Goal: Task Accomplishment & Management: Manage account settings

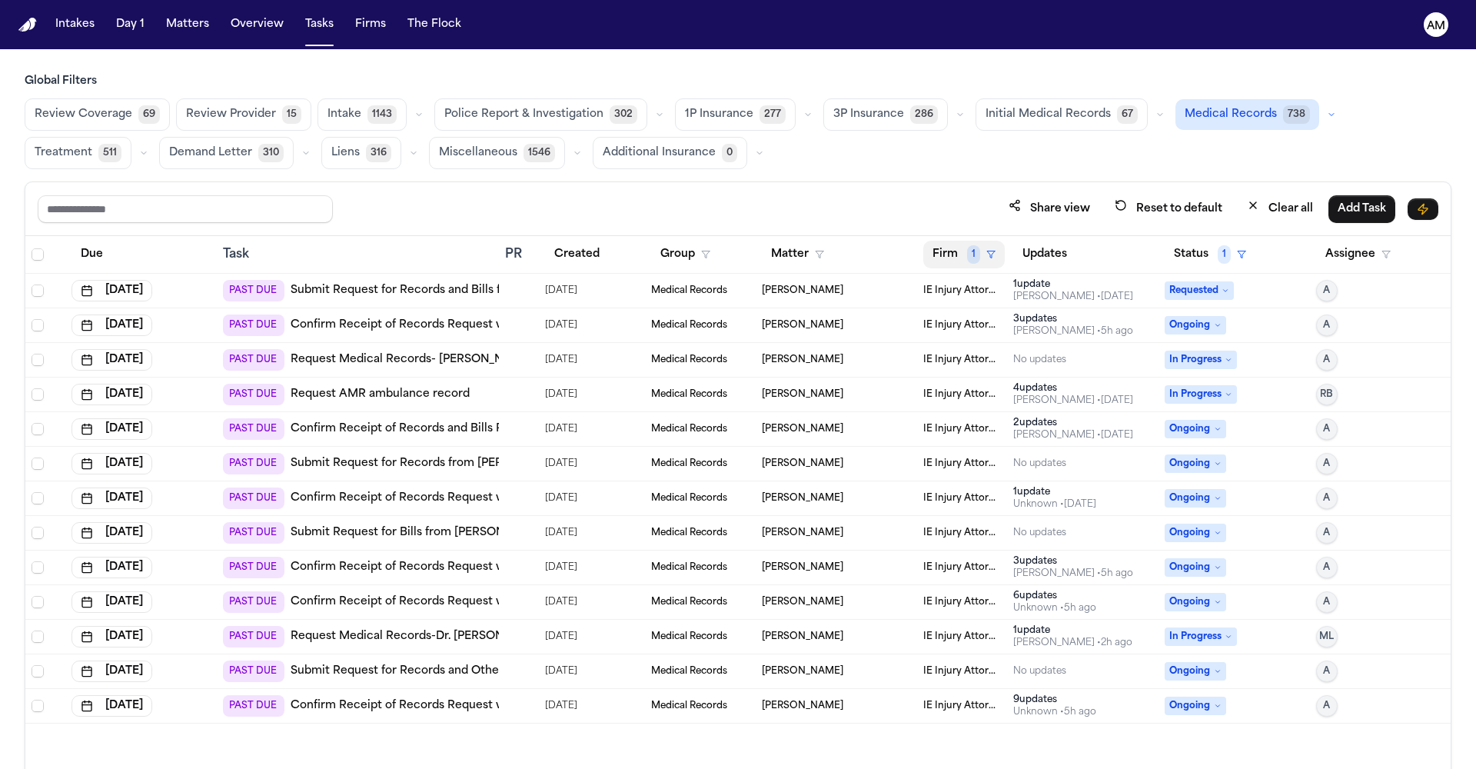
click at [961, 246] on button "Firm 1" at bounding box center [963, 255] width 81 height 28
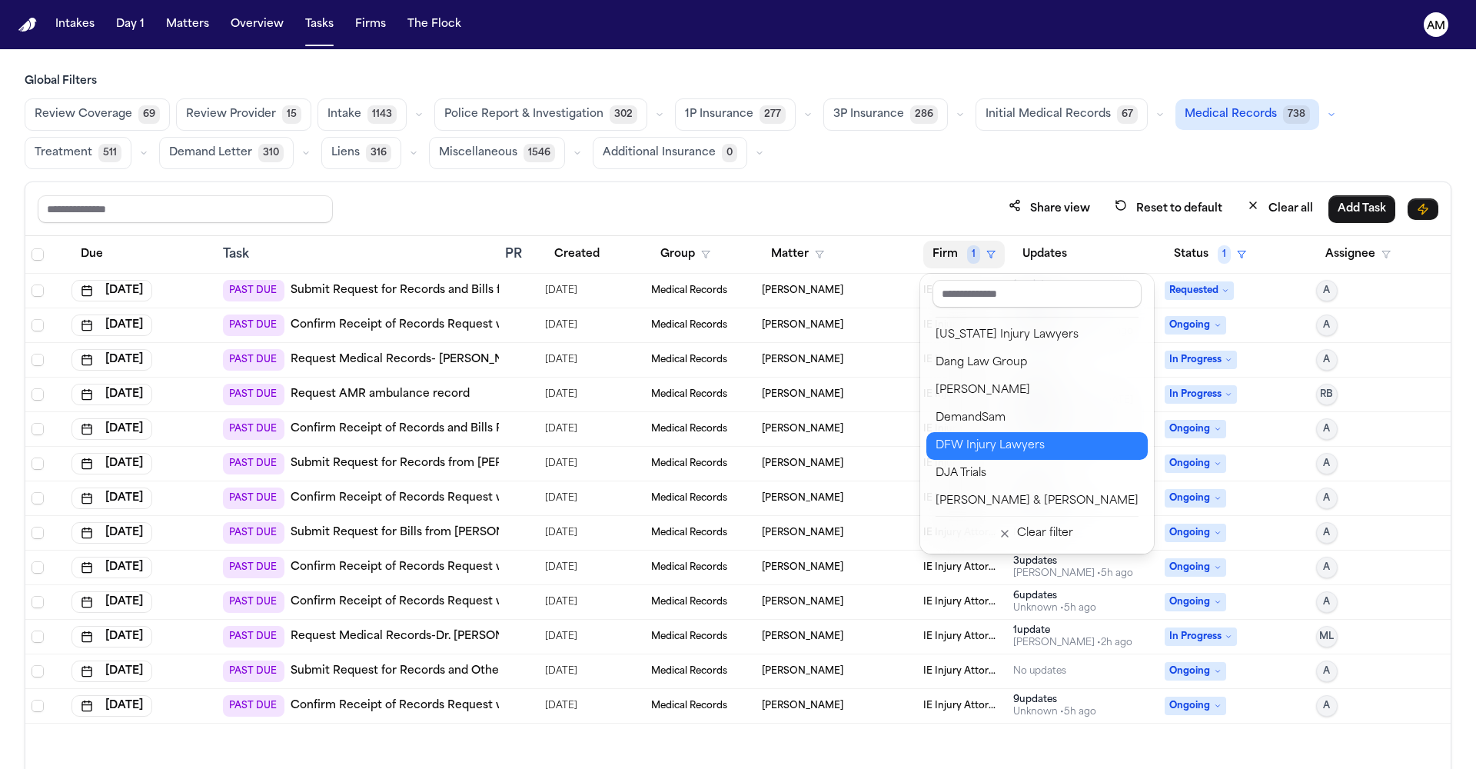
scroll to position [269, 0]
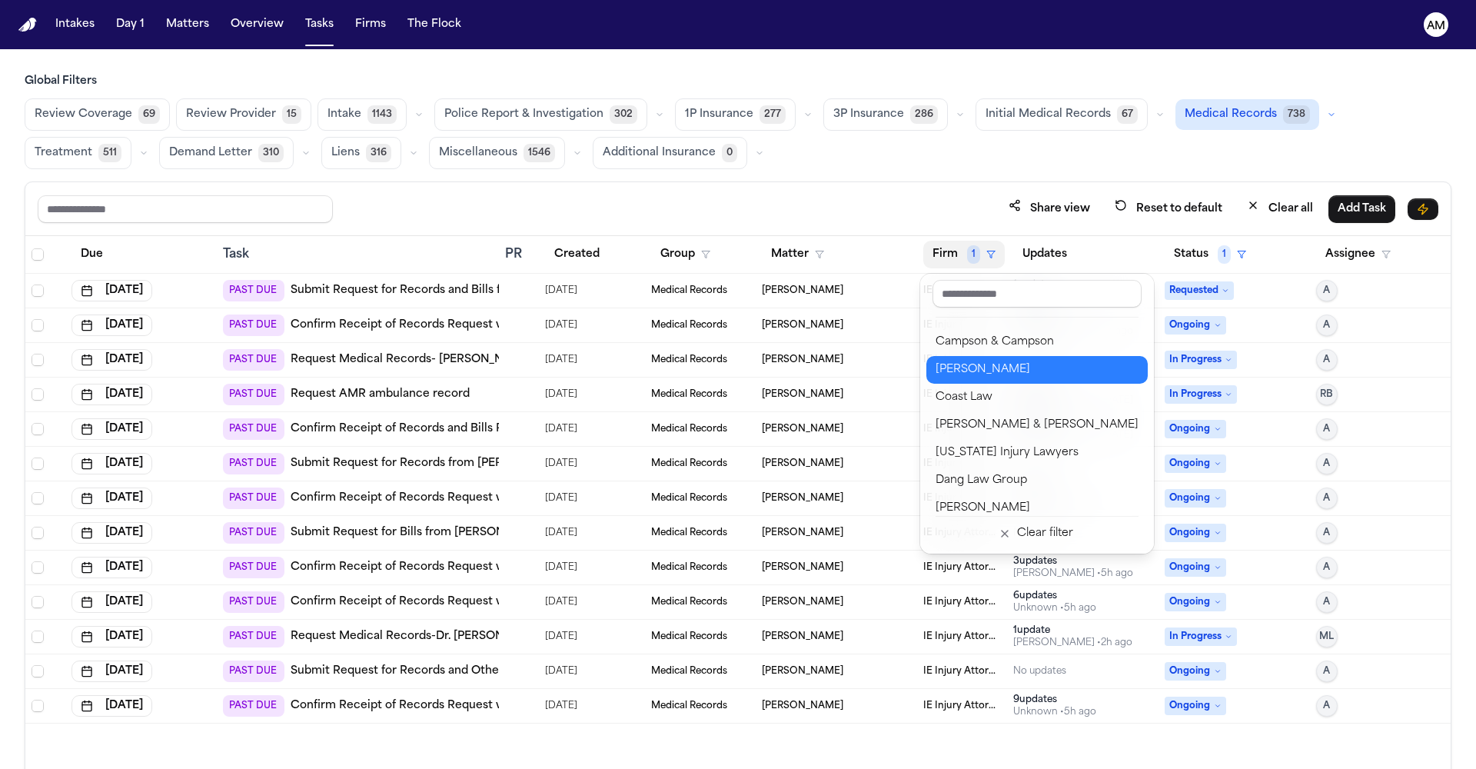
click at [988, 376] on div "[PERSON_NAME]" at bounding box center [1036, 369] width 203 height 18
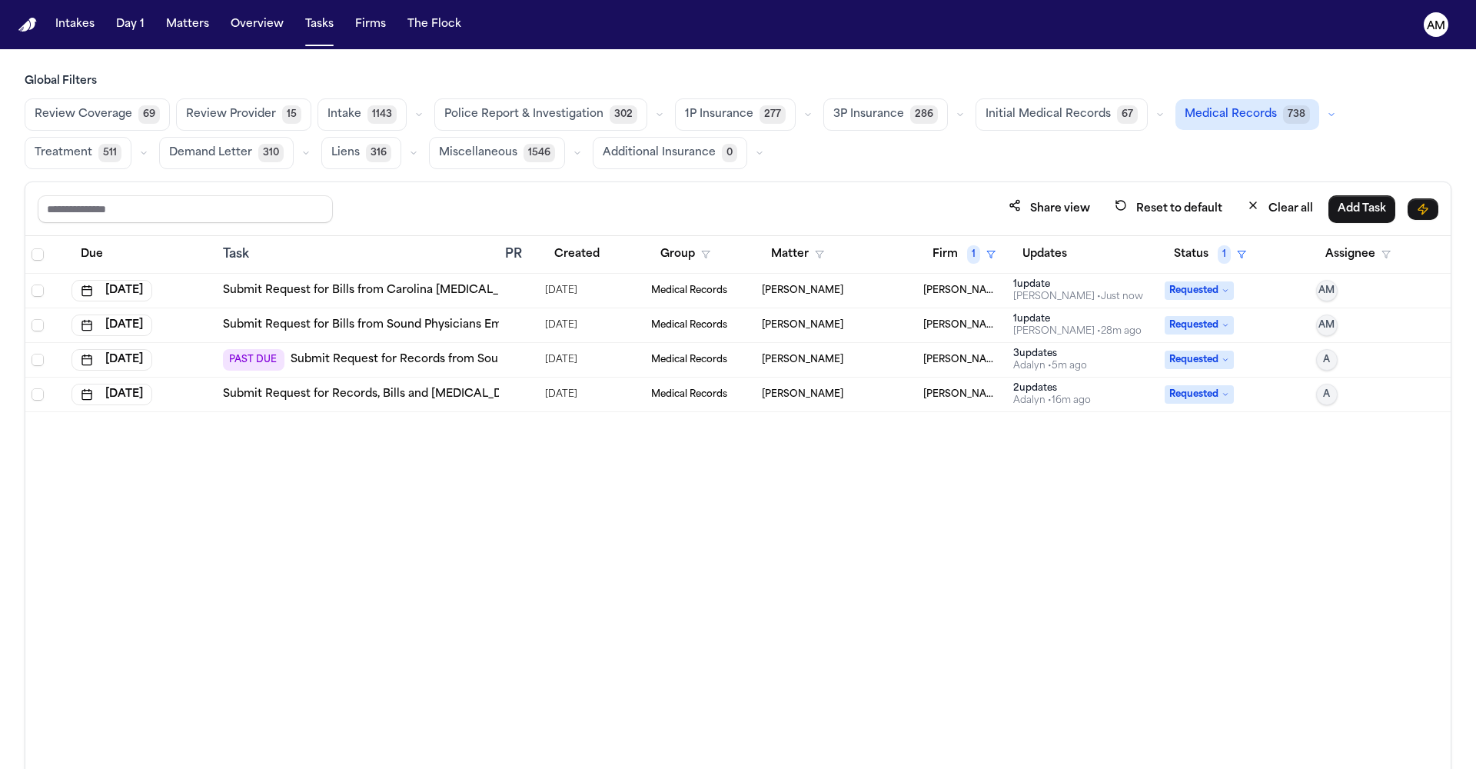
click at [443, 347] on td "PAST DUE Submit Request for Records from Sound Physicians Emergency Medicine" at bounding box center [358, 360] width 282 height 35
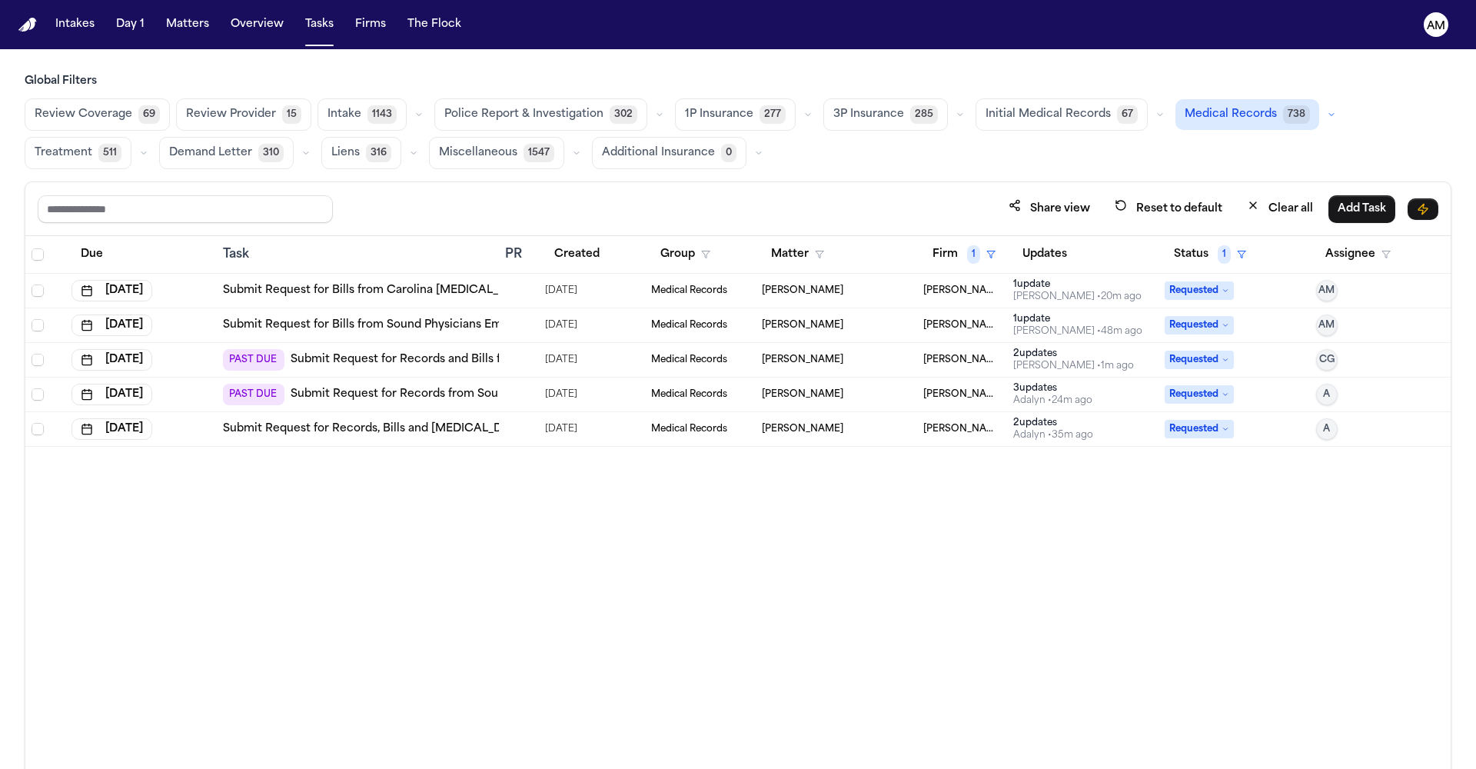
click at [230, 608] on div "Due Task PR Created Group Matter Firm 1 Updates Status 1 Assignee Oct 16, 2025 …" at bounding box center [737, 535] width 1425 height 599
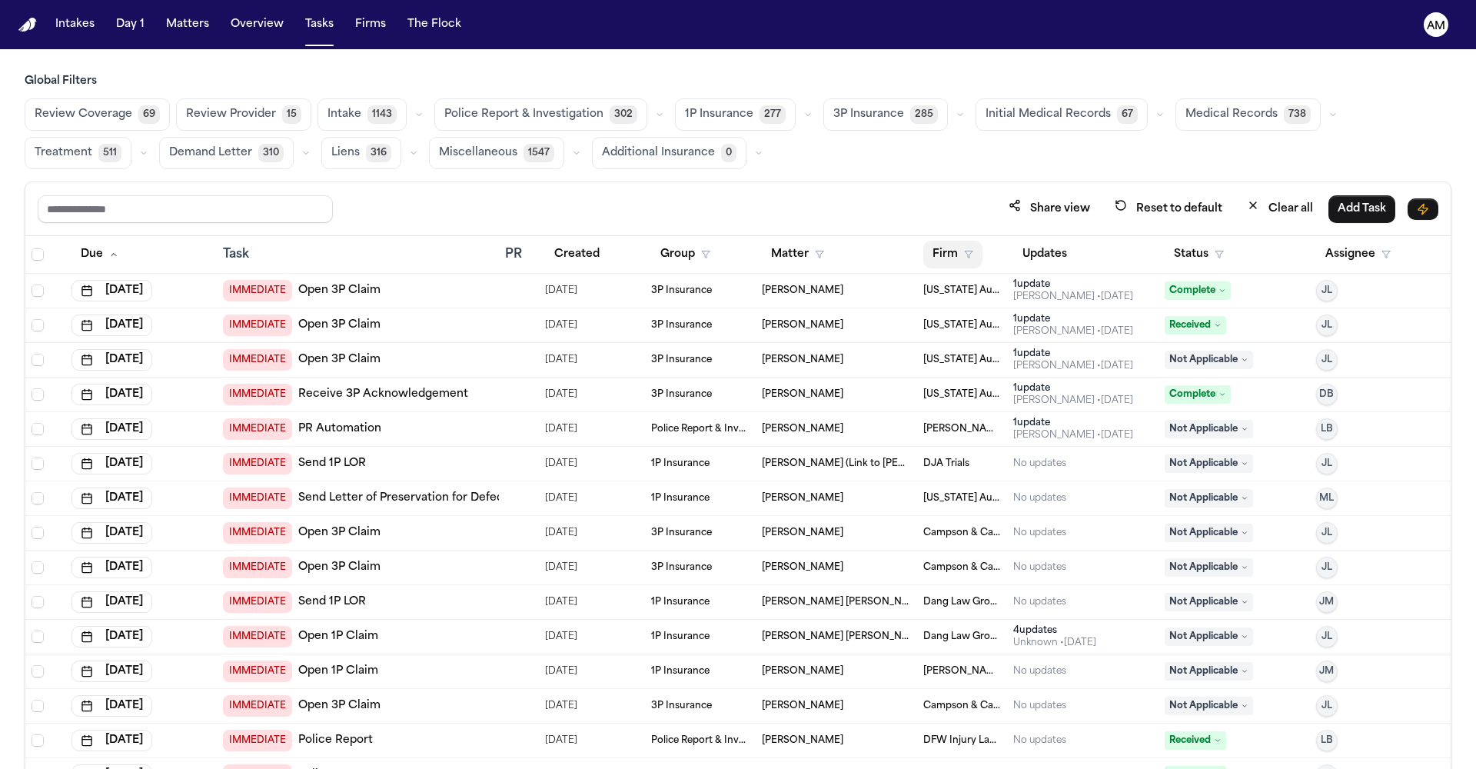
click at [951, 258] on button "Firm" at bounding box center [952, 255] width 59 height 28
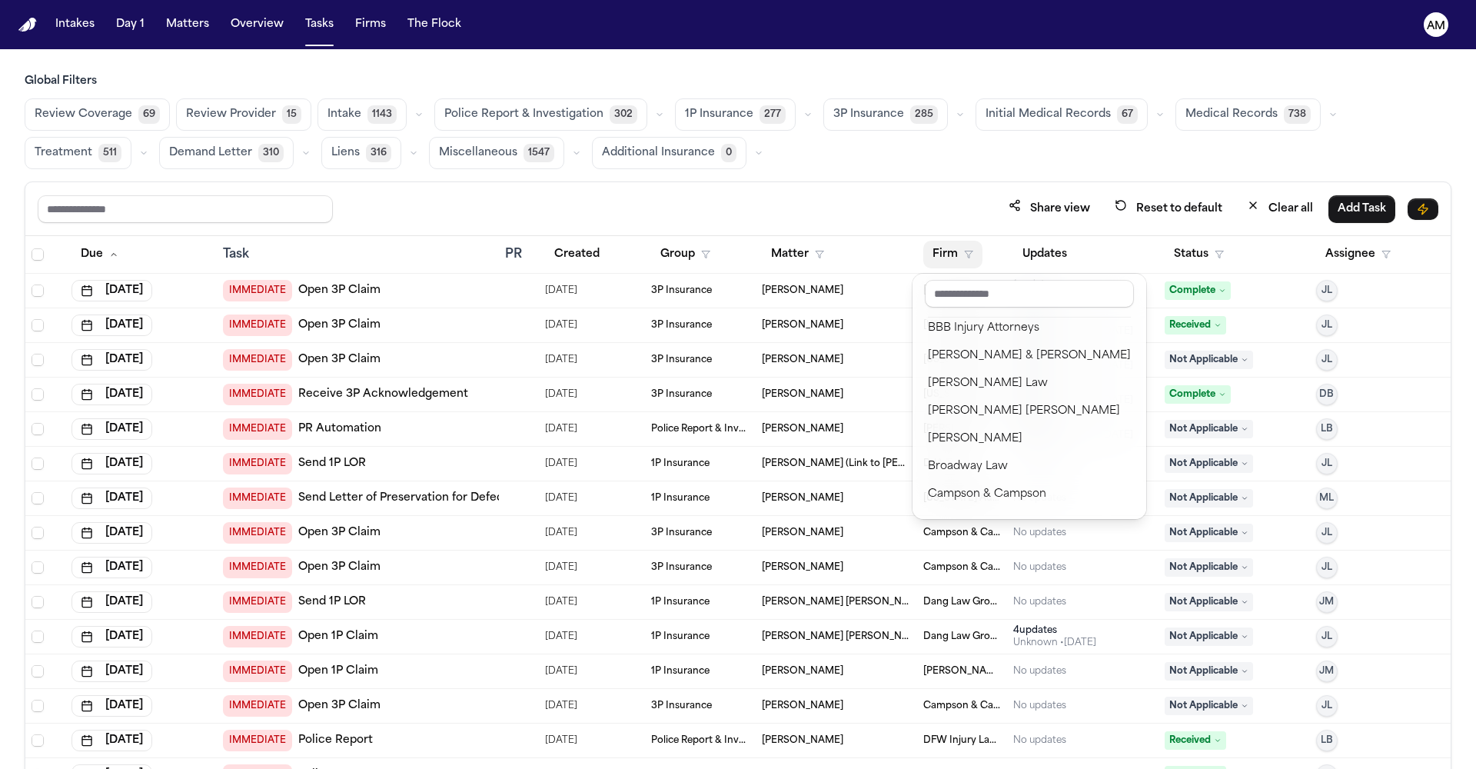
scroll to position [200, 0]
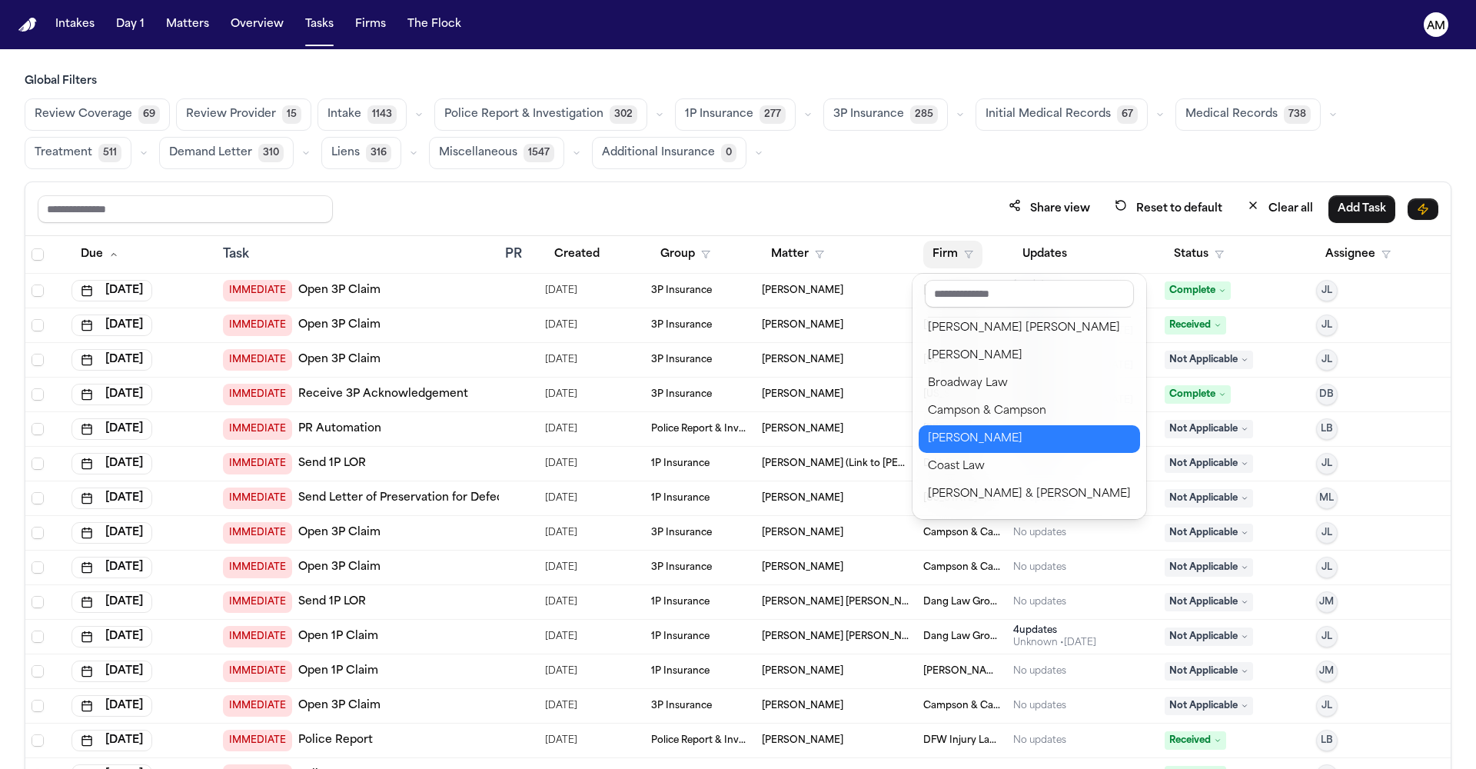
click at [998, 437] on div "[PERSON_NAME]" at bounding box center [1029, 439] width 203 height 18
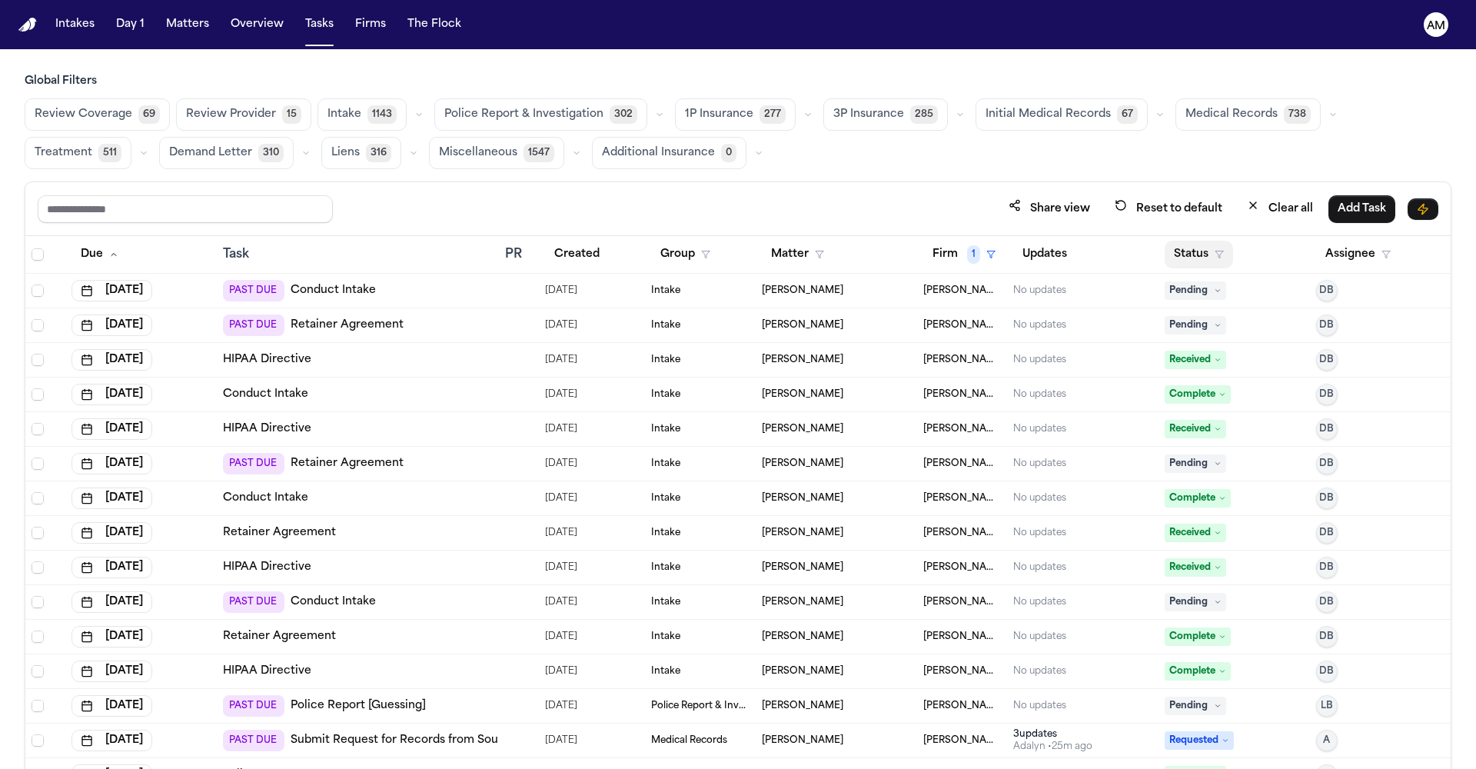
click at [1177, 250] on button "Status" at bounding box center [1198, 255] width 68 height 28
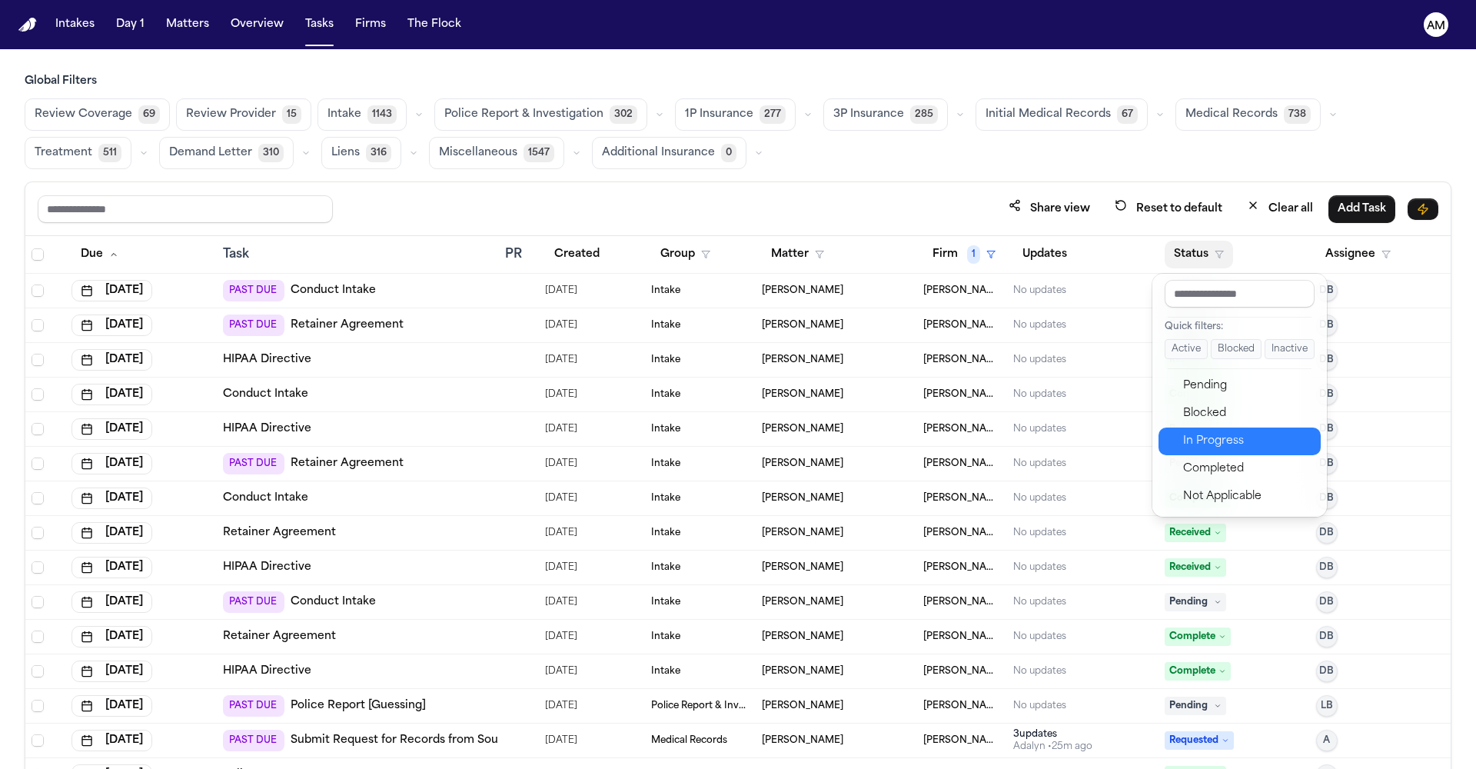
click at [1202, 441] on div "In Progress" at bounding box center [1247, 441] width 128 height 18
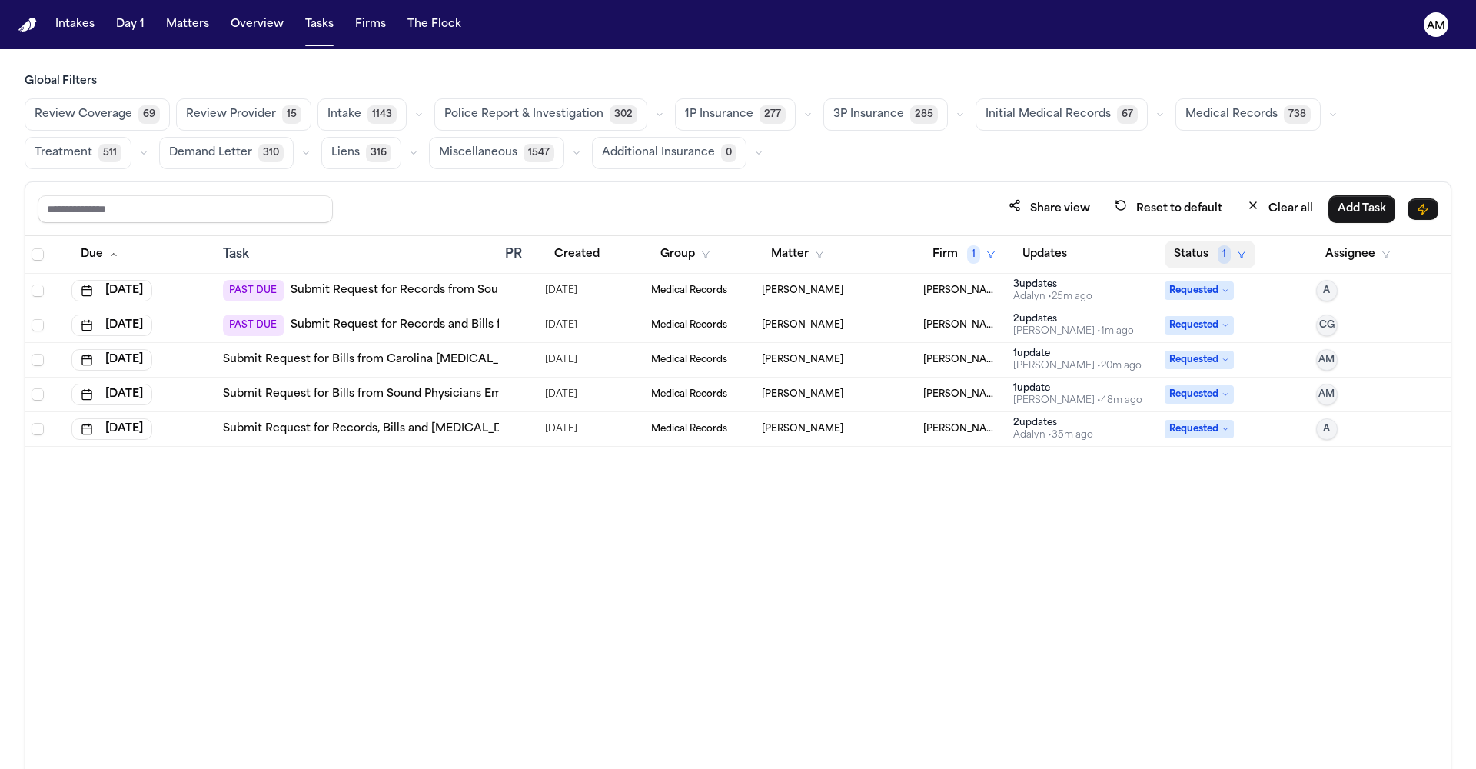
click at [1184, 253] on button "Status 1" at bounding box center [1209, 255] width 91 height 28
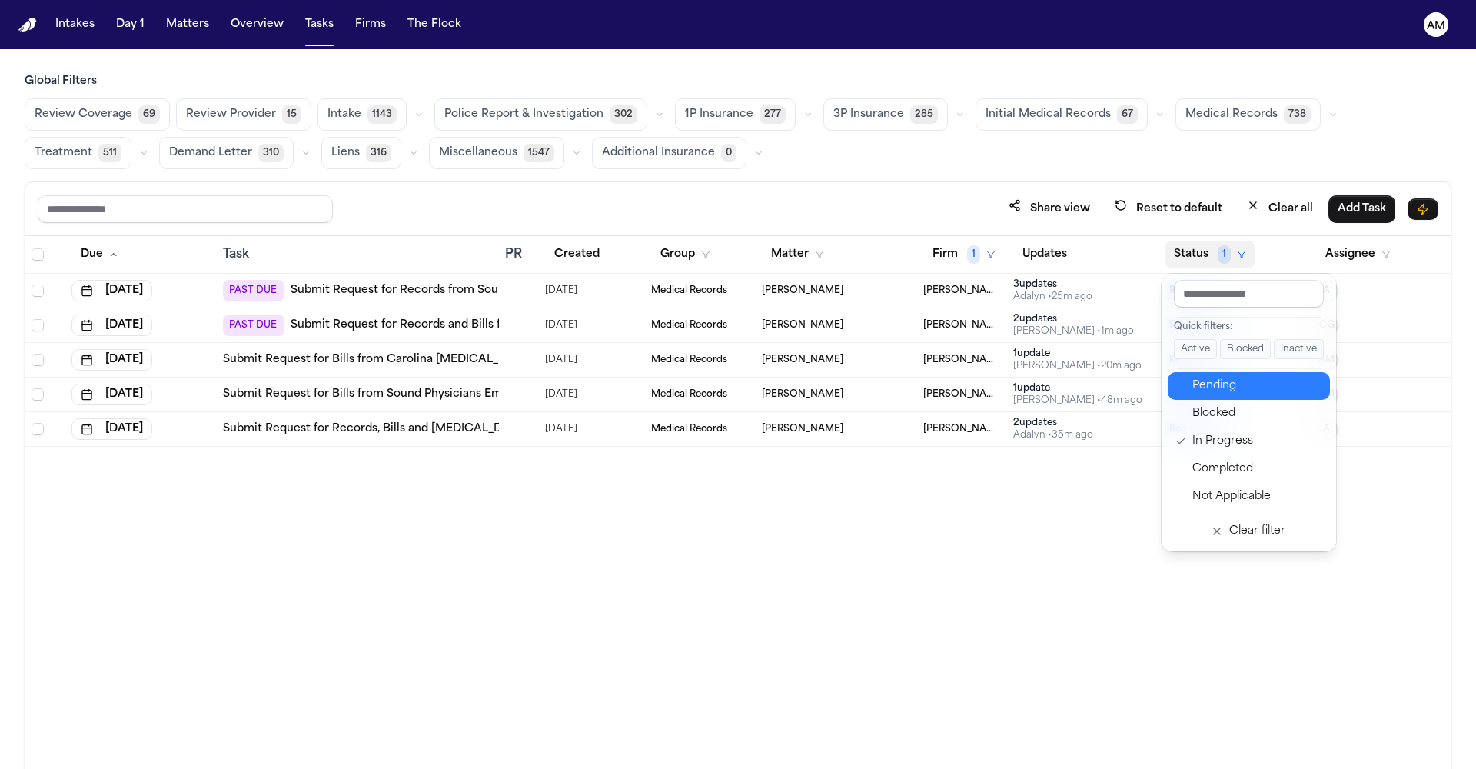
click at [1242, 399] on button "Pending" at bounding box center [1248, 386] width 162 height 28
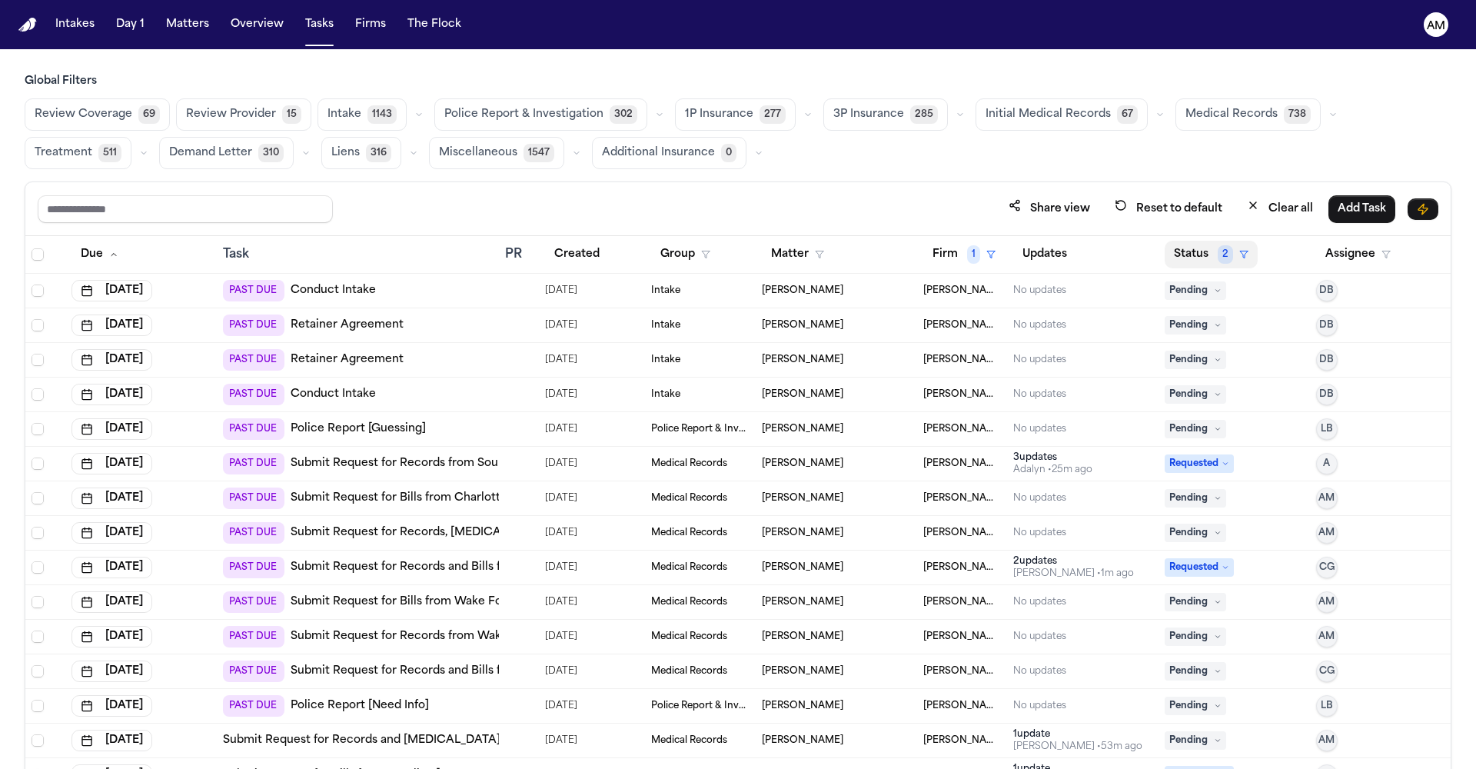
click at [1194, 253] on button "Status 2" at bounding box center [1210, 255] width 93 height 28
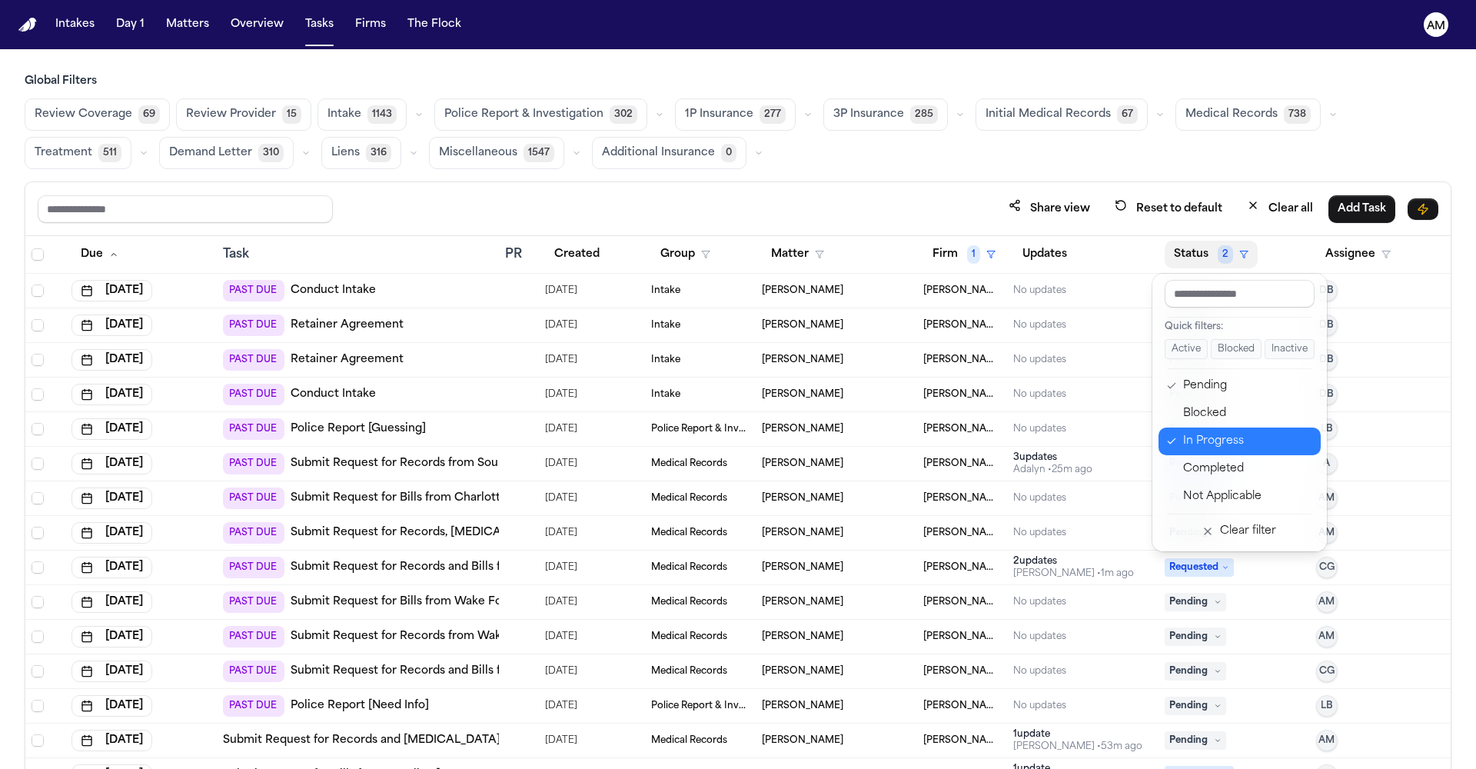
click at [1223, 449] on div "In Progress" at bounding box center [1247, 441] width 128 height 18
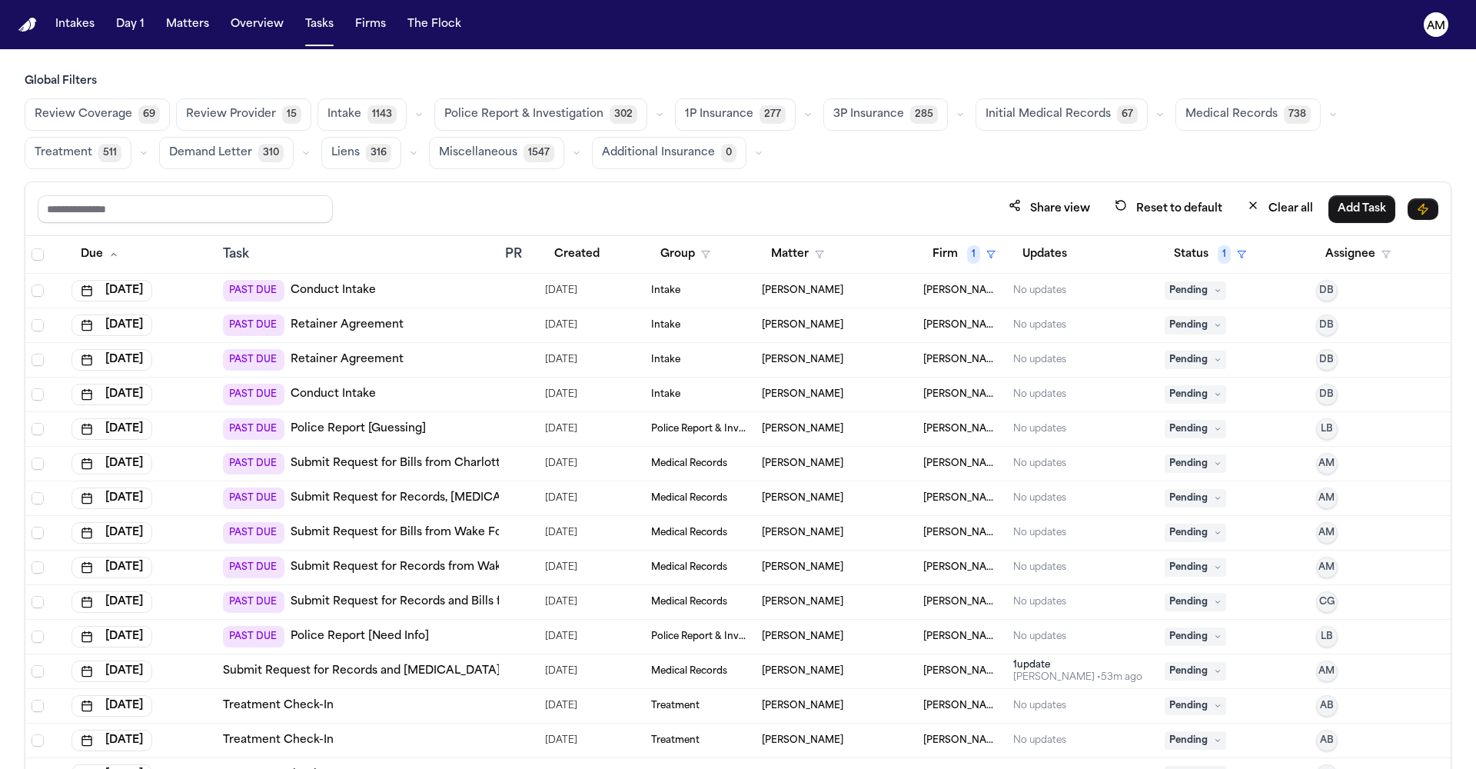
click at [1223, 108] on span "Medical Records" at bounding box center [1231, 114] width 92 height 15
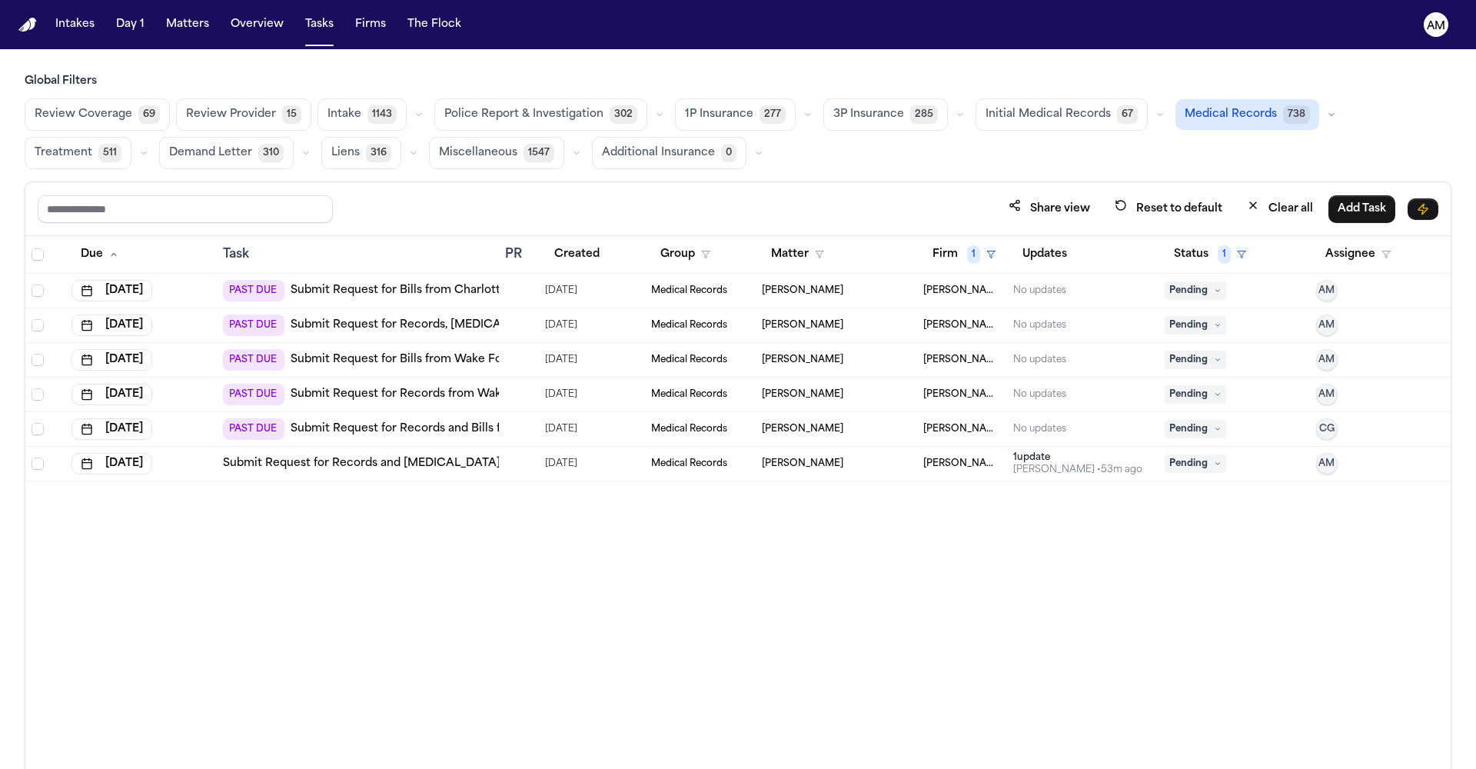
click at [473, 291] on link "Submit Request for Bills from Charlotte Radiology, P.A." at bounding box center [460, 290] width 340 height 15
click at [373, 460] on link "Submit Request for Records and [MEDICAL_DATA] from [GEOGRAPHIC_DATA] - ER at [G…" at bounding box center [523, 463] width 601 height 15
click at [397, 427] on link "Submit Request for Records and Bills from [GEOGRAPHIC_DATA] - ER at [GEOGRAPHIC…" at bounding box center [553, 428] width 526 height 15
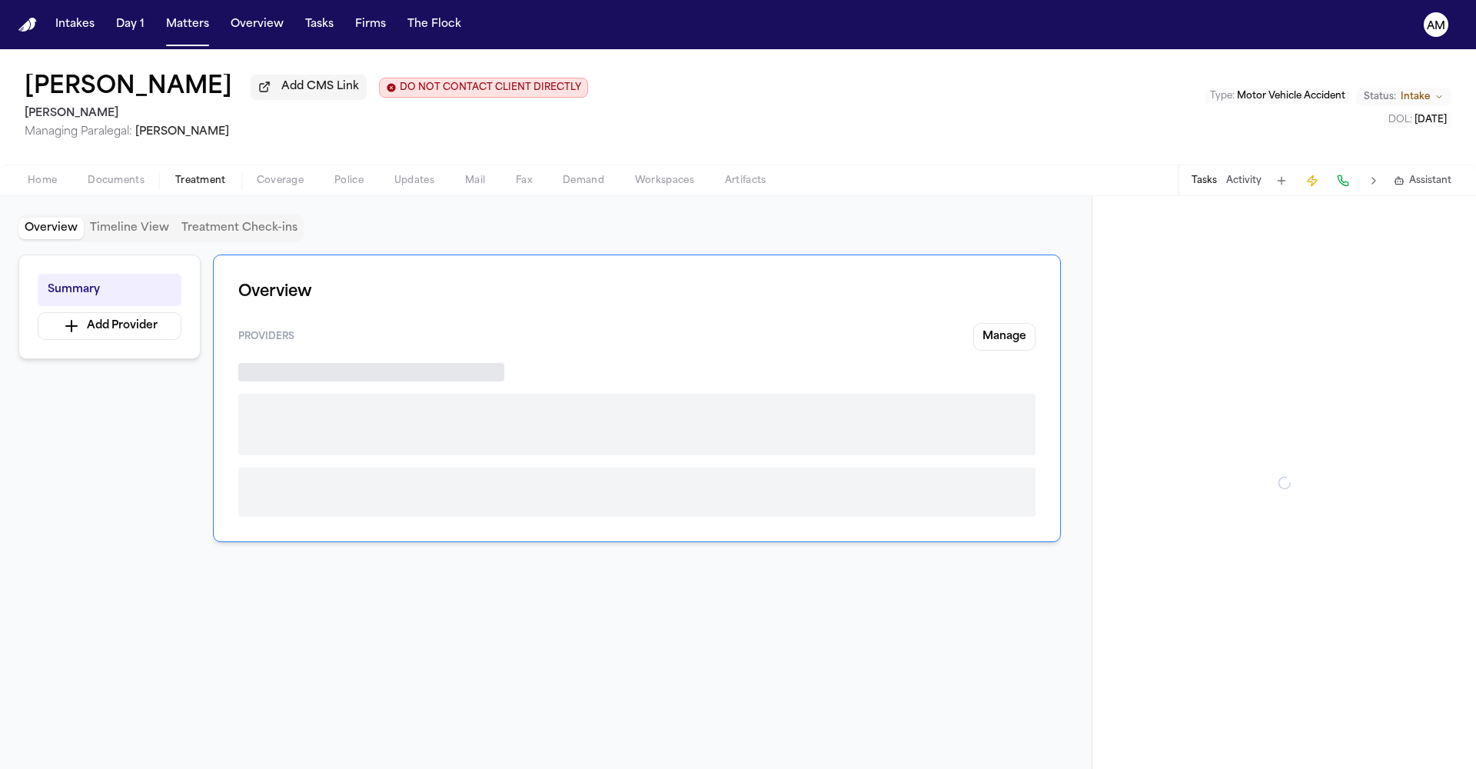
click at [191, 184] on span "Treatment" at bounding box center [200, 180] width 51 height 12
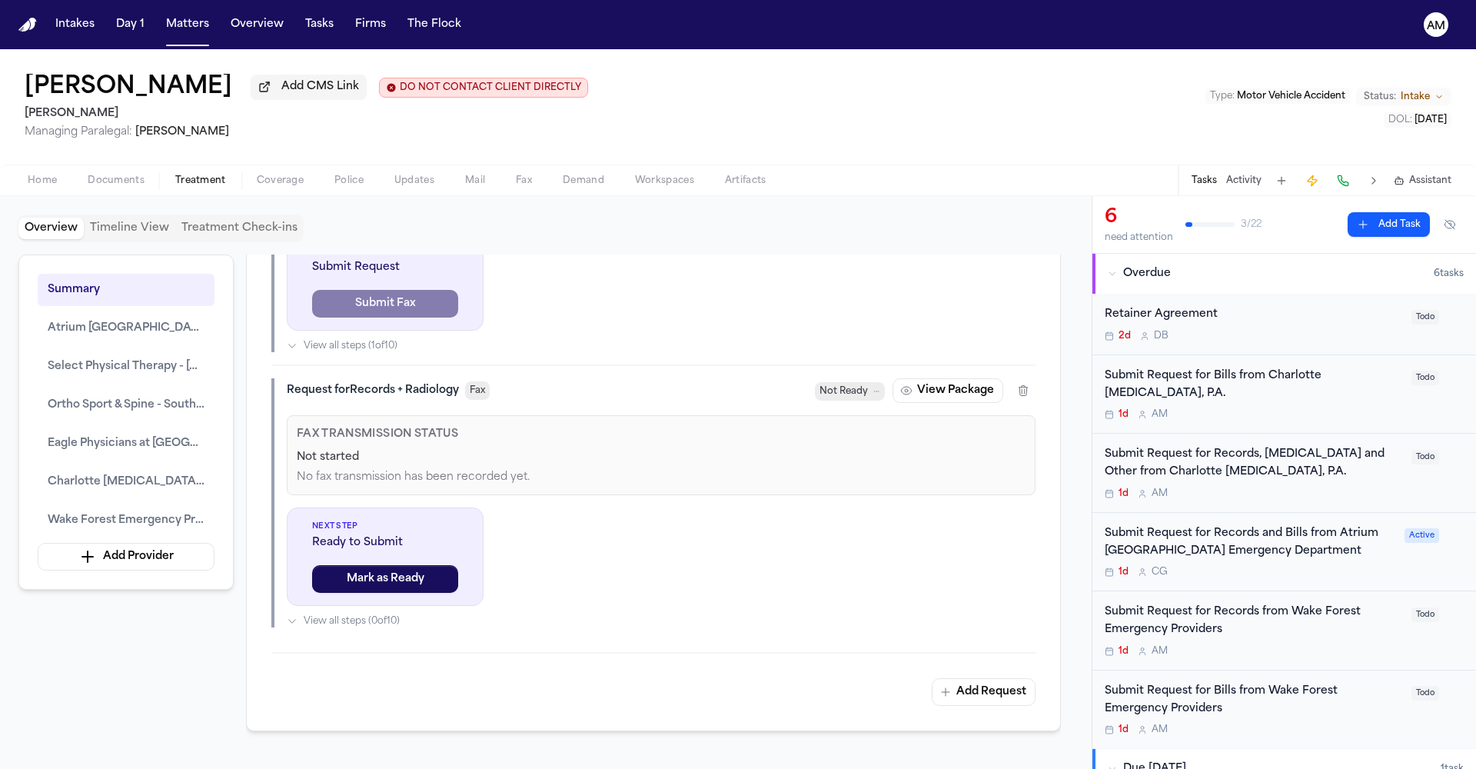
scroll to position [924, 0]
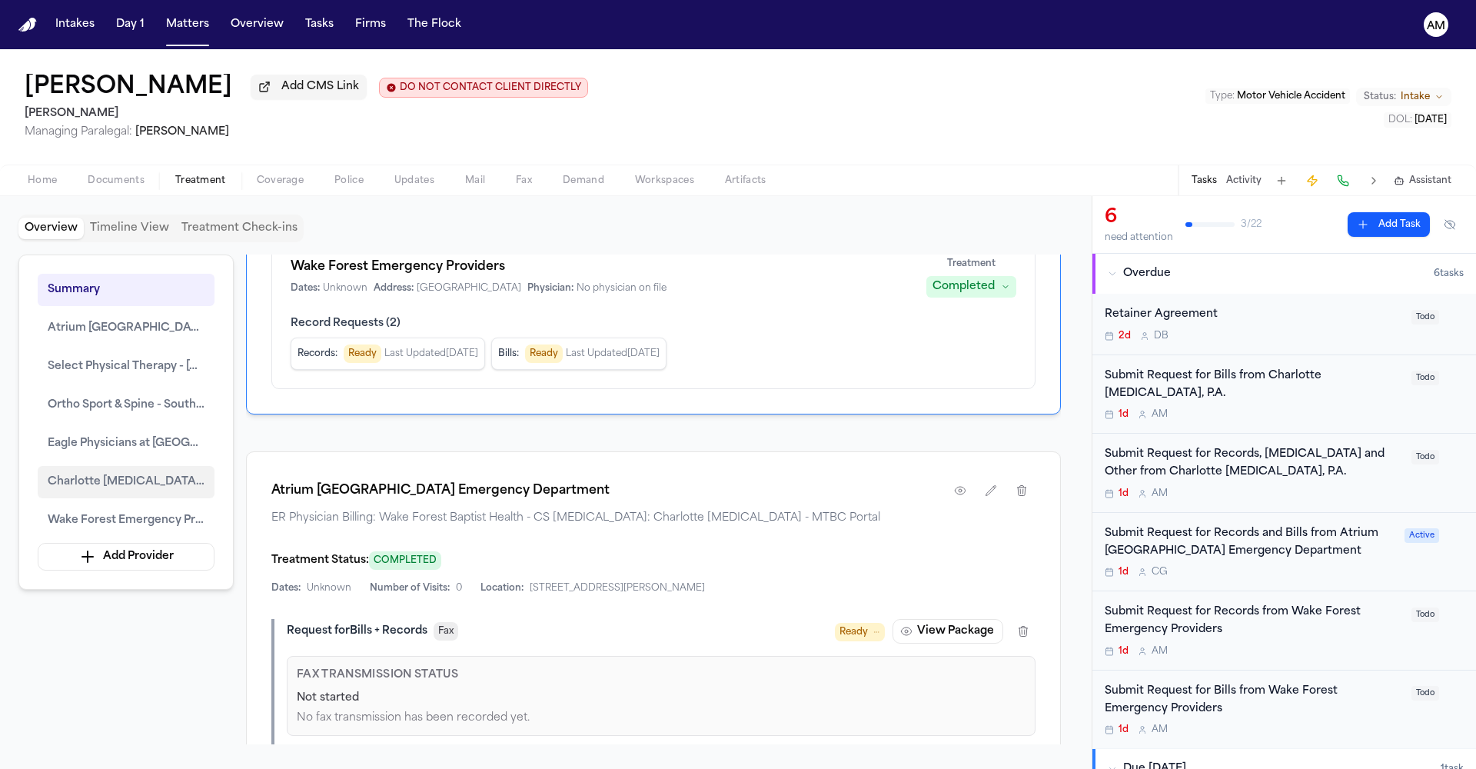
click at [81, 483] on span "Charlotte [MEDICAL_DATA], P.A." at bounding box center [126, 482] width 157 height 18
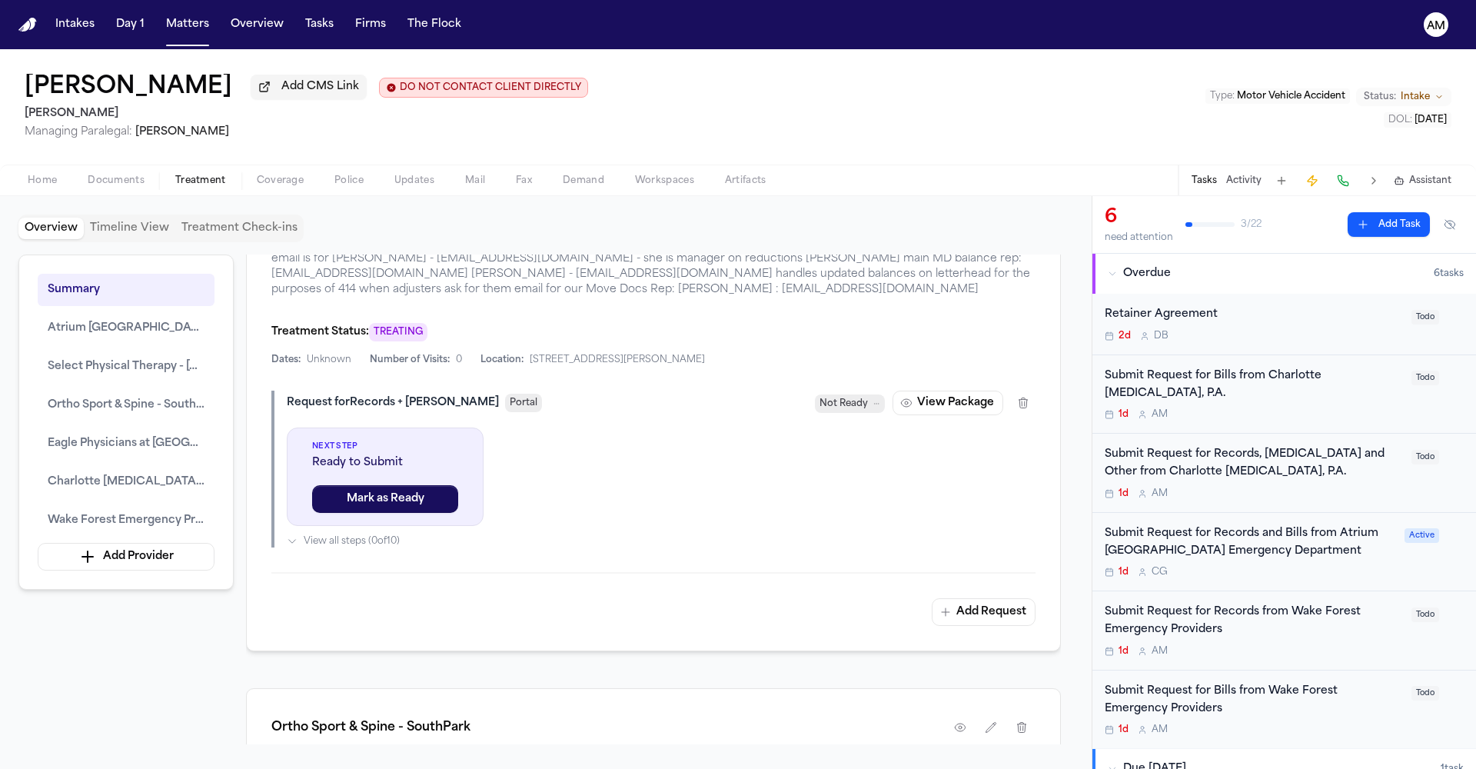
scroll to position [2354, 0]
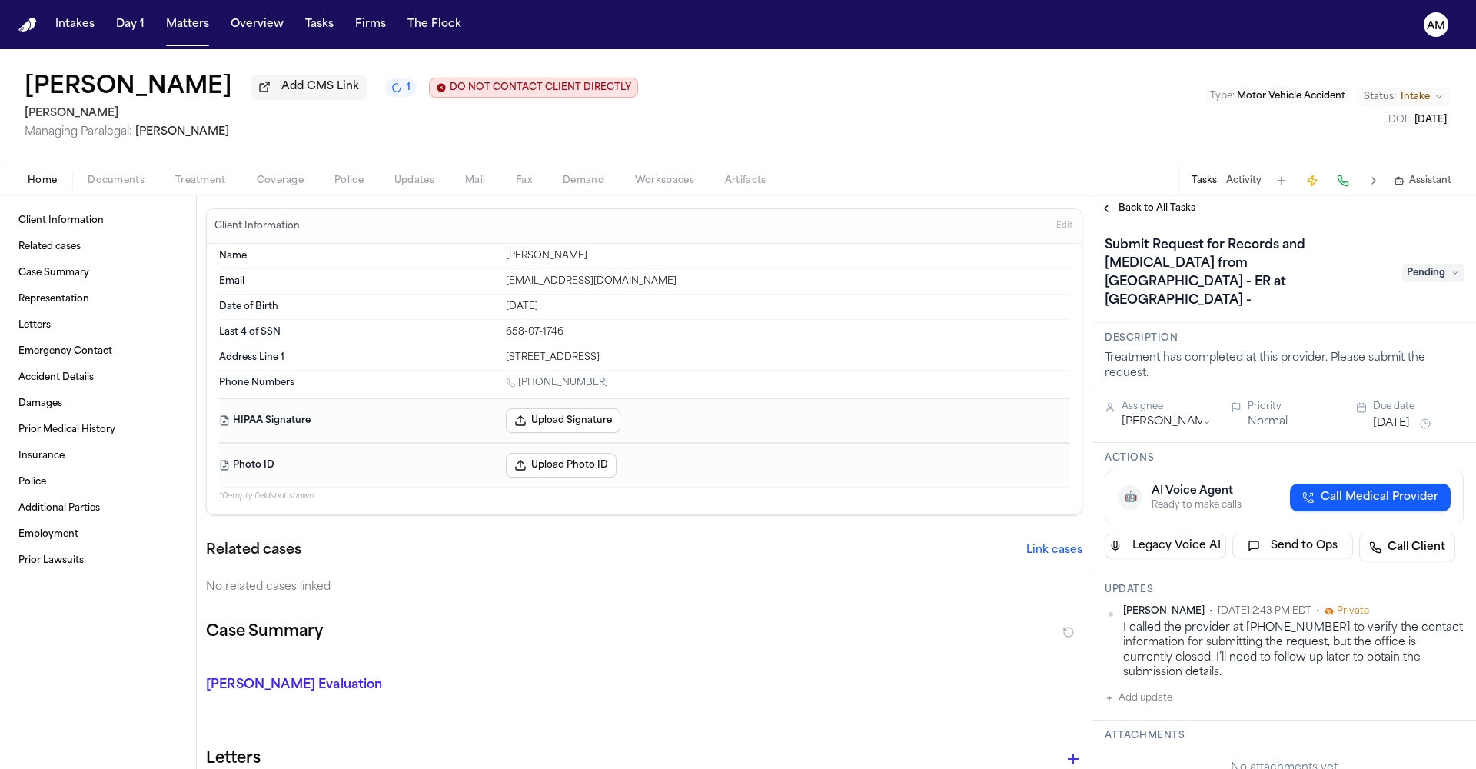
click at [119, 195] on div "Home Documents Treatment Coverage Police Updates Mail Fax Demand Workspaces Art…" at bounding box center [738, 179] width 1476 height 31
click at [121, 187] on span "Documents" at bounding box center [116, 180] width 57 height 12
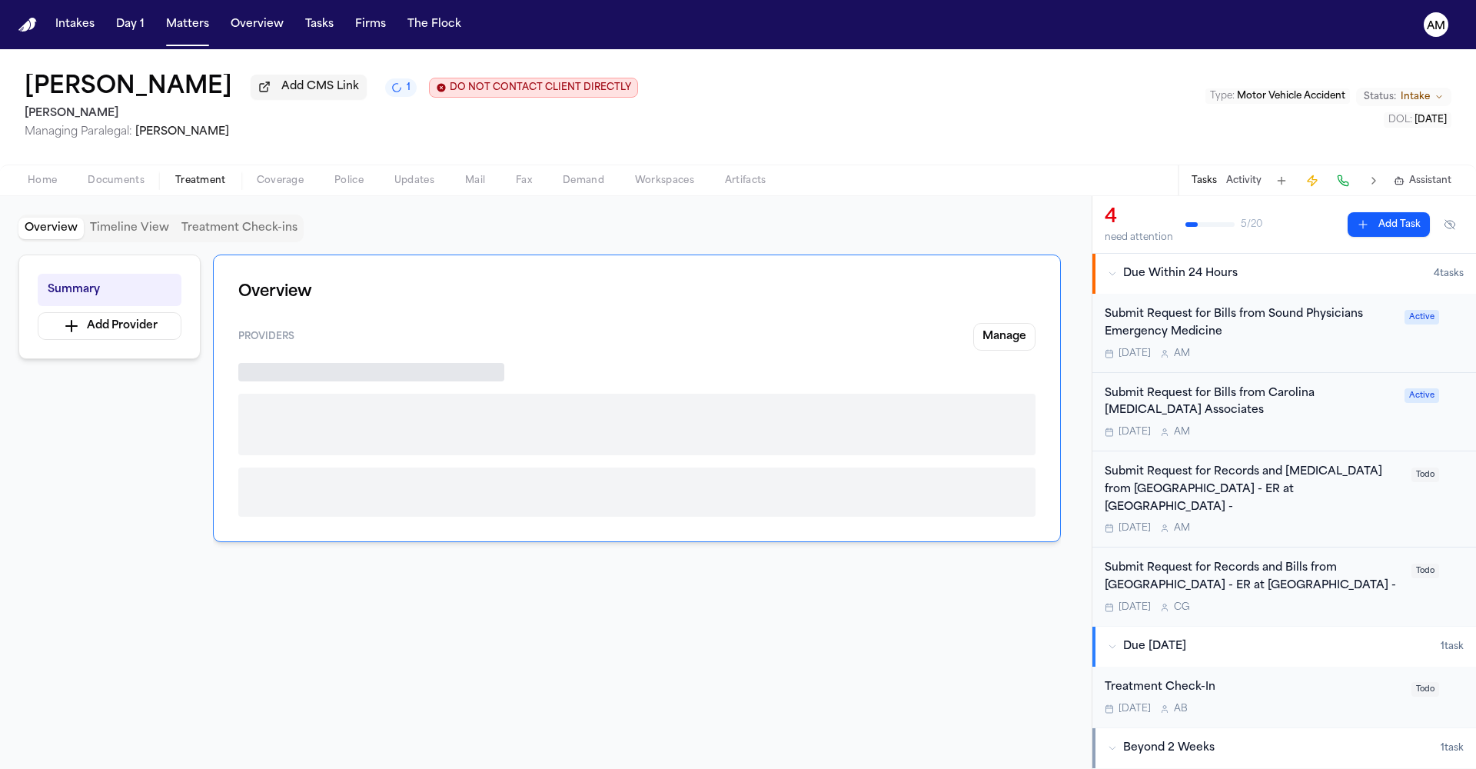
click at [223, 184] on span "Treatment" at bounding box center [200, 180] width 51 height 12
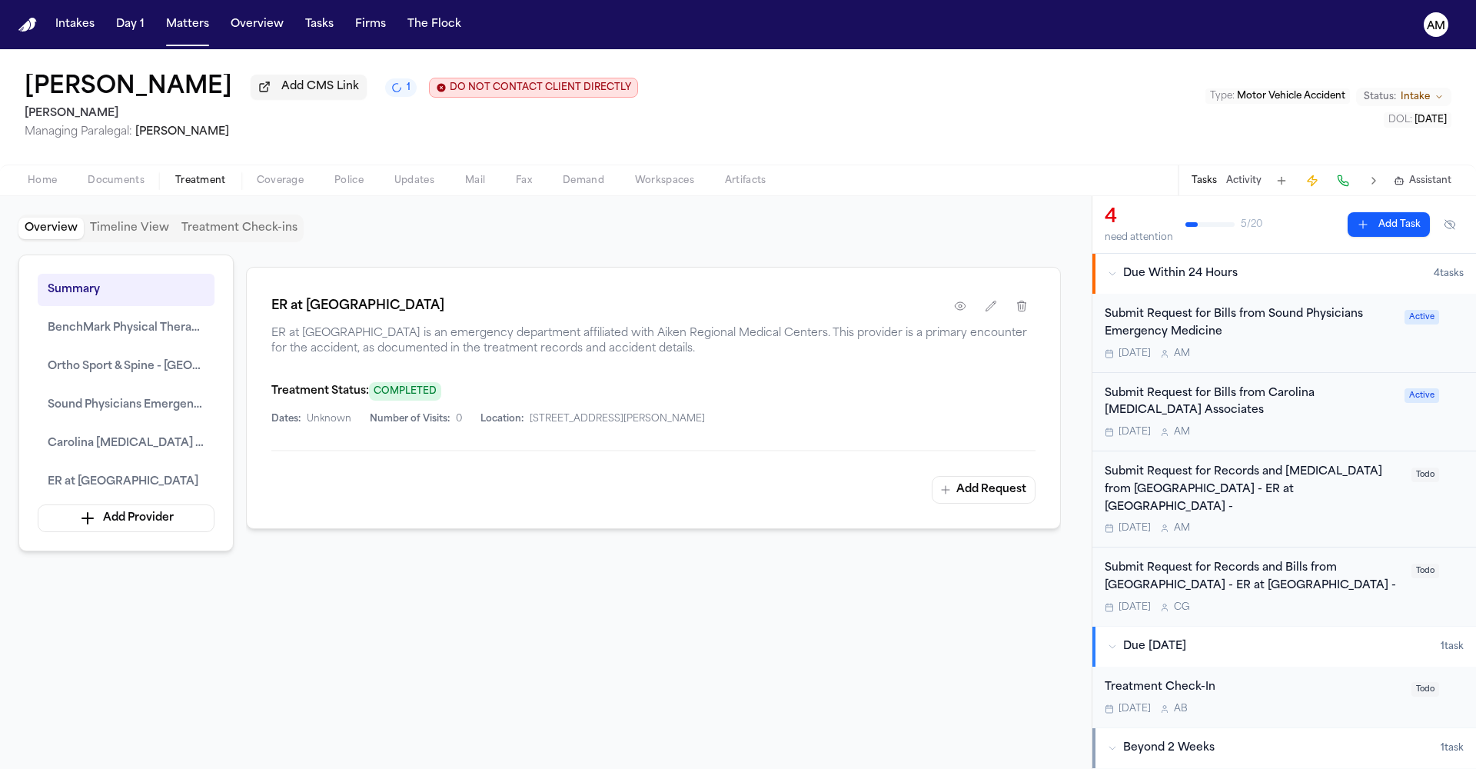
scroll to position [3253, 0]
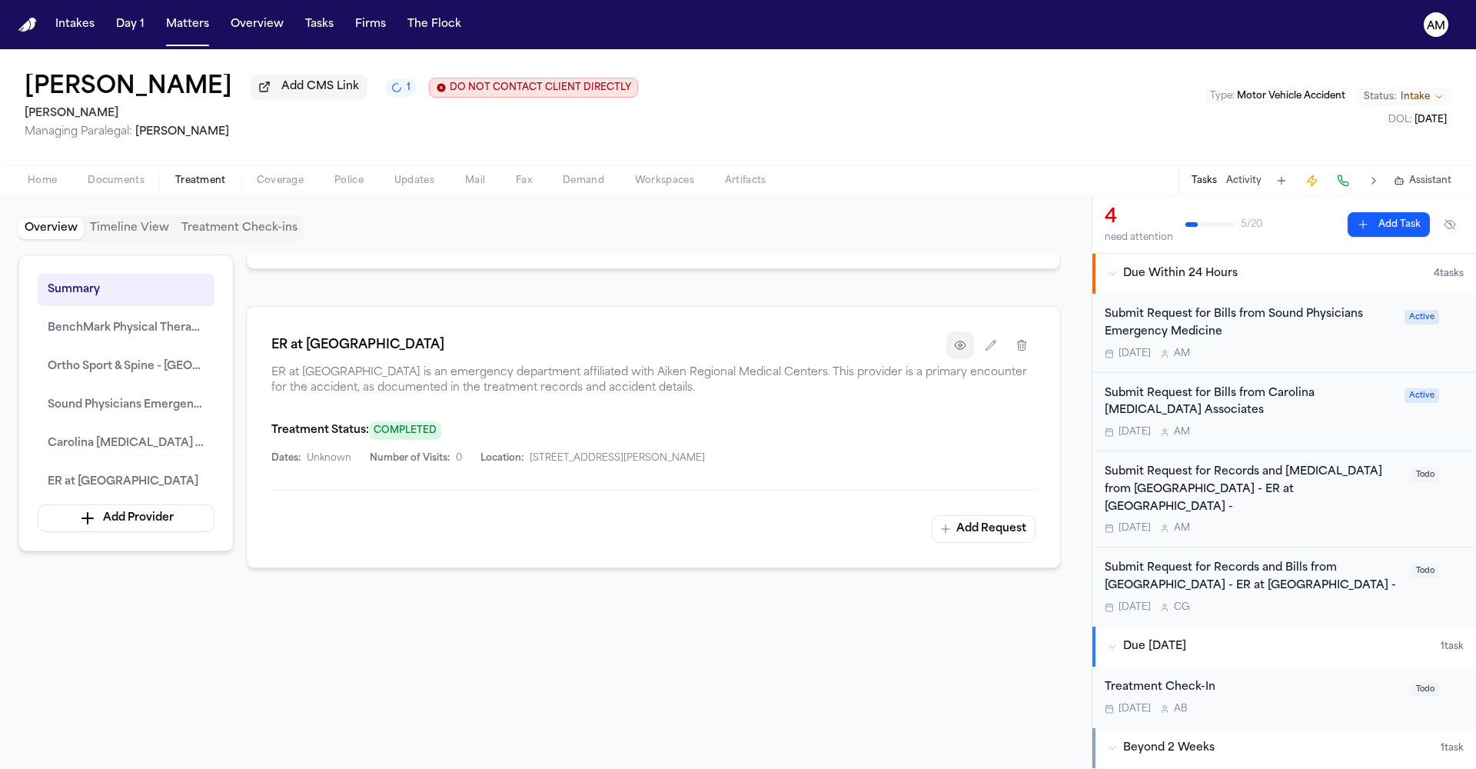
click at [968, 345] on button "button" at bounding box center [960, 345] width 28 height 28
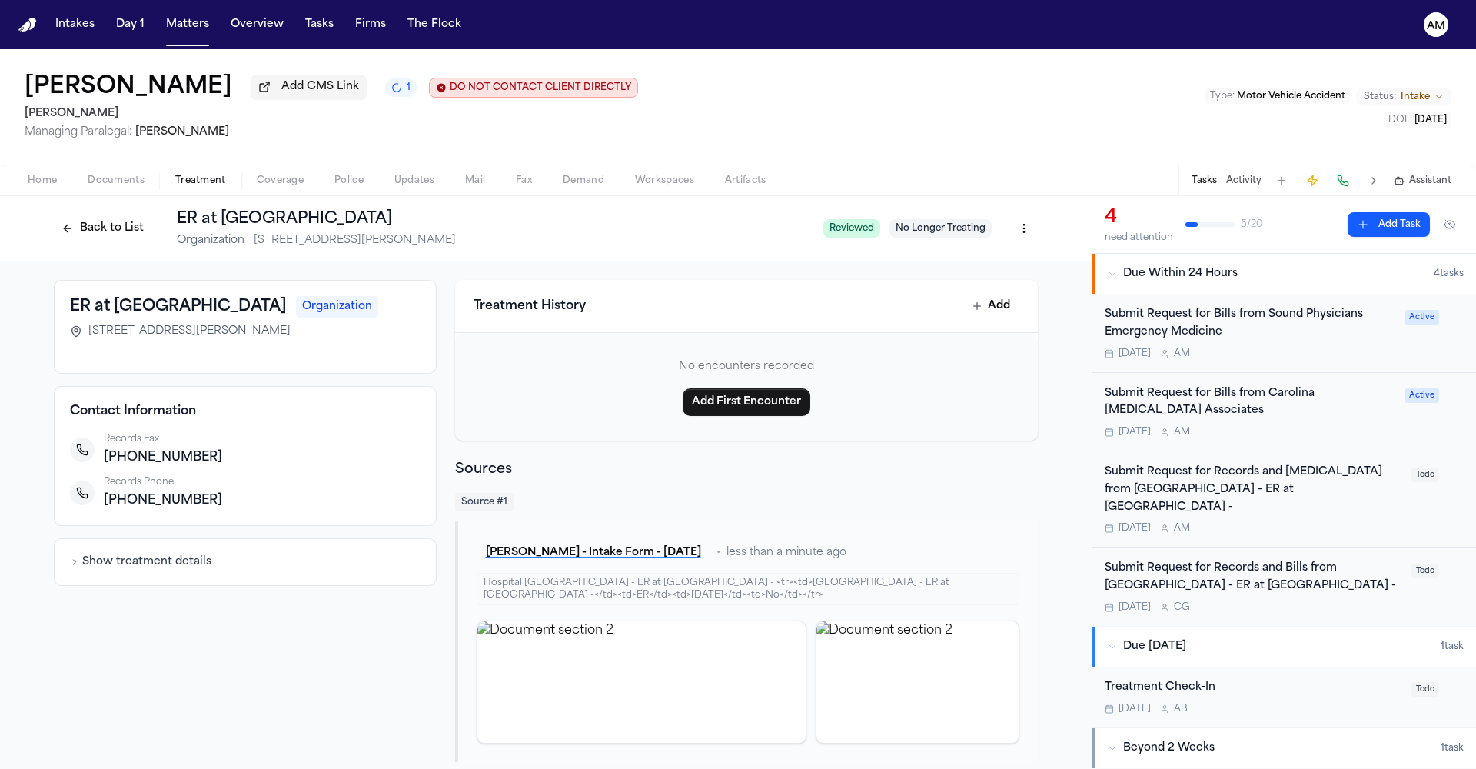
click at [94, 233] on button "Back to List" at bounding box center [103, 228] width 98 height 25
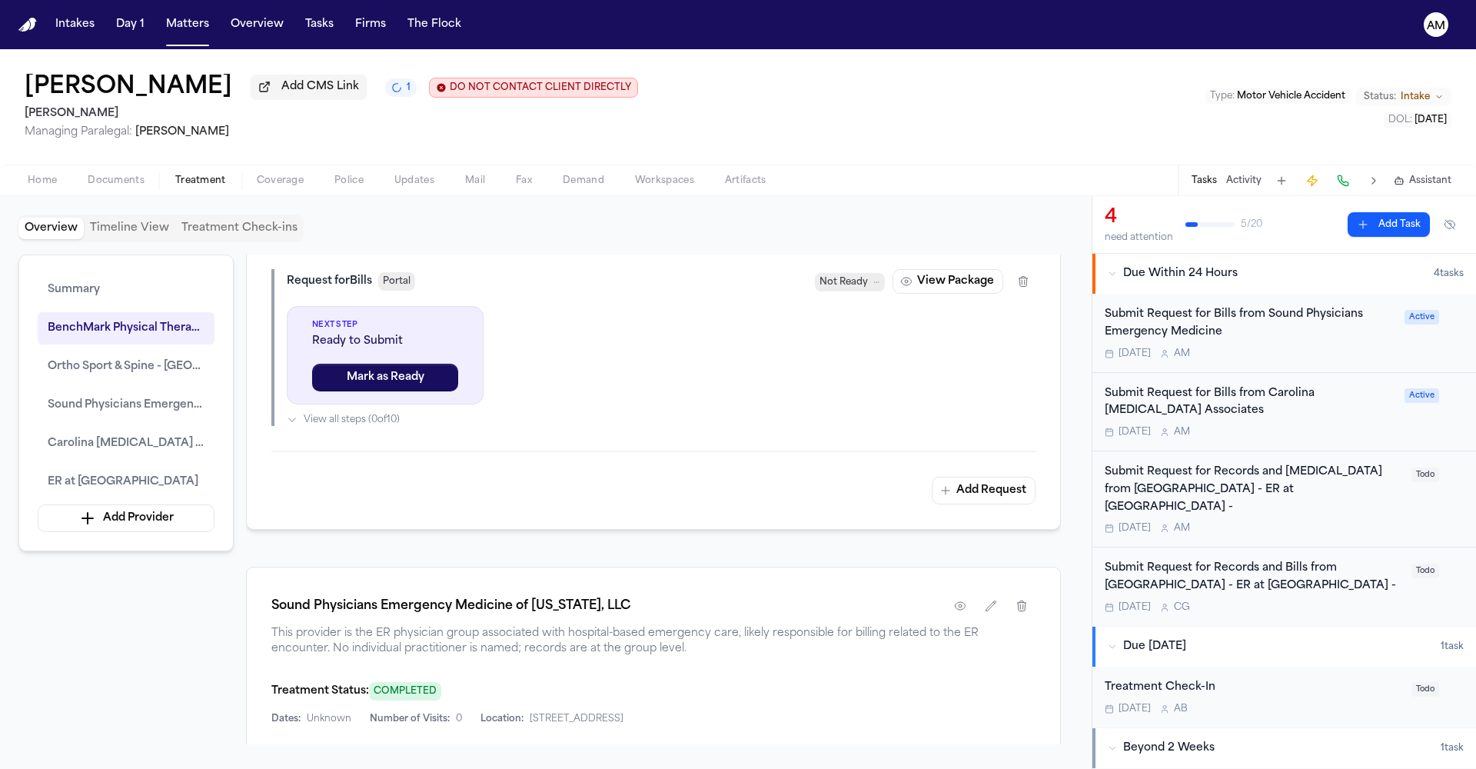
scroll to position [1823, 0]
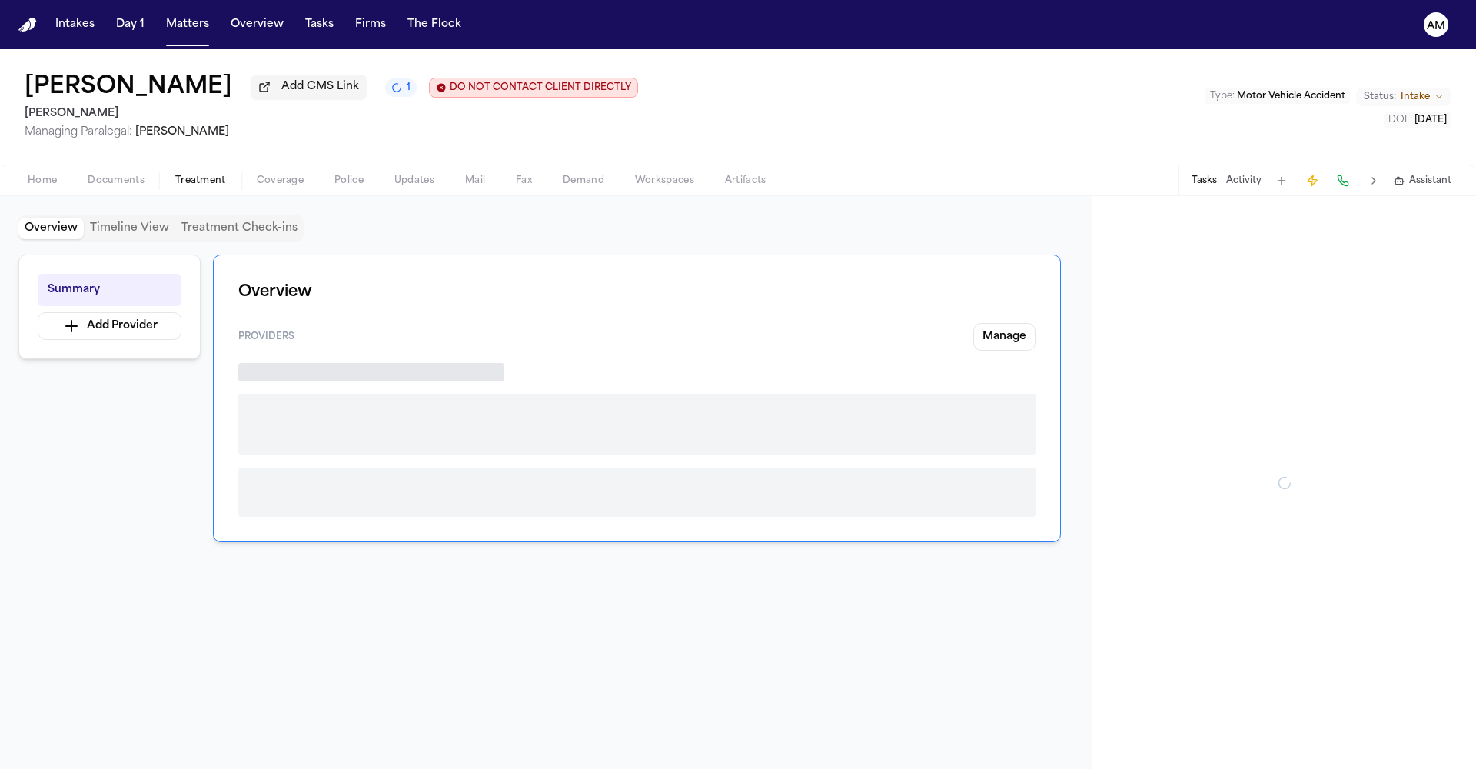
click at [181, 185] on span "Treatment" at bounding box center [200, 180] width 51 height 12
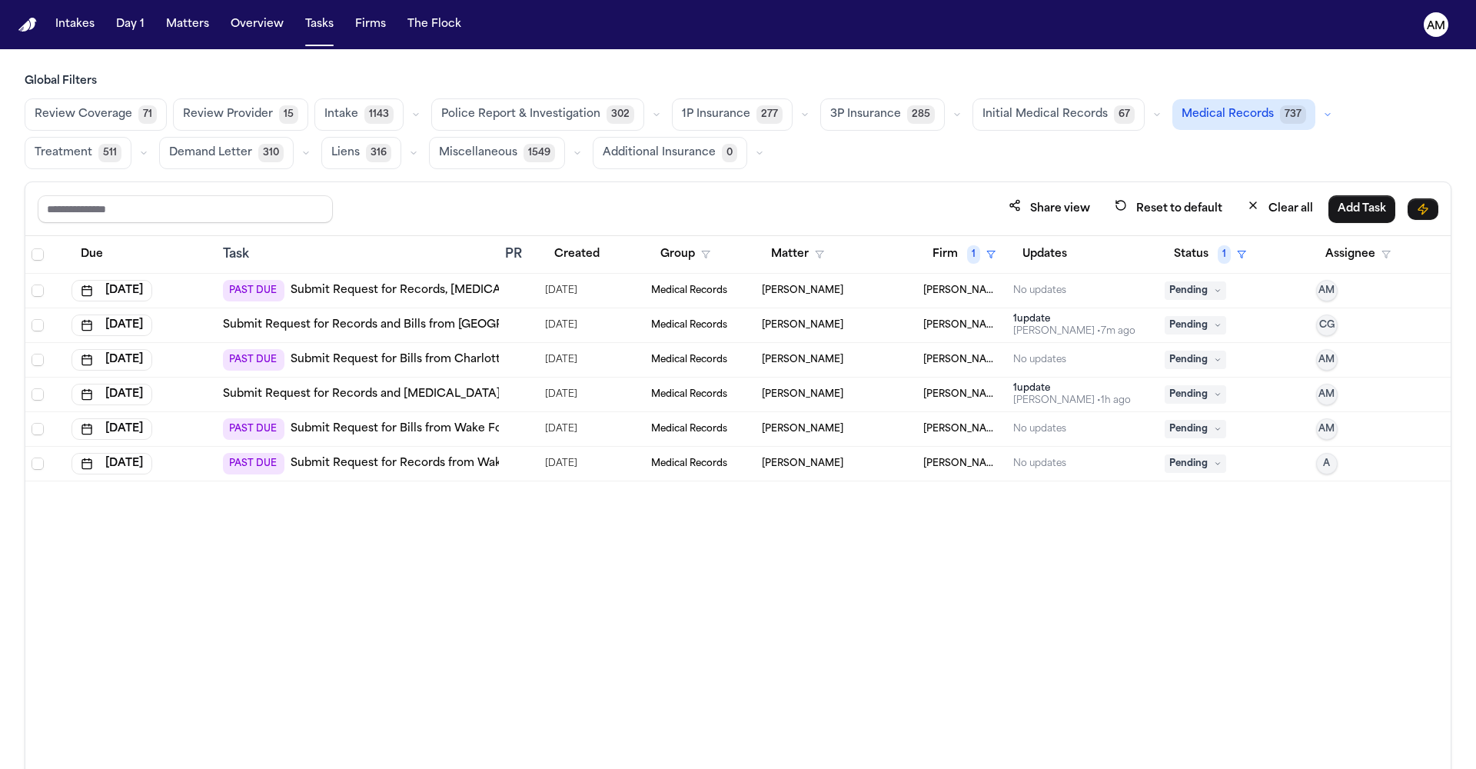
click at [482, 288] on link "Submit Request for Records, [MEDICAL_DATA] and Other from Charlotte [MEDICAL_DA…" at bounding box center [552, 290] width 524 height 15
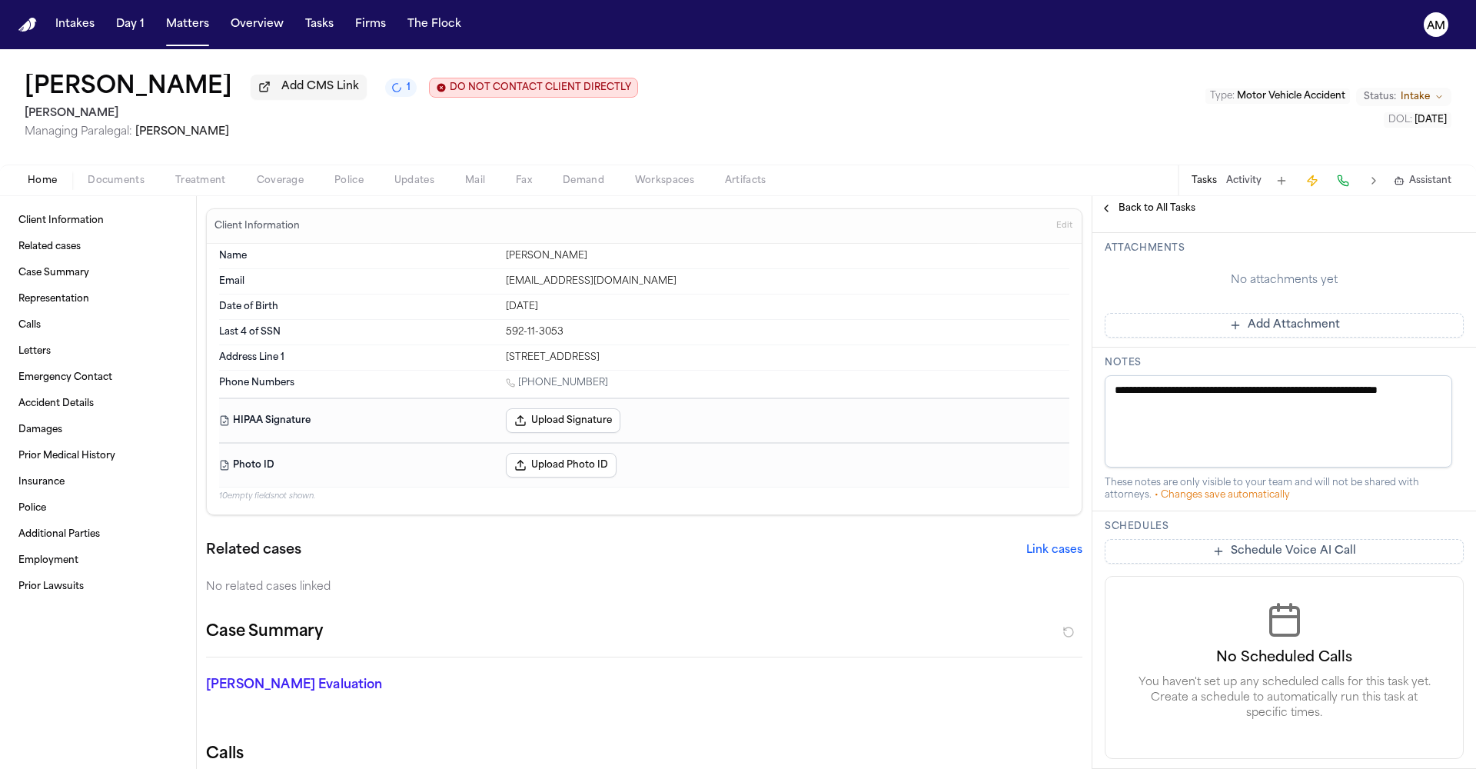
scroll to position [536, 0]
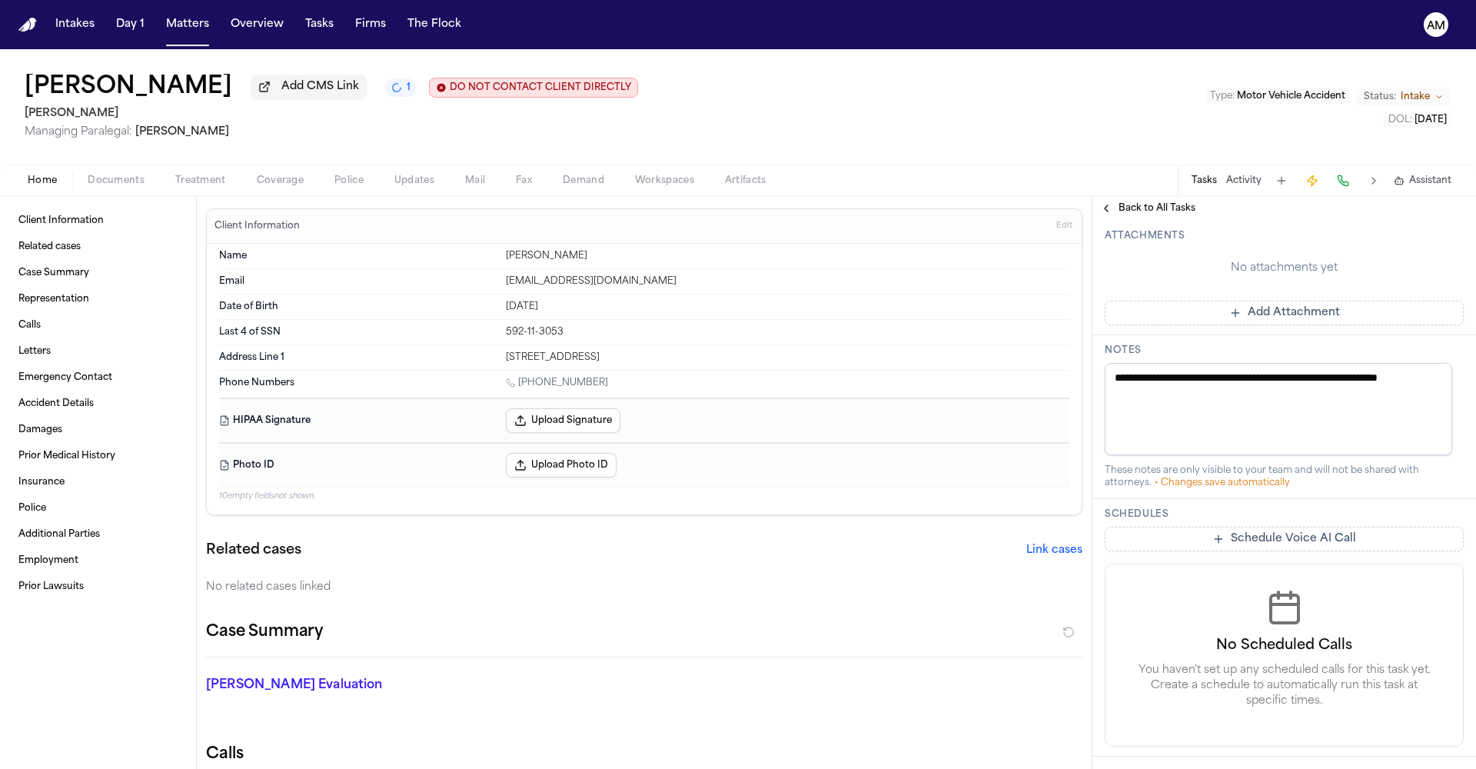
click at [1132, 765] on button "Delete Task" at bounding box center [1139, 777] width 71 height 25
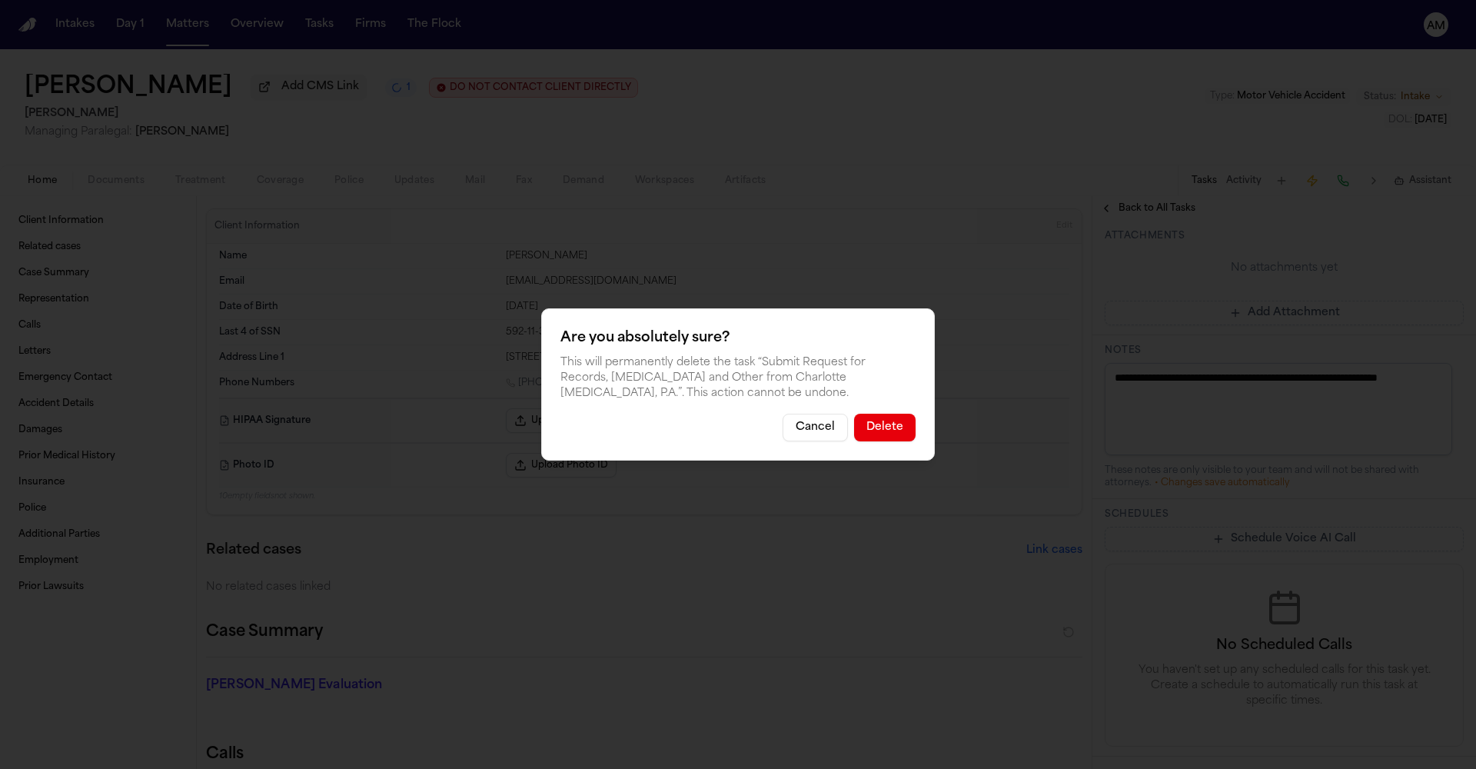
click at [880, 417] on button "Delete" at bounding box center [884, 427] width 61 height 28
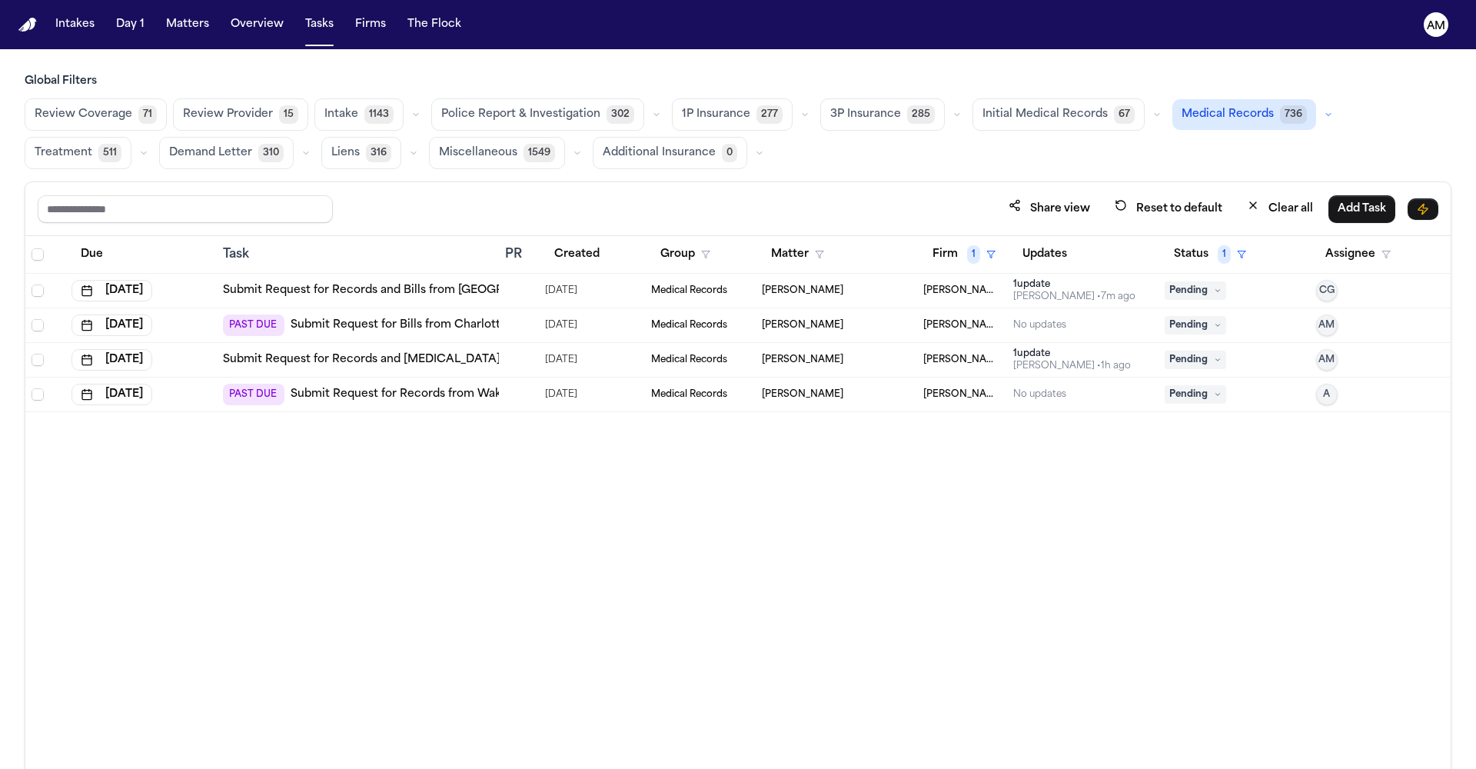
click at [473, 360] on link "Submit Request for Records and [MEDICAL_DATA] from [GEOGRAPHIC_DATA] - ER at [G…" at bounding box center [523, 359] width 601 height 15
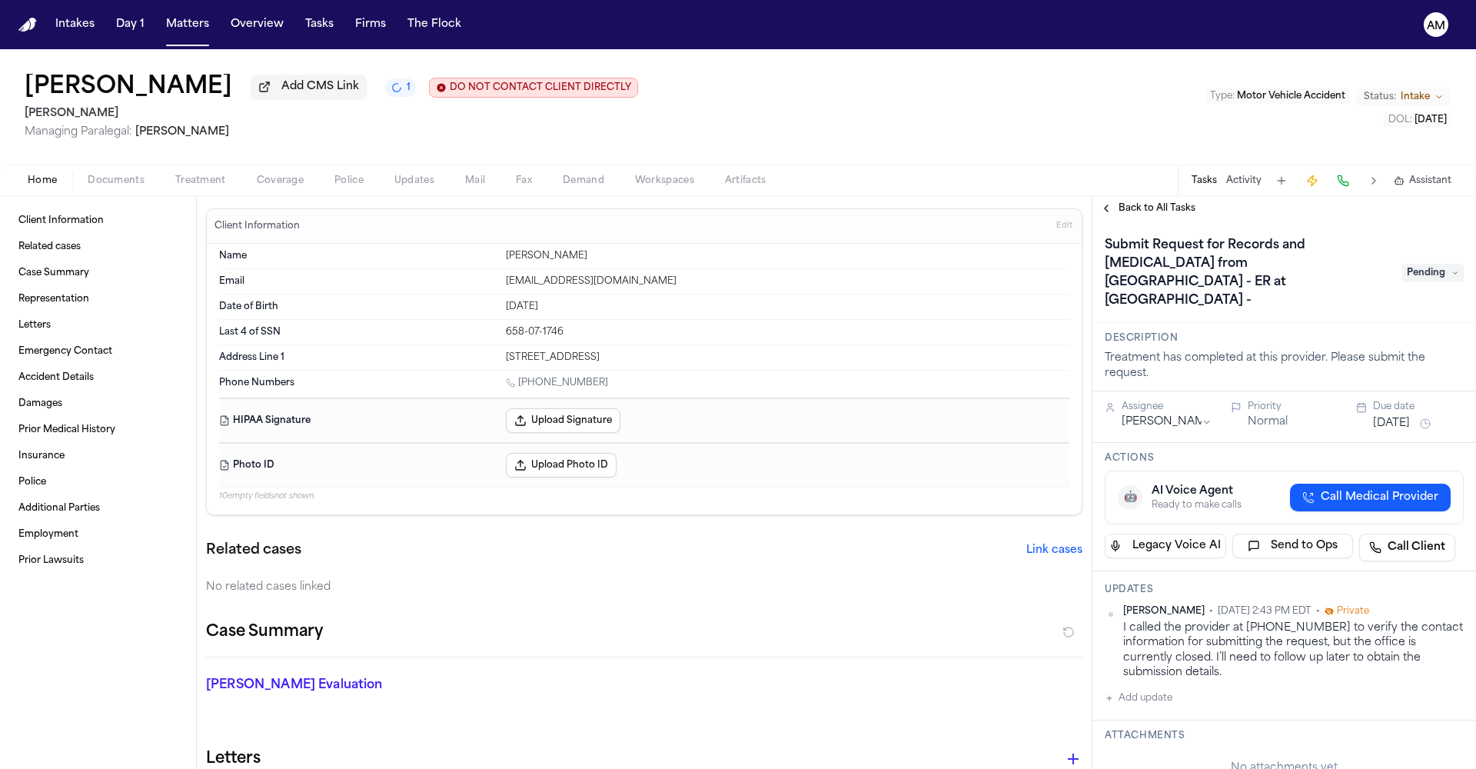
click at [1185, 411] on html "Intakes Day 1 Matters Overview Tasks Firms The Flock AM Davon Simmons Add CMS L…" at bounding box center [738, 384] width 1476 height 769
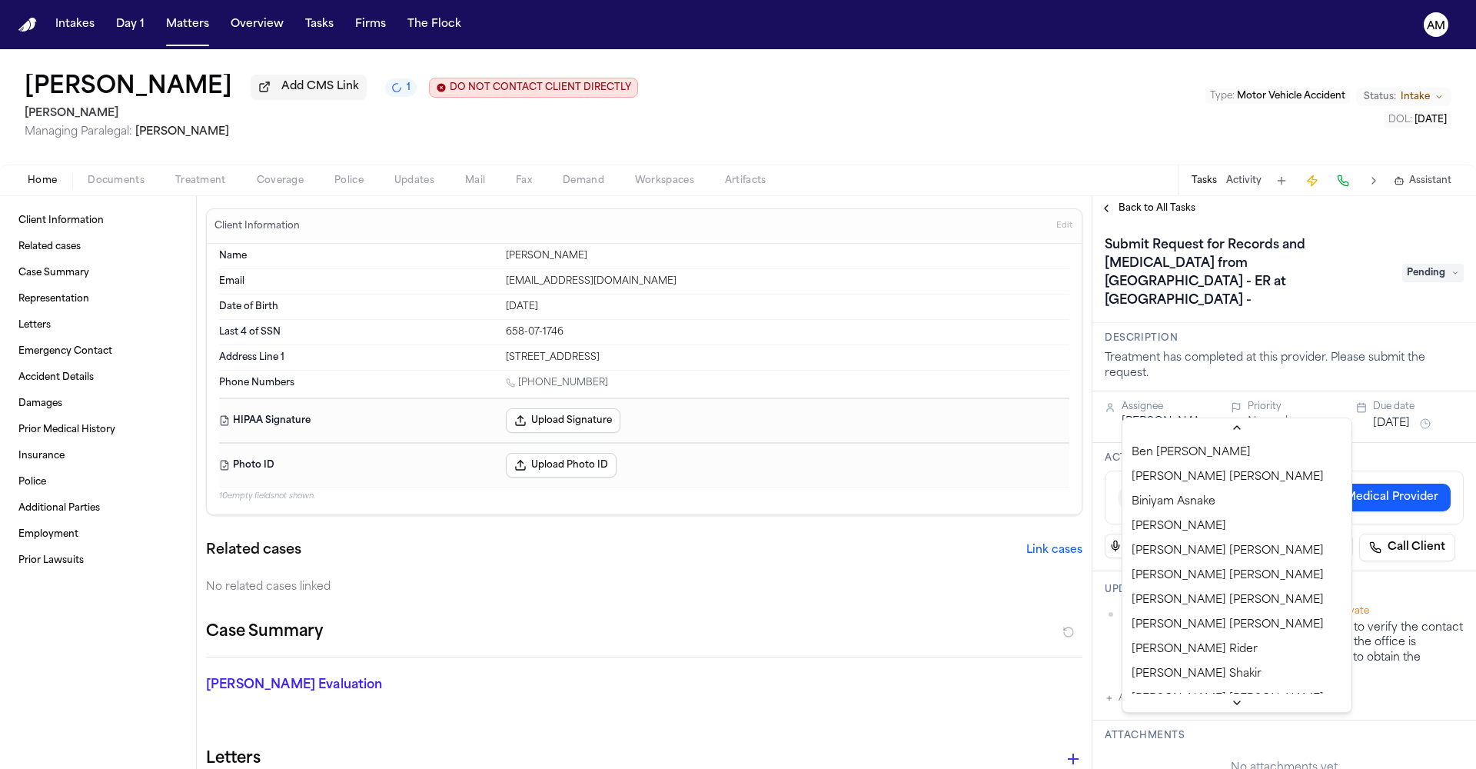
scroll to position [476, 0]
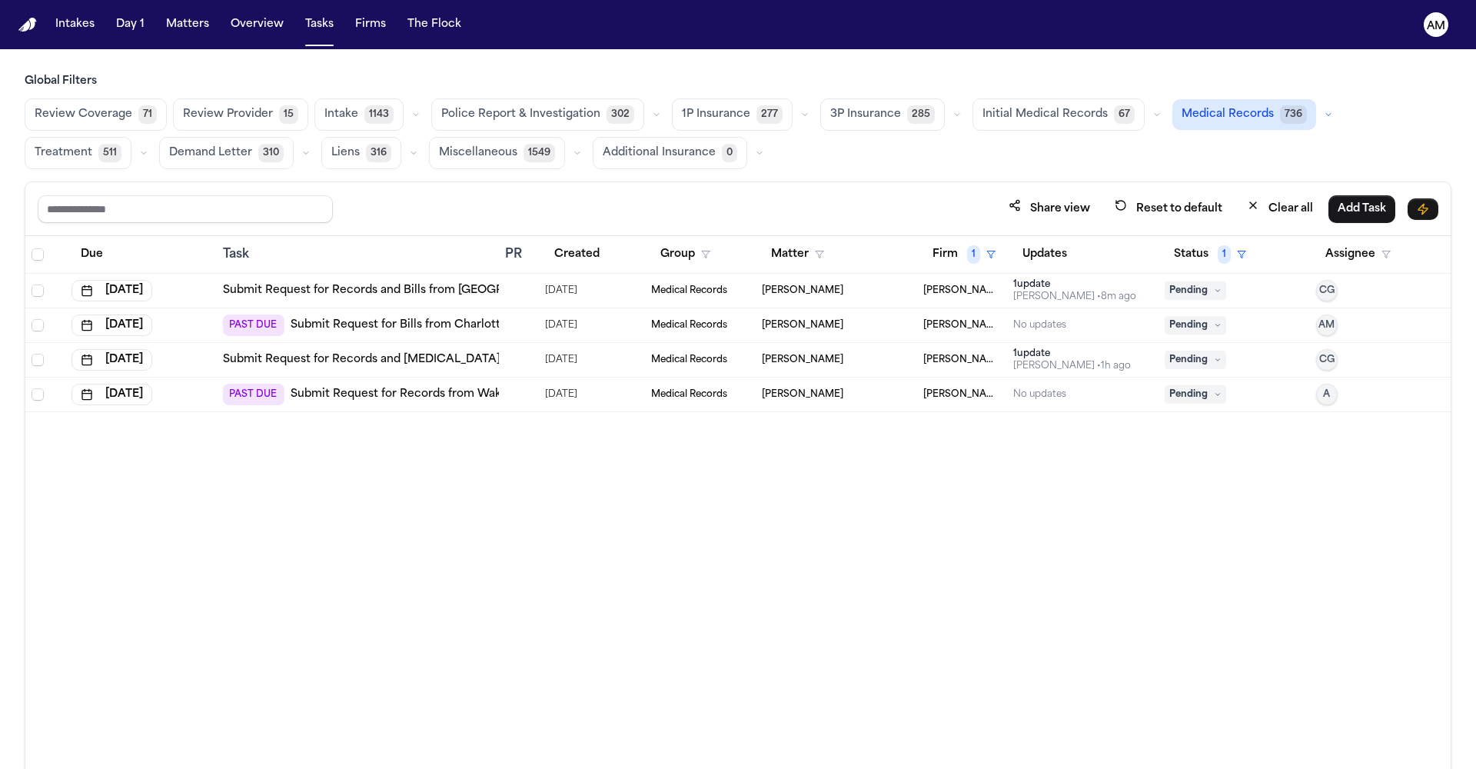
click at [453, 326] on link "Submit Request for Bills from Charlotte [MEDICAL_DATA], P.A." at bounding box center [460, 324] width 340 height 15
click at [440, 332] on div "PAST DUE Submit Request for Bills from Charlotte [MEDICAL_DATA], P.A." at bounding box center [427, 325] width 408 height 22
click at [327, 326] on link "Submit Request for Bills from Charlotte [MEDICAL_DATA], P.A." at bounding box center [460, 324] width 340 height 15
click at [439, 359] on link "Submit Request for Records and [MEDICAL_DATA] from [GEOGRAPHIC_DATA] - ER at [G…" at bounding box center [523, 359] width 601 height 15
click at [406, 287] on link "Submit Request for Records and Bills from [GEOGRAPHIC_DATA] - ER at [GEOGRAPHIC…" at bounding box center [486, 290] width 526 height 15
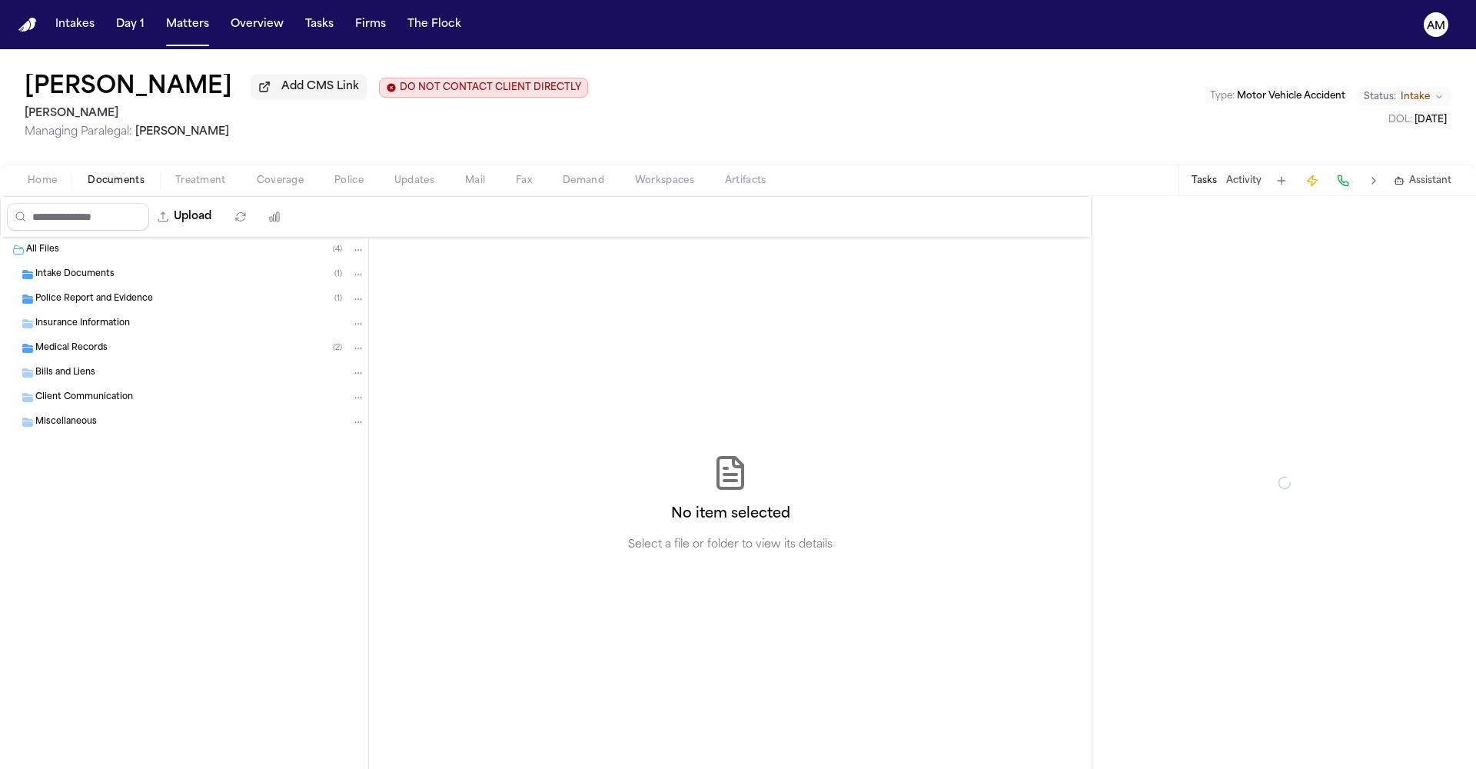
click at [110, 183] on span "Documents" at bounding box center [116, 180] width 57 height 12
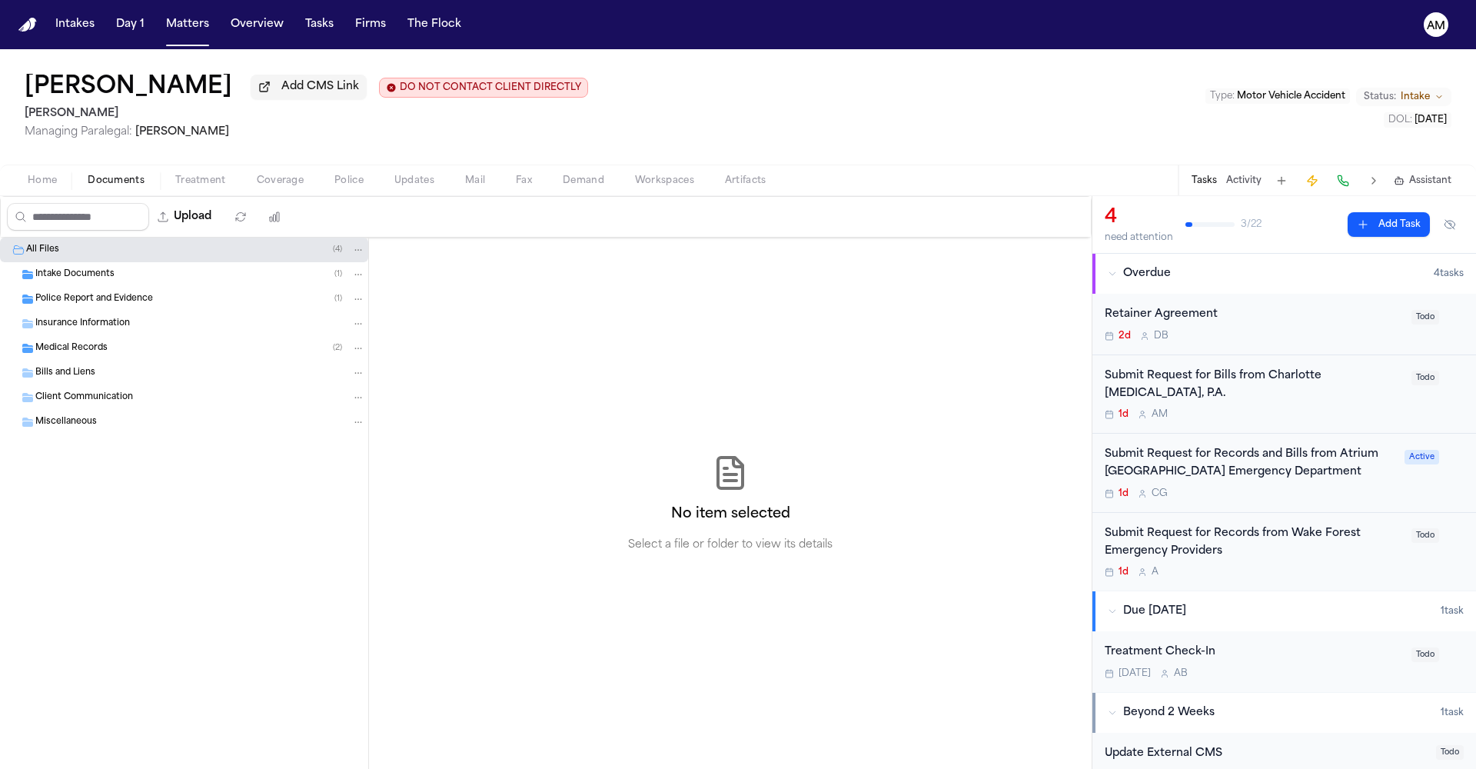
click at [91, 355] on span "Medical Records" at bounding box center [71, 348] width 72 height 13
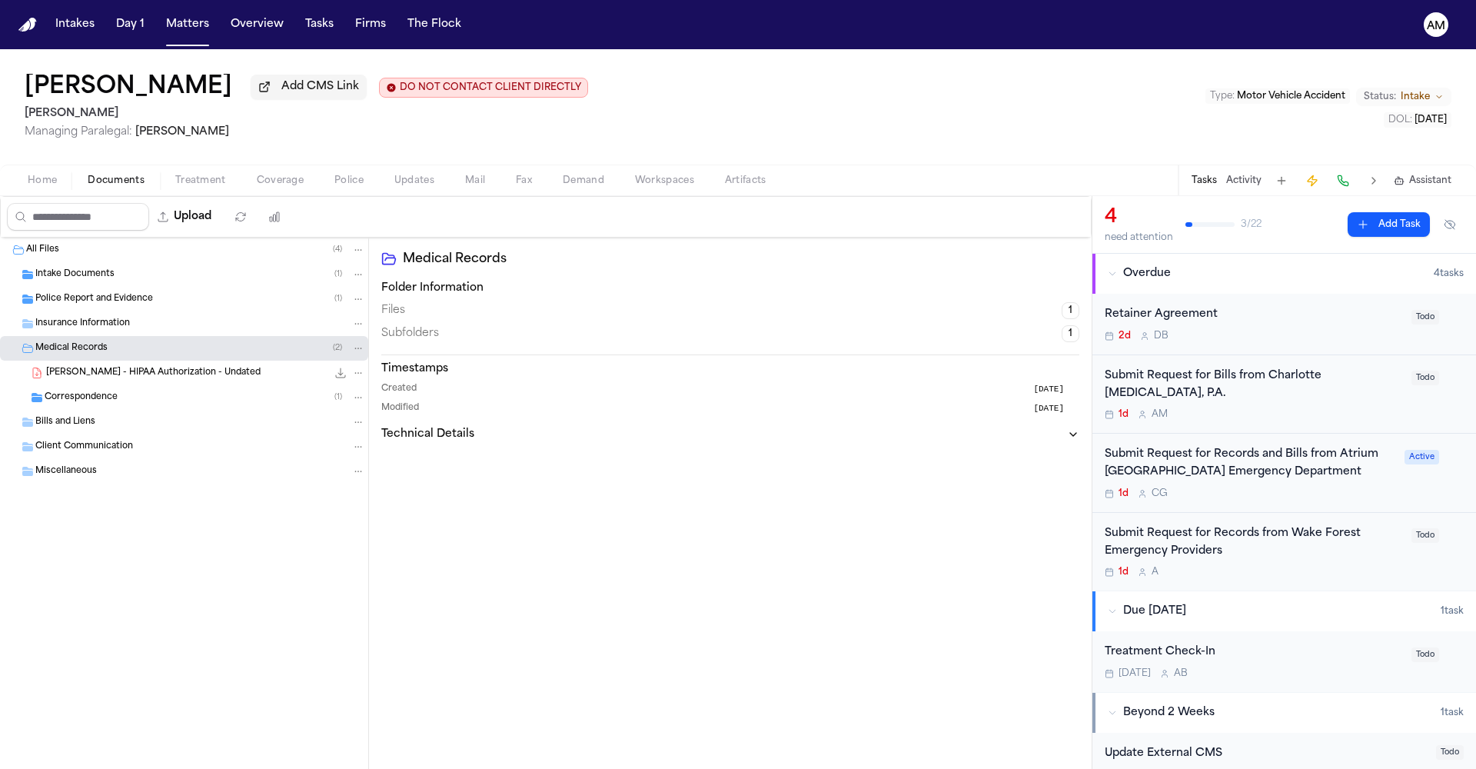
click at [115, 377] on span "T. Primus Jr. - HIPAA Authorization - Undated" at bounding box center [153, 373] width 214 height 13
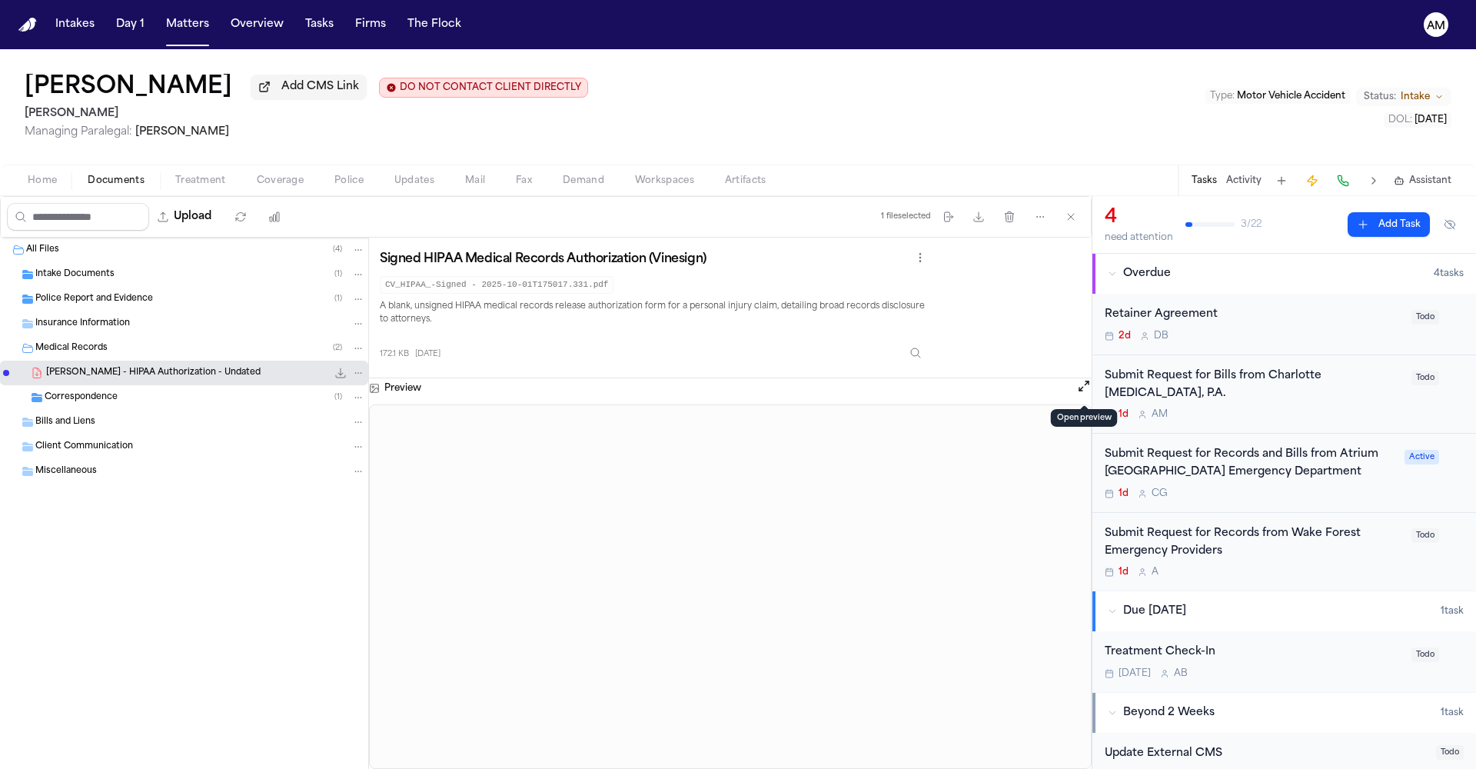
click at [1083, 391] on button "Open preview" at bounding box center [1083, 385] width 15 height 15
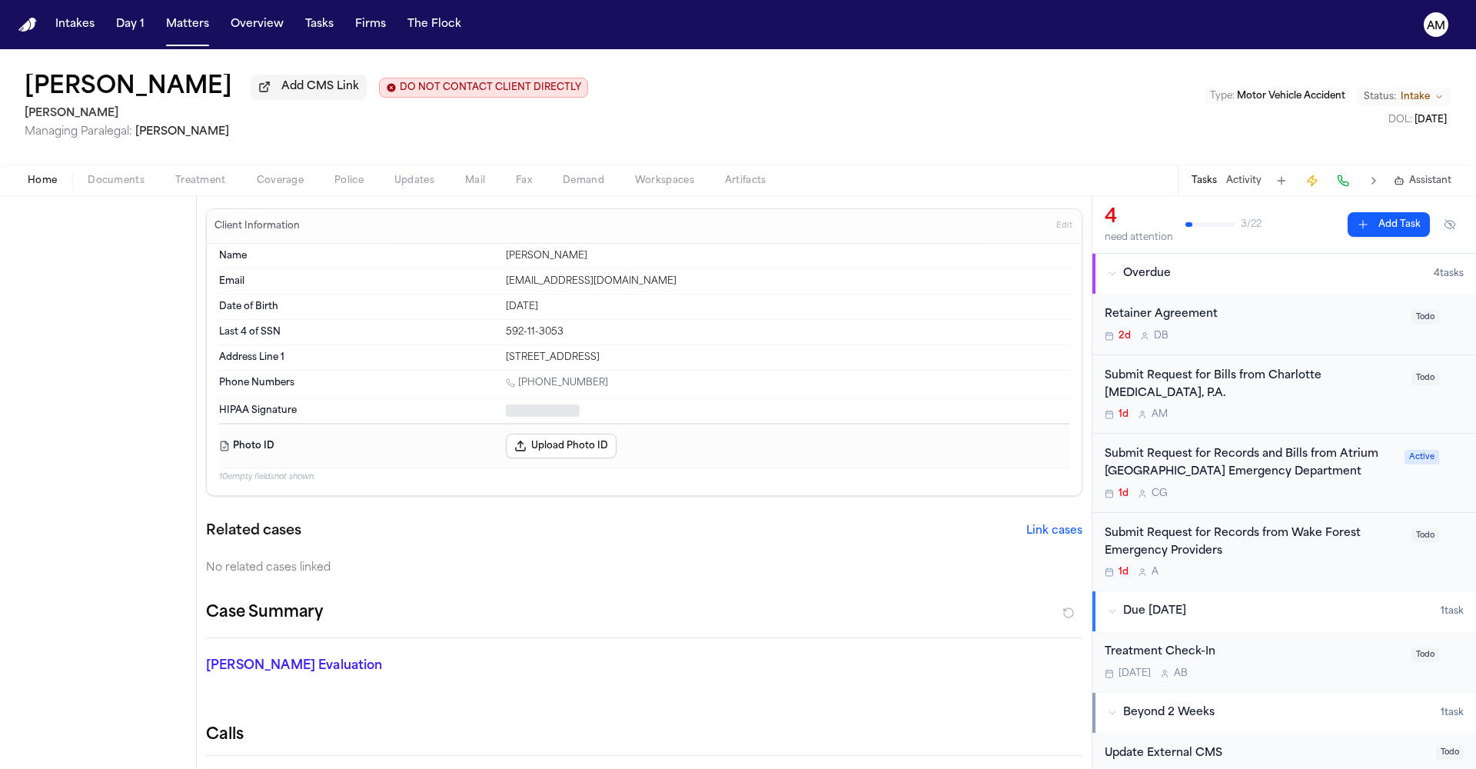
click at [46, 181] on span "Home" at bounding box center [42, 180] width 29 height 12
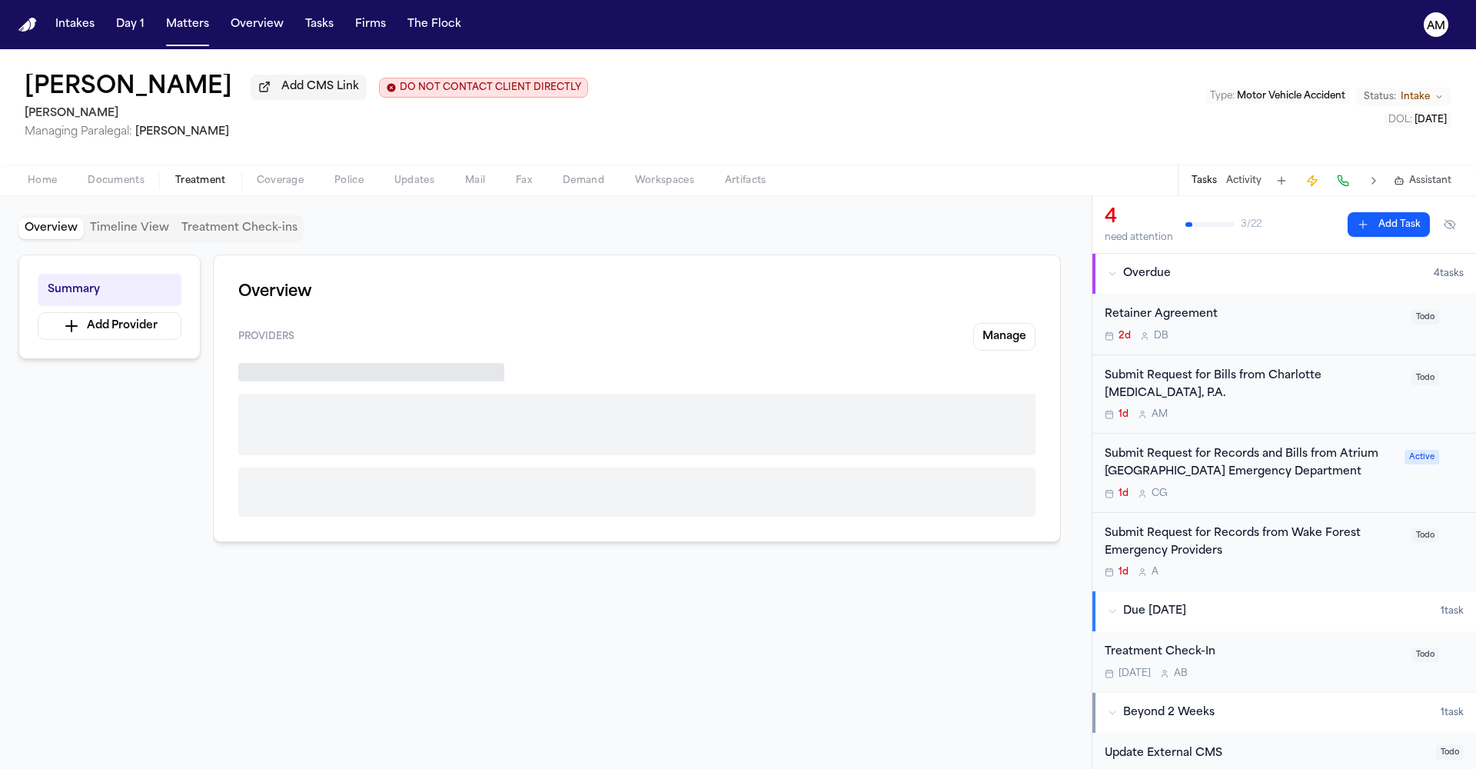
click at [184, 181] on span "Treatment" at bounding box center [200, 180] width 51 height 12
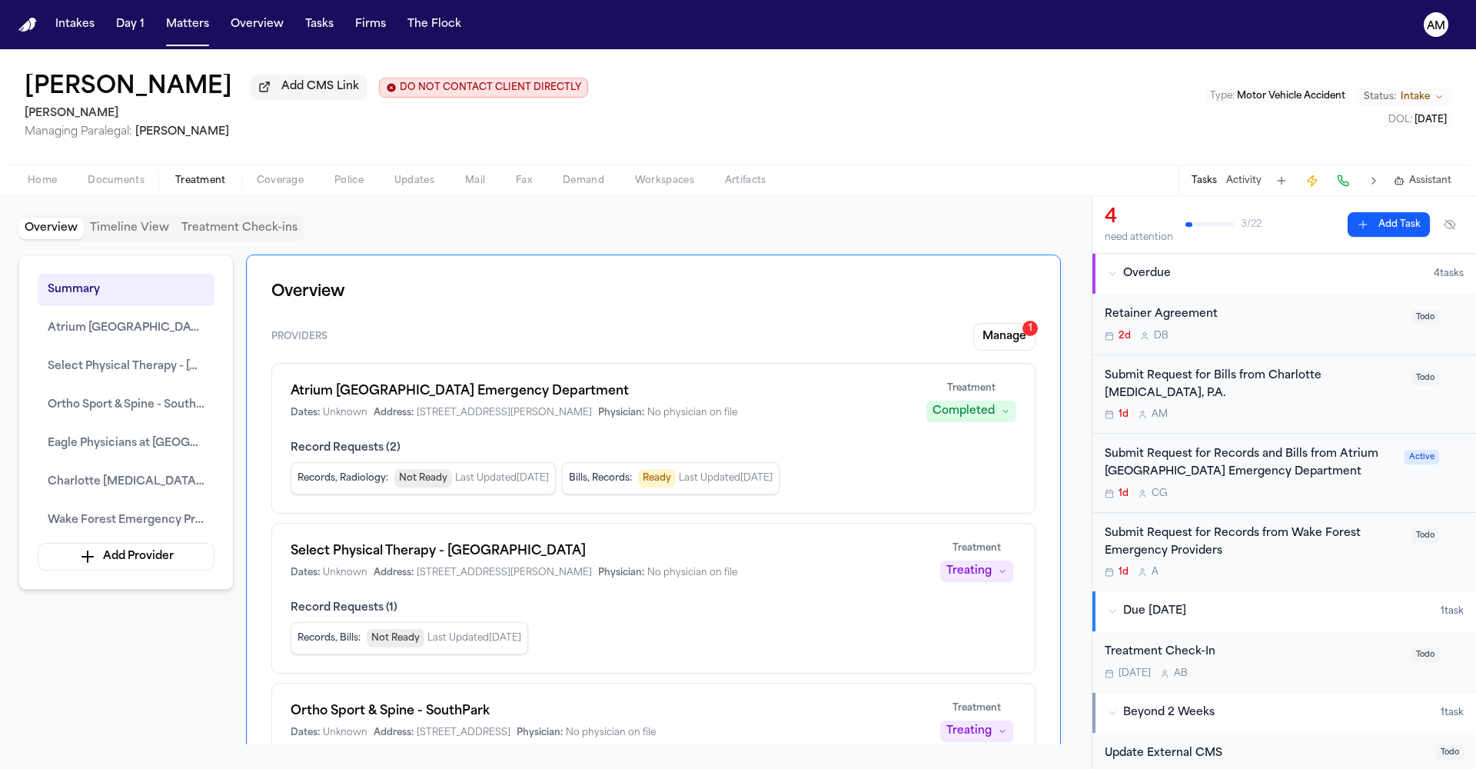
click at [514, 182] on button "Fax" at bounding box center [523, 180] width 47 height 18
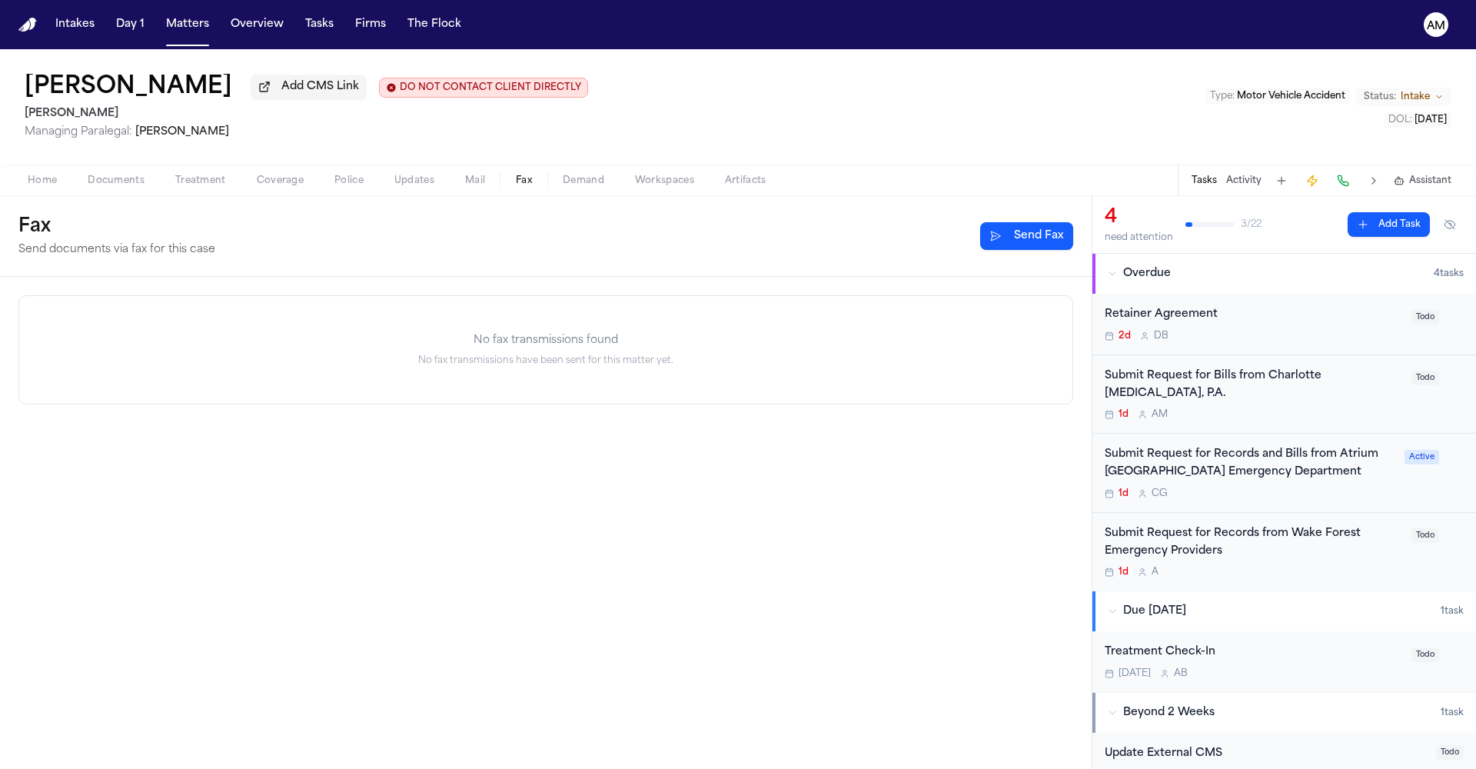
click at [1044, 234] on button "Send Fax" at bounding box center [1026, 236] width 93 height 28
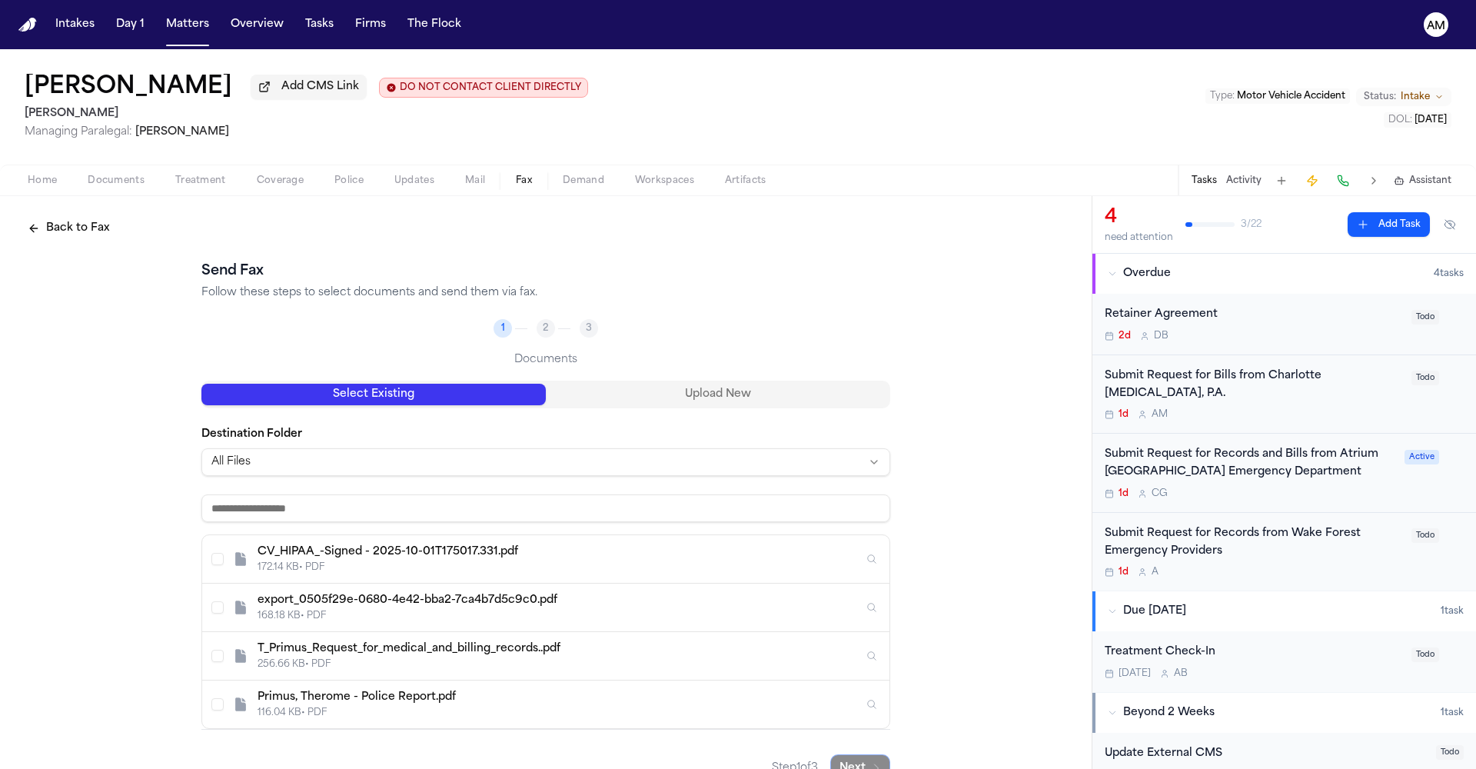
click at [1320, 399] on div "Submit Request for Bills from Charlotte Radiology, P.A." at bounding box center [1252, 384] width 297 height 35
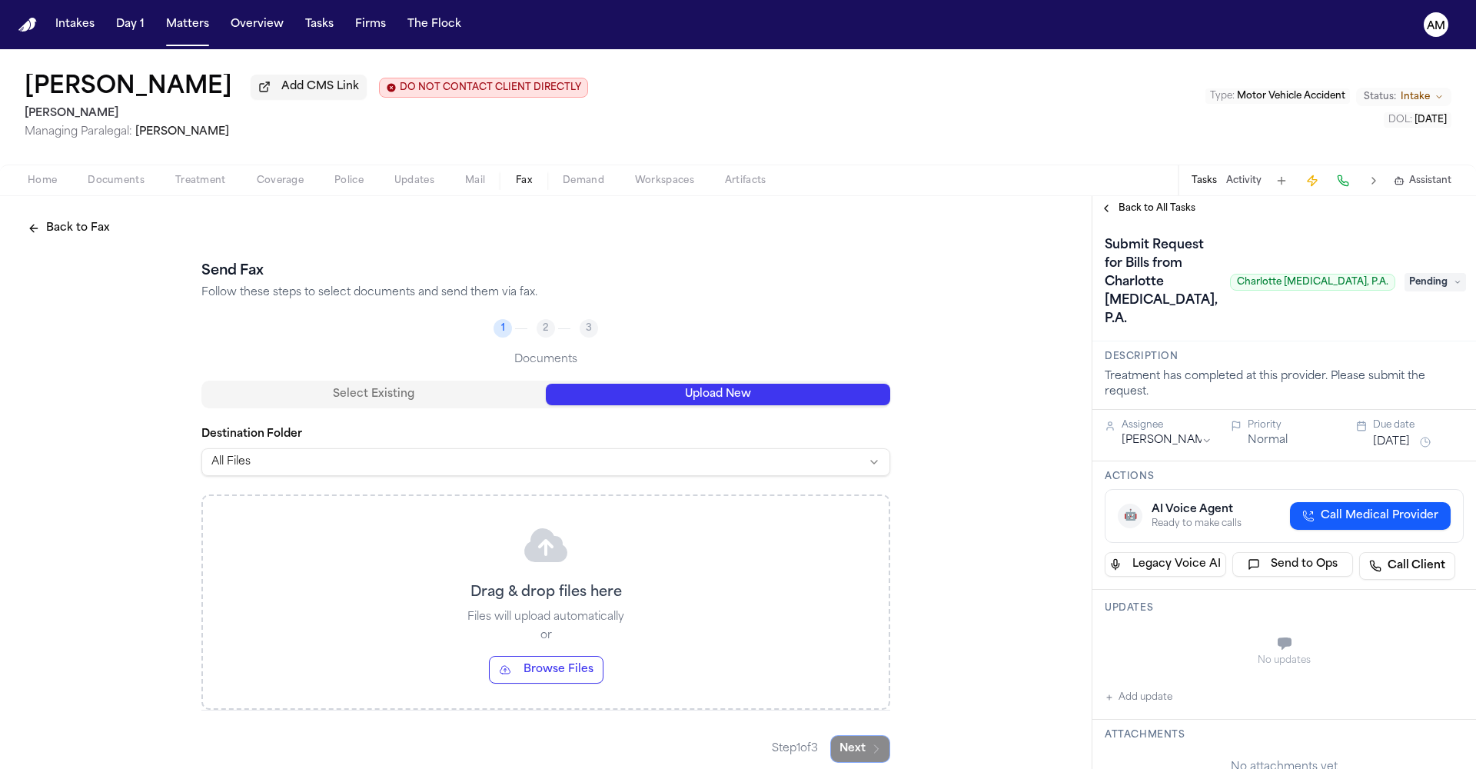
click at [685, 392] on button "Upload New" at bounding box center [718, 394] width 344 height 22
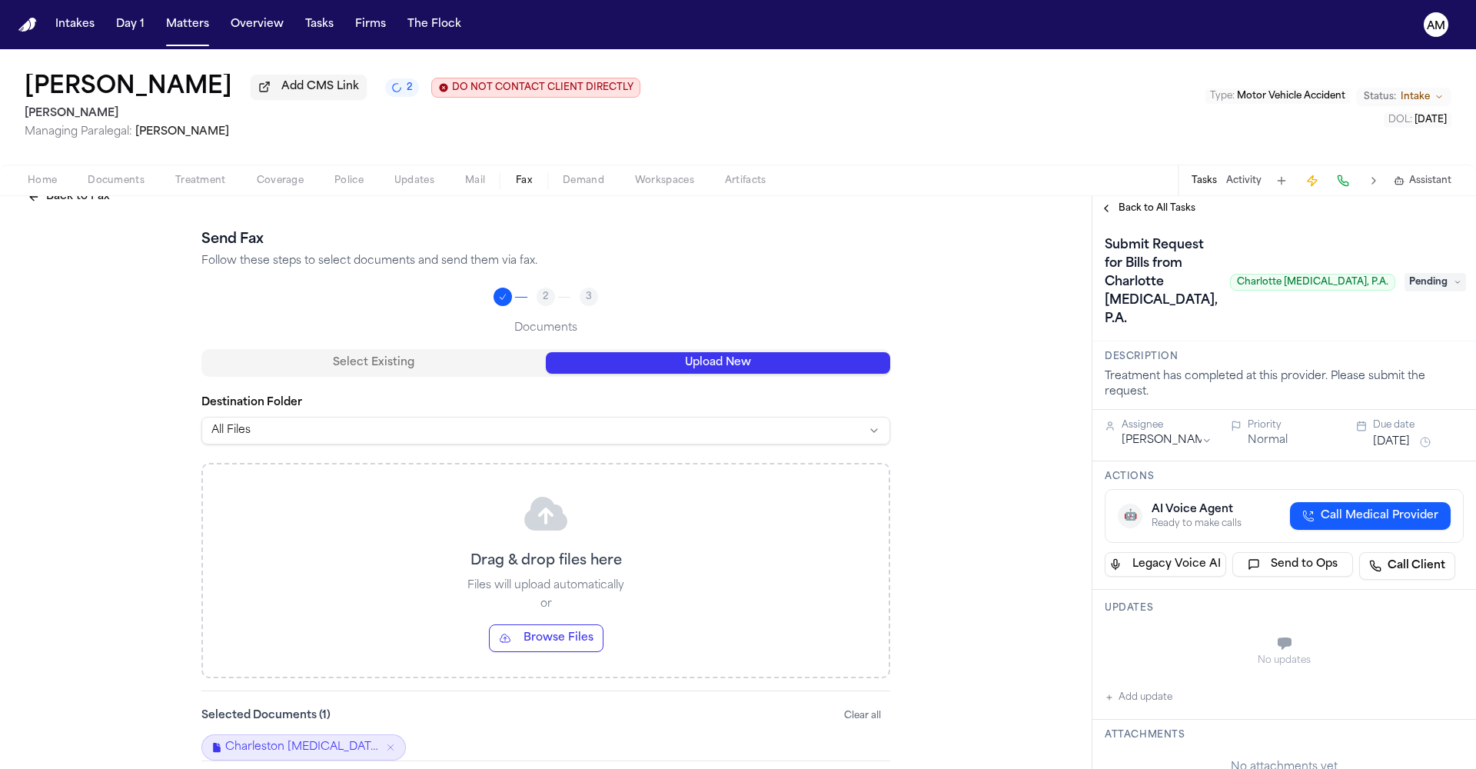
scroll to position [98, 0]
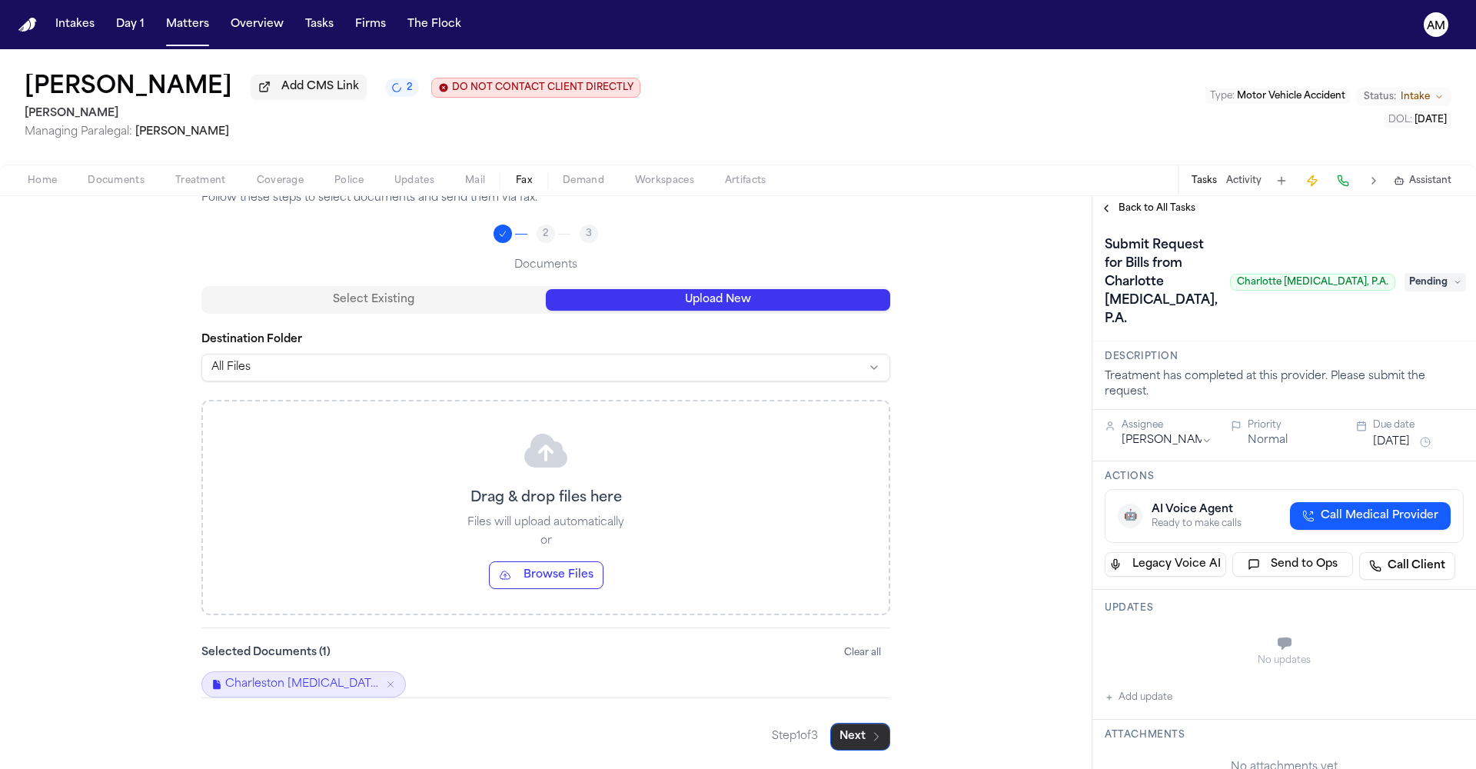
click at [851, 735] on button "Next" at bounding box center [860, 736] width 60 height 28
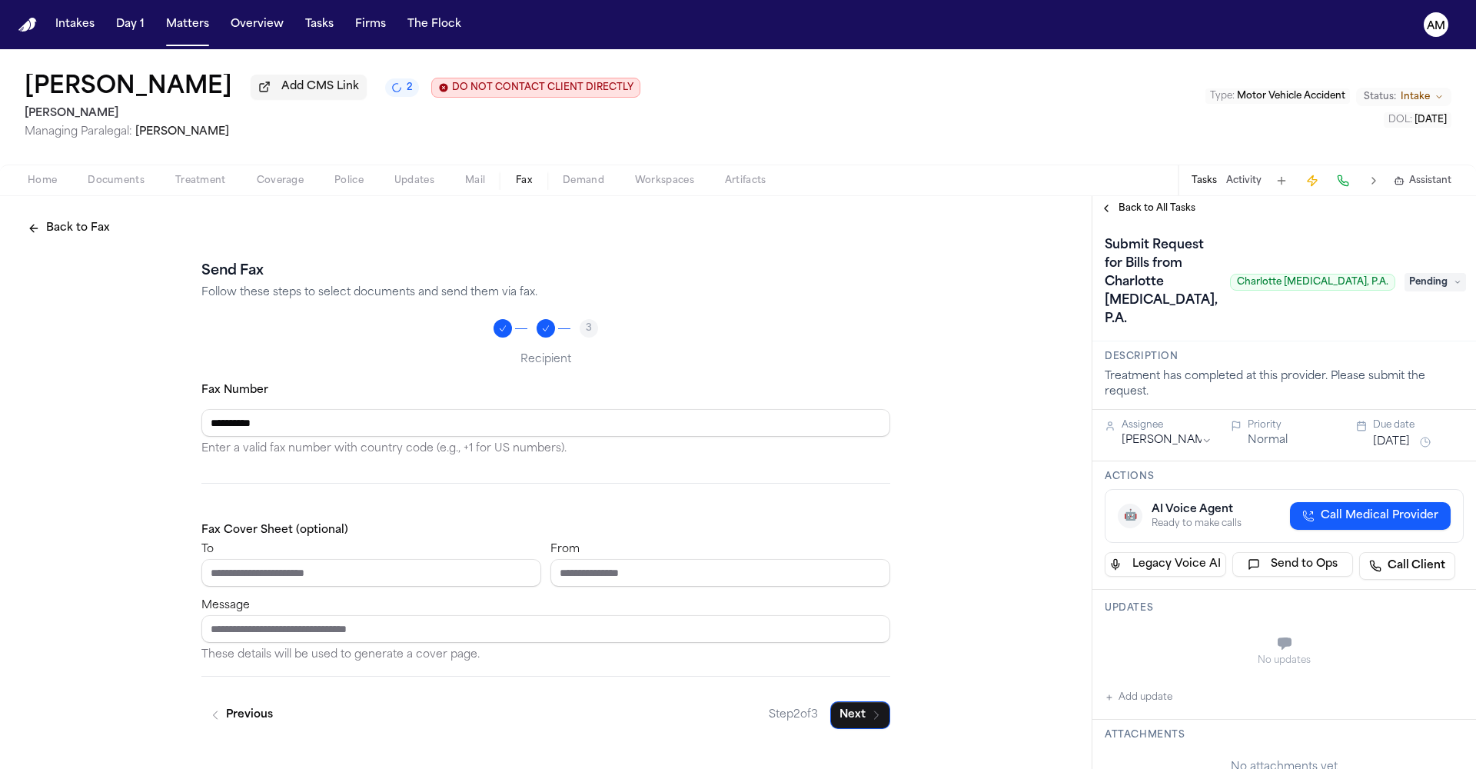
type input "**********"
click at [361, 493] on div at bounding box center [545, 489] width 689 height 13
type input "**********"
click at [214, 717] on icon "button" at bounding box center [216, 715] width 4 height 8
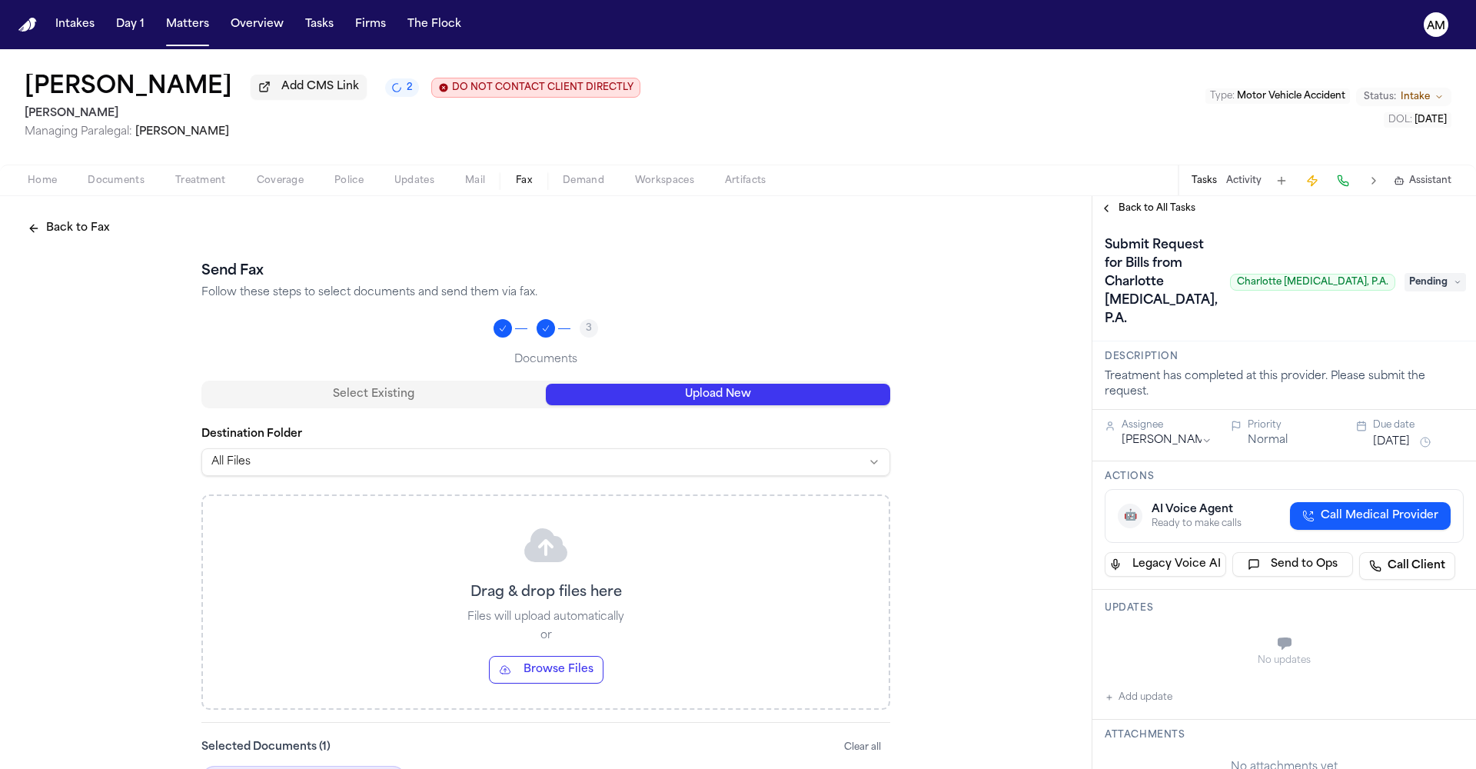
click at [735, 396] on button "Upload New" at bounding box center [718, 394] width 344 height 22
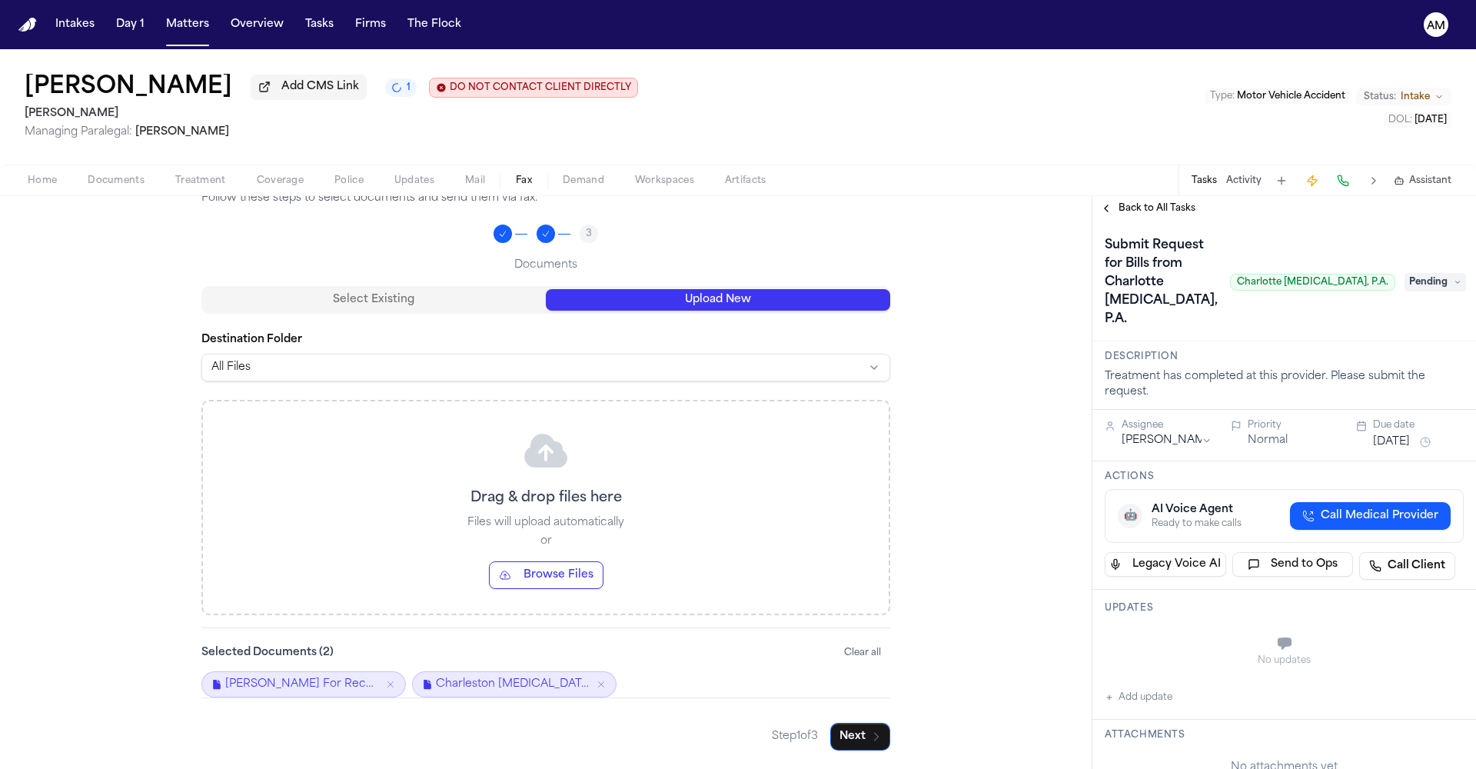
scroll to position [98, 0]
click at [840, 737] on button "Next" at bounding box center [860, 736] width 60 height 28
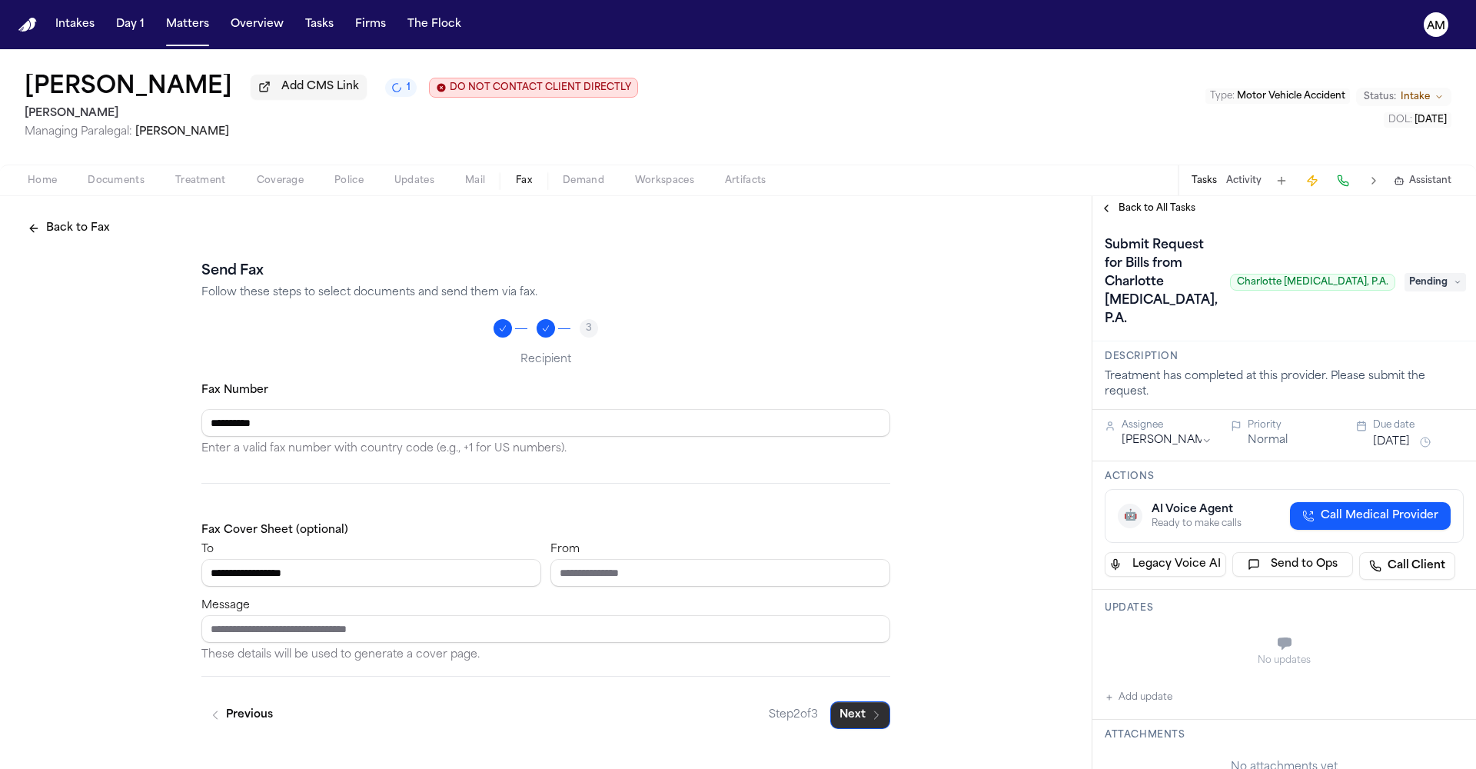
scroll to position [0, 0]
click at [244, 719] on button "Previous" at bounding box center [241, 715] width 81 height 28
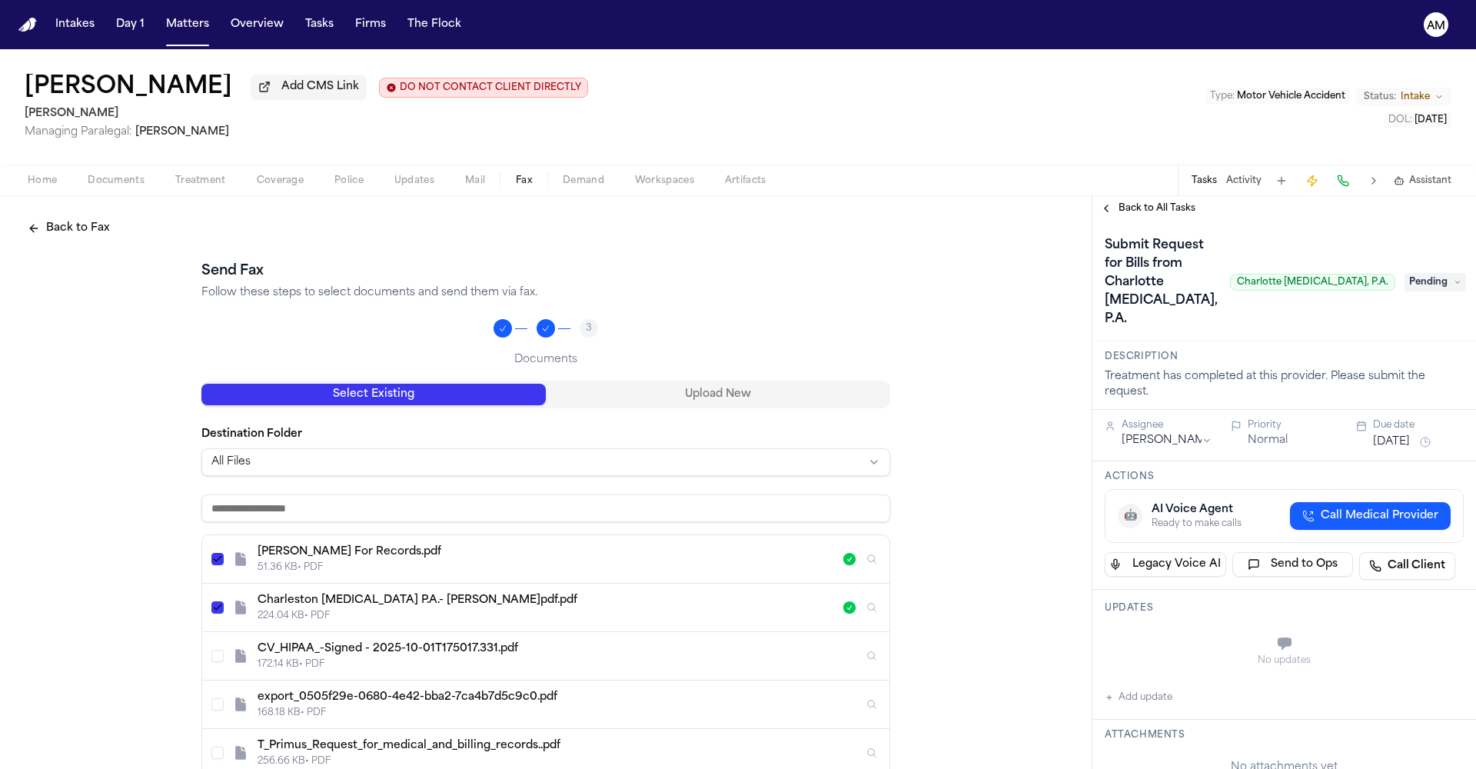
click at [211, 562] on button "Select Finch's LOR For Records.pdf" at bounding box center [217, 559] width 12 height 12
click at [755, 403] on button "Upload New" at bounding box center [718, 394] width 344 height 22
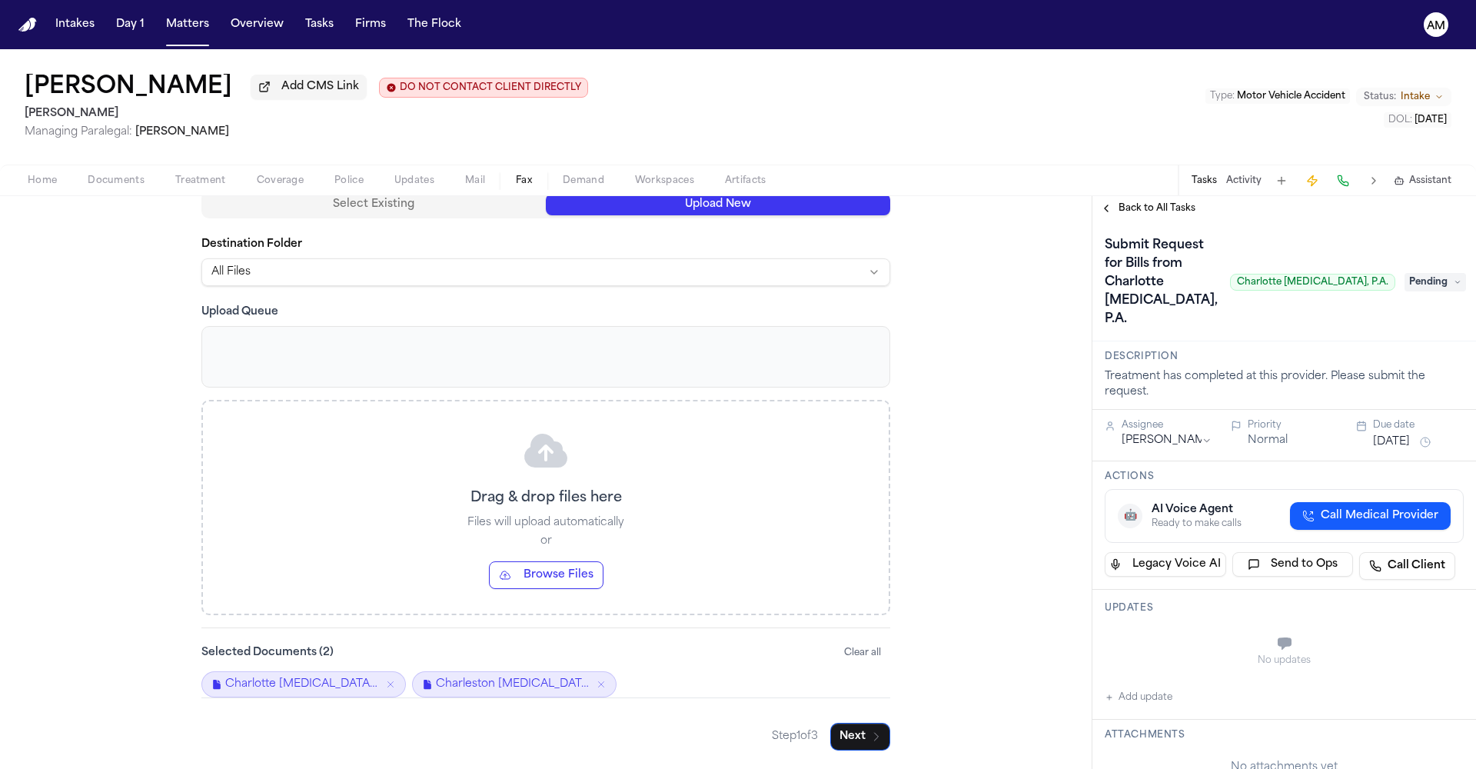
scroll to position [98, 0]
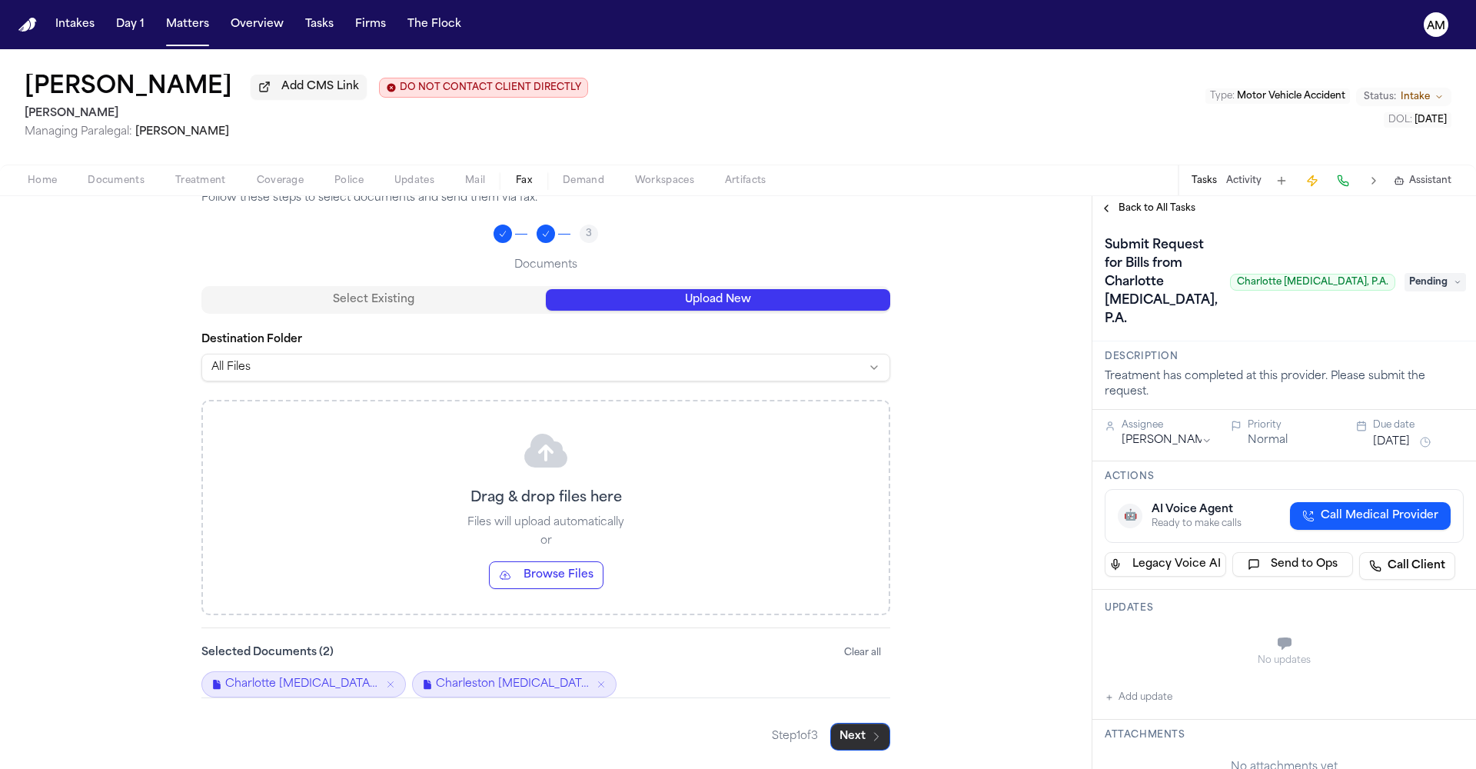
click at [865, 742] on button "Next" at bounding box center [860, 736] width 60 height 28
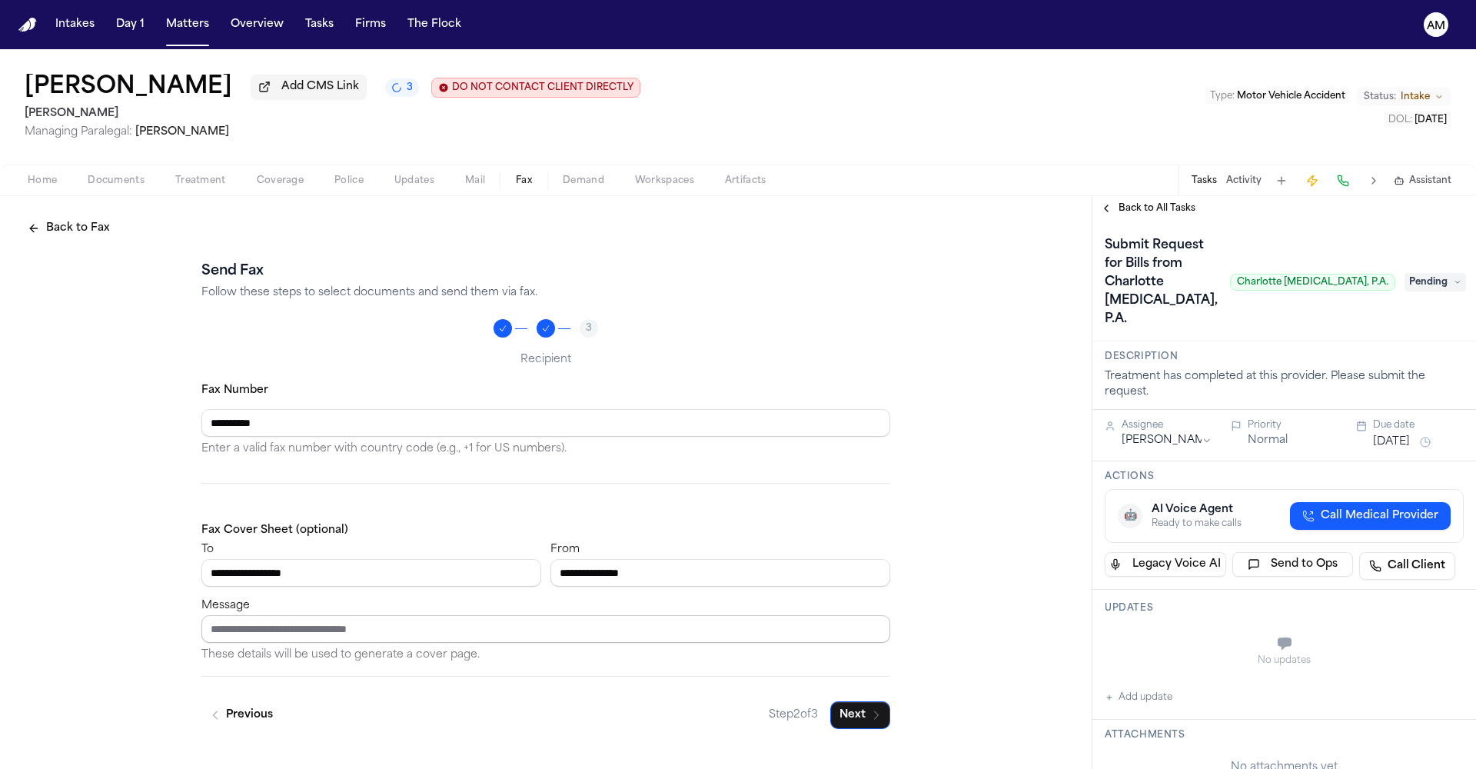
type input "**********"
click at [517, 642] on input "Message" at bounding box center [545, 629] width 689 height 28
type input "**********"
click at [836, 724] on button "Next" at bounding box center [860, 715] width 60 height 28
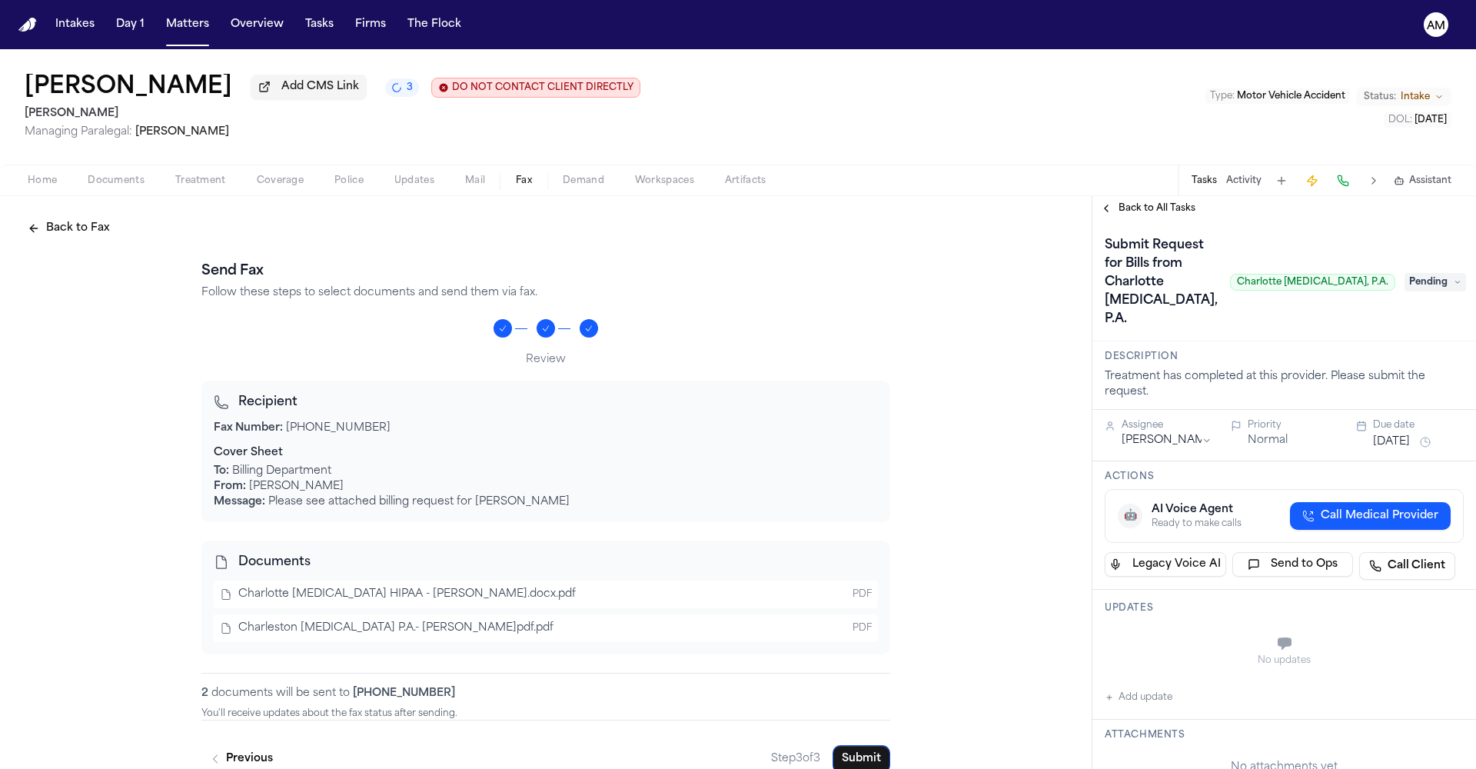
scroll to position [25, 0]
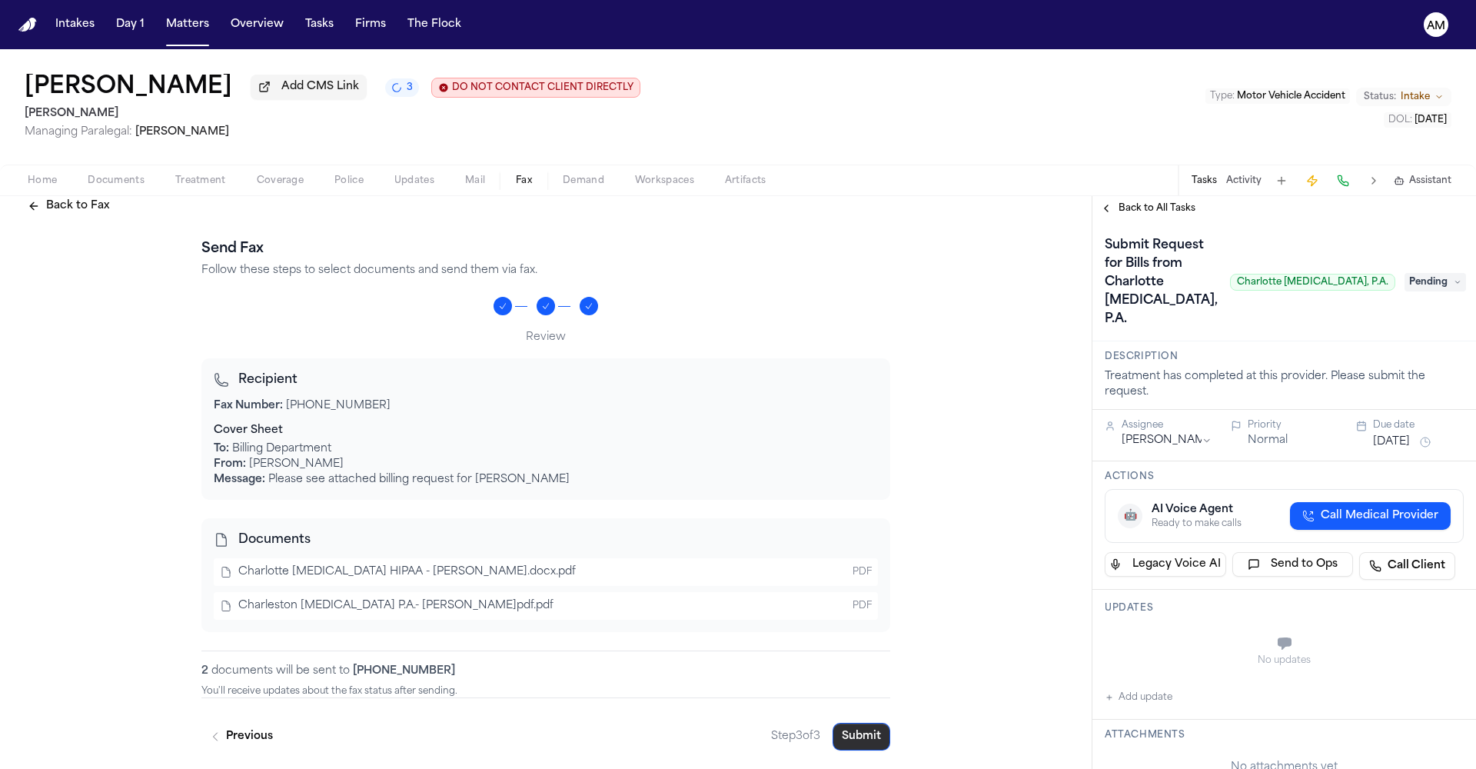
click at [857, 739] on button "Submit" at bounding box center [861, 736] width 58 height 28
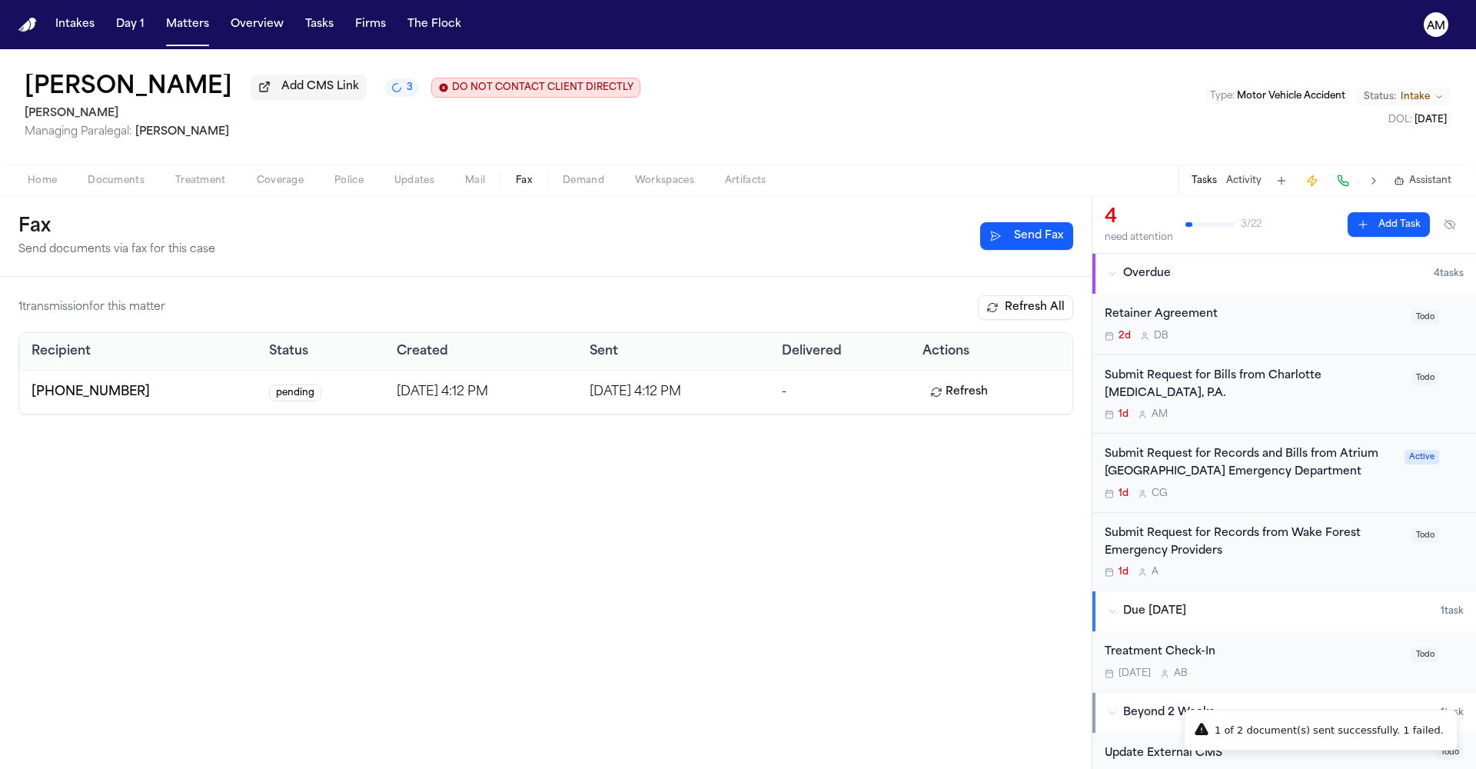
click at [1267, 411] on div "1d A M" at bounding box center [1252, 414] width 297 height 12
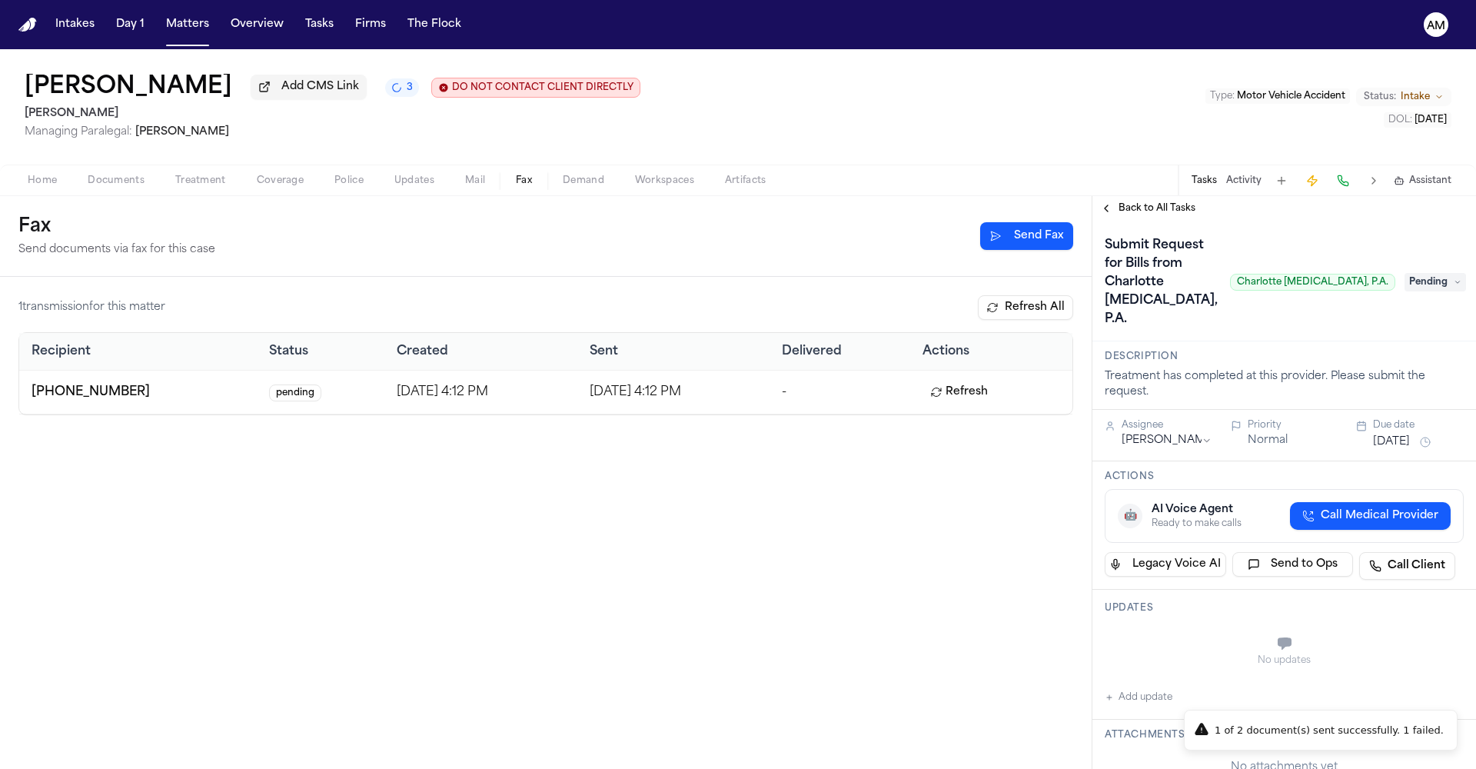
click at [1156, 688] on button "Add update" at bounding box center [1138, 697] width 68 height 18
click at [1158, 672] on div "Private Cancel Add" at bounding box center [1293, 681] width 328 height 18
click at [1127, 642] on div "Private Cancel Add" at bounding box center [1293, 660] width 340 height 74
click at [1134, 676] on button "Private" at bounding box center [1135, 682] width 12 height 12
click at [1180, 629] on textarea "Add your update" at bounding box center [1293, 644] width 328 height 31
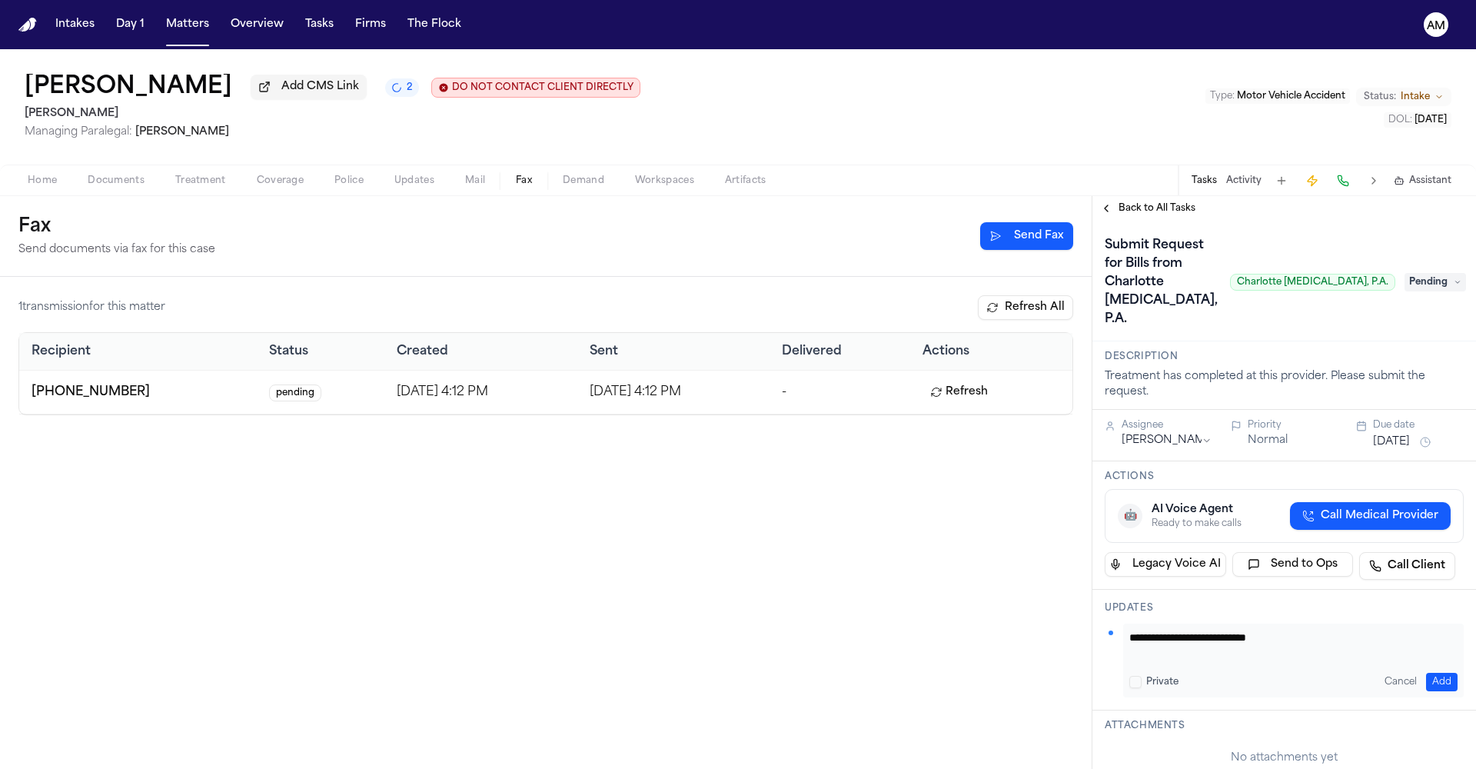
type textarea "**********"
click at [1428, 672] on button "Add" at bounding box center [1442, 681] width 32 height 18
click at [1409, 273] on span "Pending" at bounding box center [1434, 282] width 61 height 18
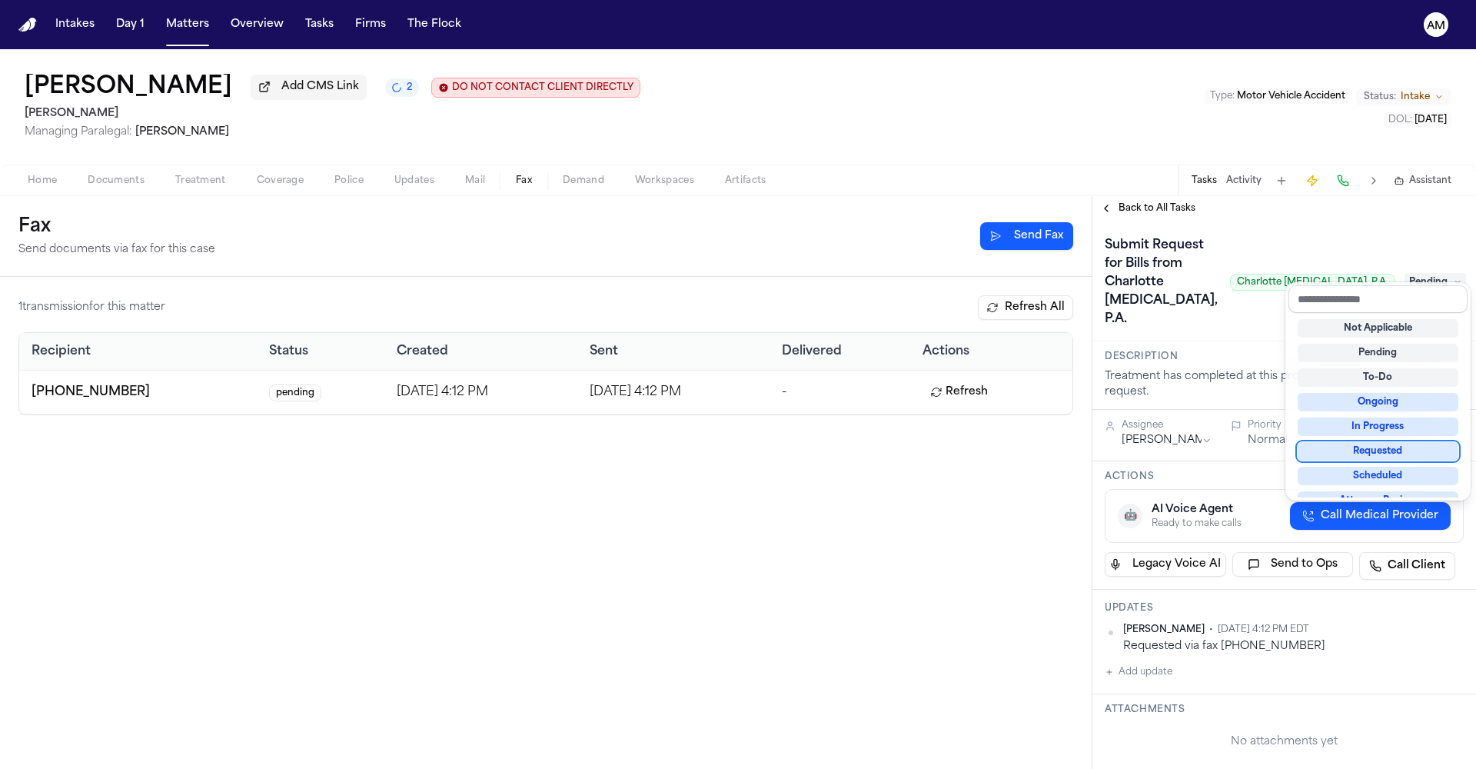
click at [1396, 449] on div "Requested" at bounding box center [1377, 451] width 161 height 18
click at [1074, 145] on div "Therome Primus Jr. Add CMS Link 2 DO NOT CONTACT CLIENT DIRECTLY DO NOT CONTACT…" at bounding box center [738, 408] width 1476 height 719
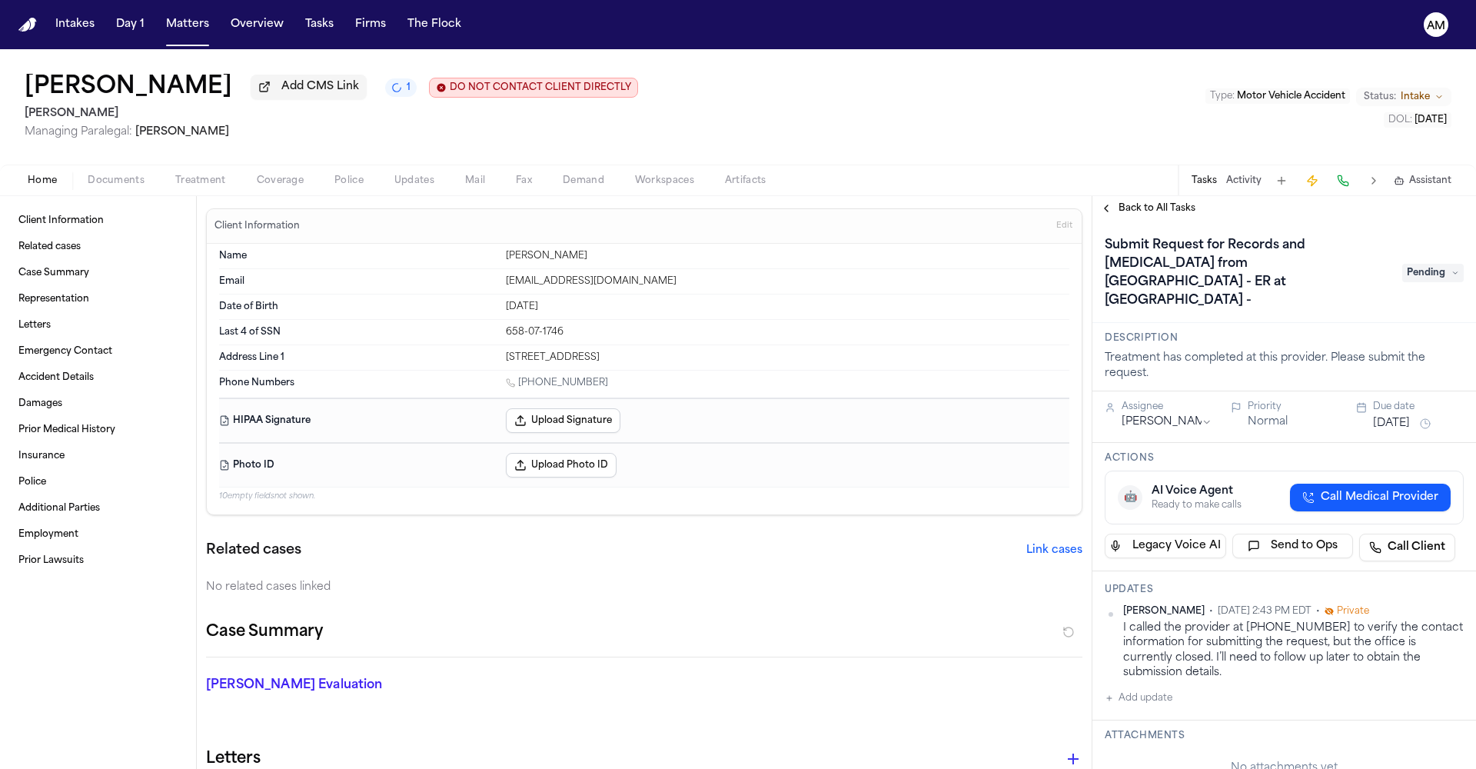
click at [1147, 214] on span "Back to All Tasks" at bounding box center [1156, 208] width 77 height 12
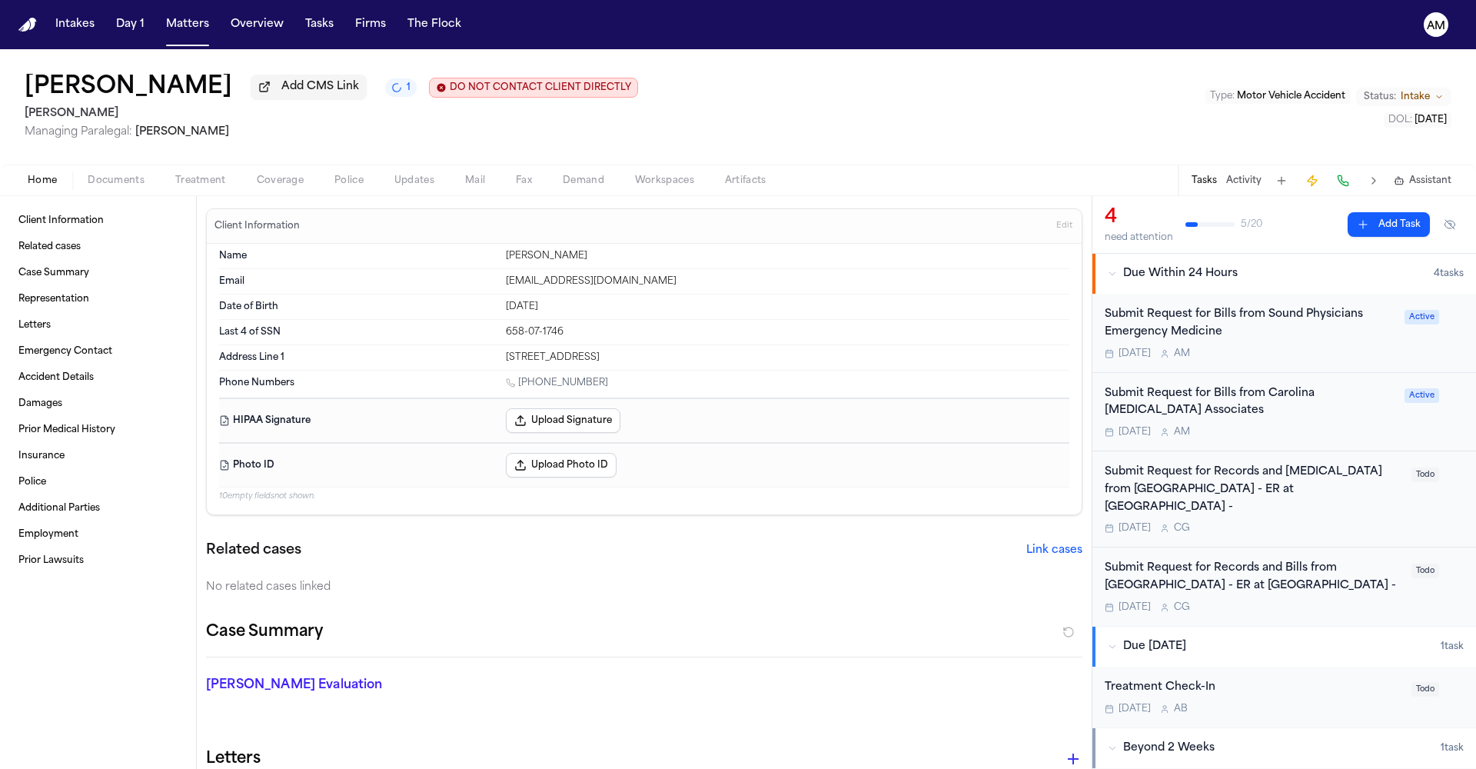
click at [1265, 423] on div "Submit Request for Bills from Carolina [MEDICAL_DATA] Associates [DATE] A M" at bounding box center [1249, 412] width 290 height 54
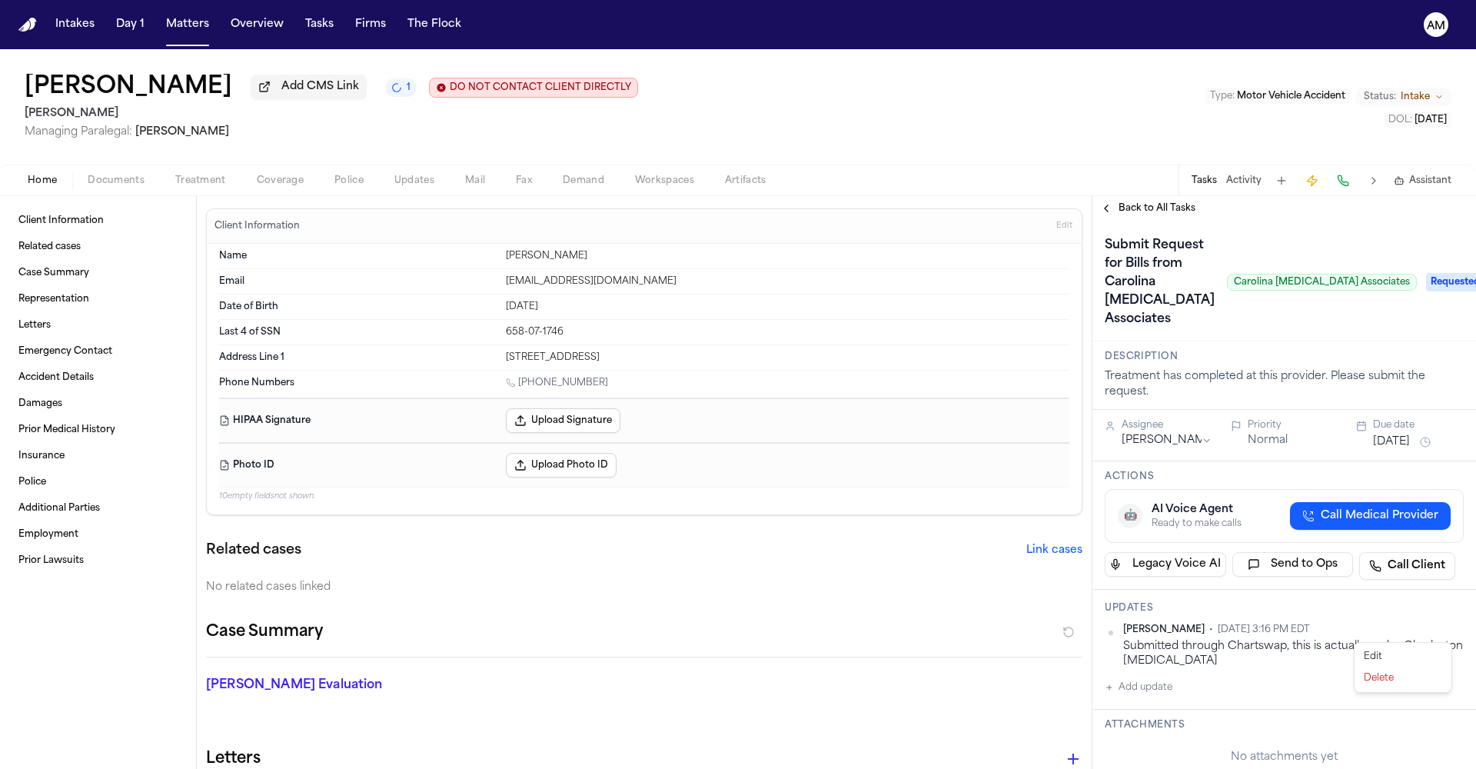
click at [1446, 628] on html "Intakes Day 1 Matters Overview Tasks Firms The Flock AM Davon Simmons Add CMS L…" at bounding box center [738, 384] width 1476 height 769
click at [1382, 658] on div "Edit" at bounding box center [1402, 657] width 91 height 22
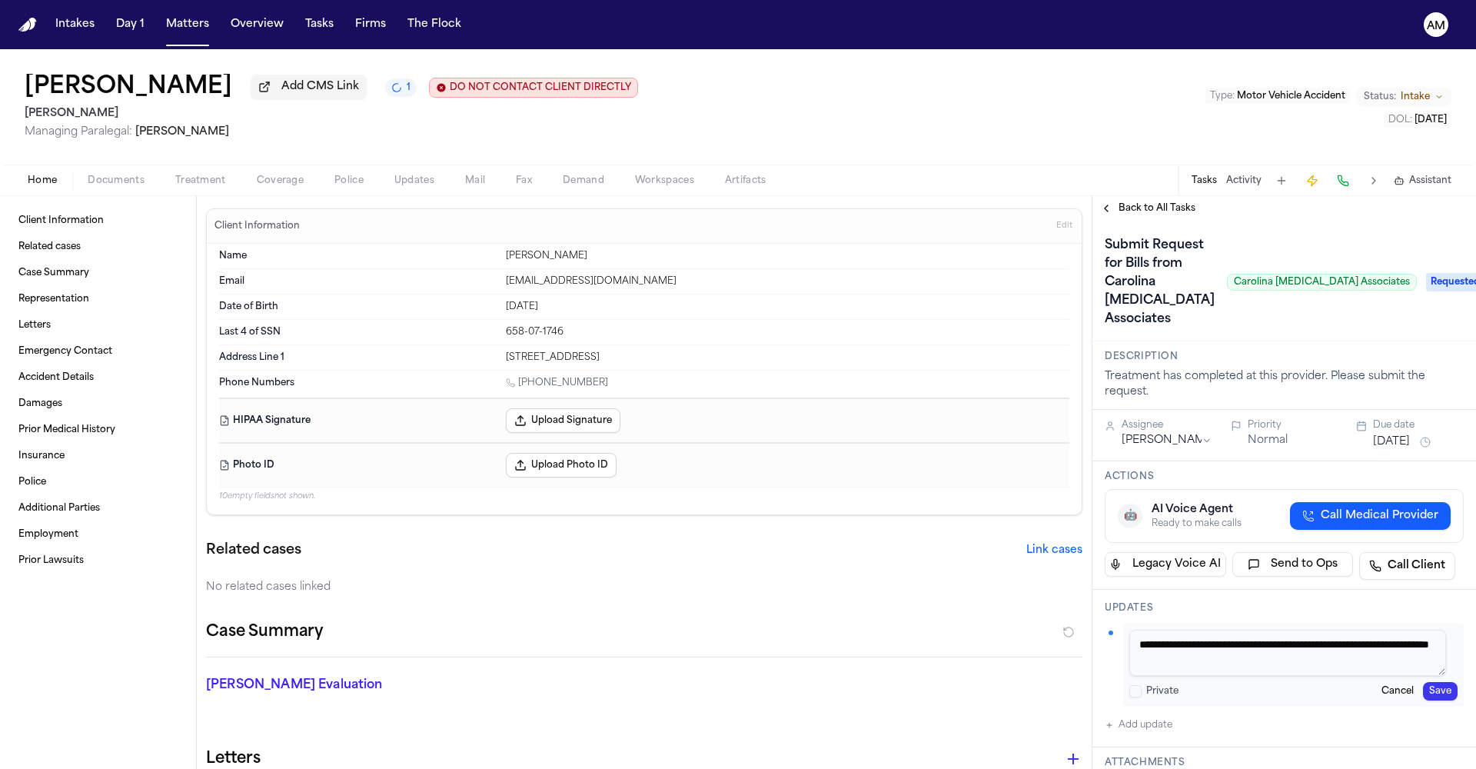
drag, startPoint x: 1329, startPoint y: 664, endPoint x: 1303, endPoint y: 652, distance: 28.2
click at [1303, 652] on textarea "**********" at bounding box center [1287, 652] width 317 height 46
type textarea "**********"
click at [1432, 691] on button "Save" at bounding box center [1440, 691] width 35 height 18
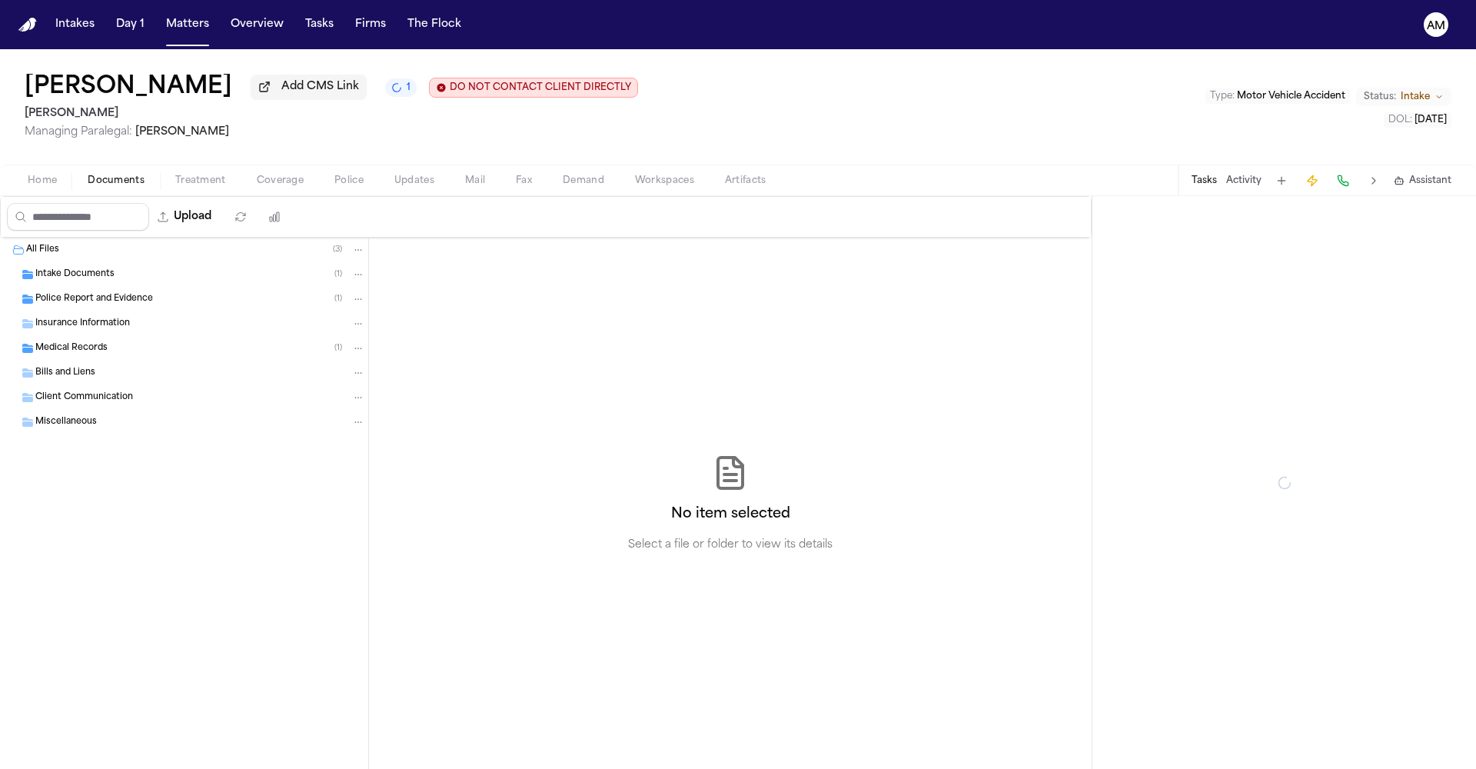
click at [128, 178] on span "Documents" at bounding box center [116, 180] width 57 height 12
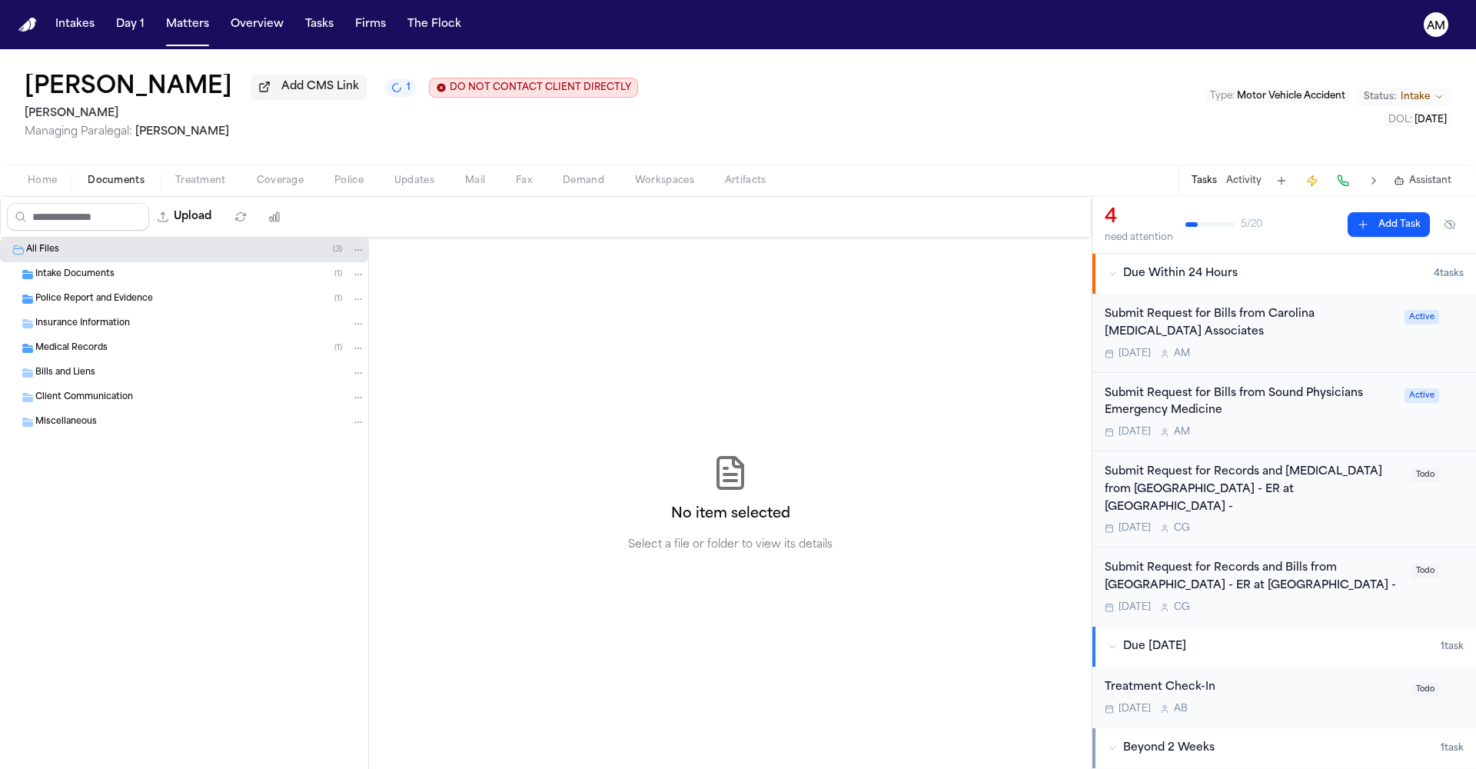
click at [88, 274] on span "Intake Documents" at bounding box center [74, 274] width 79 height 13
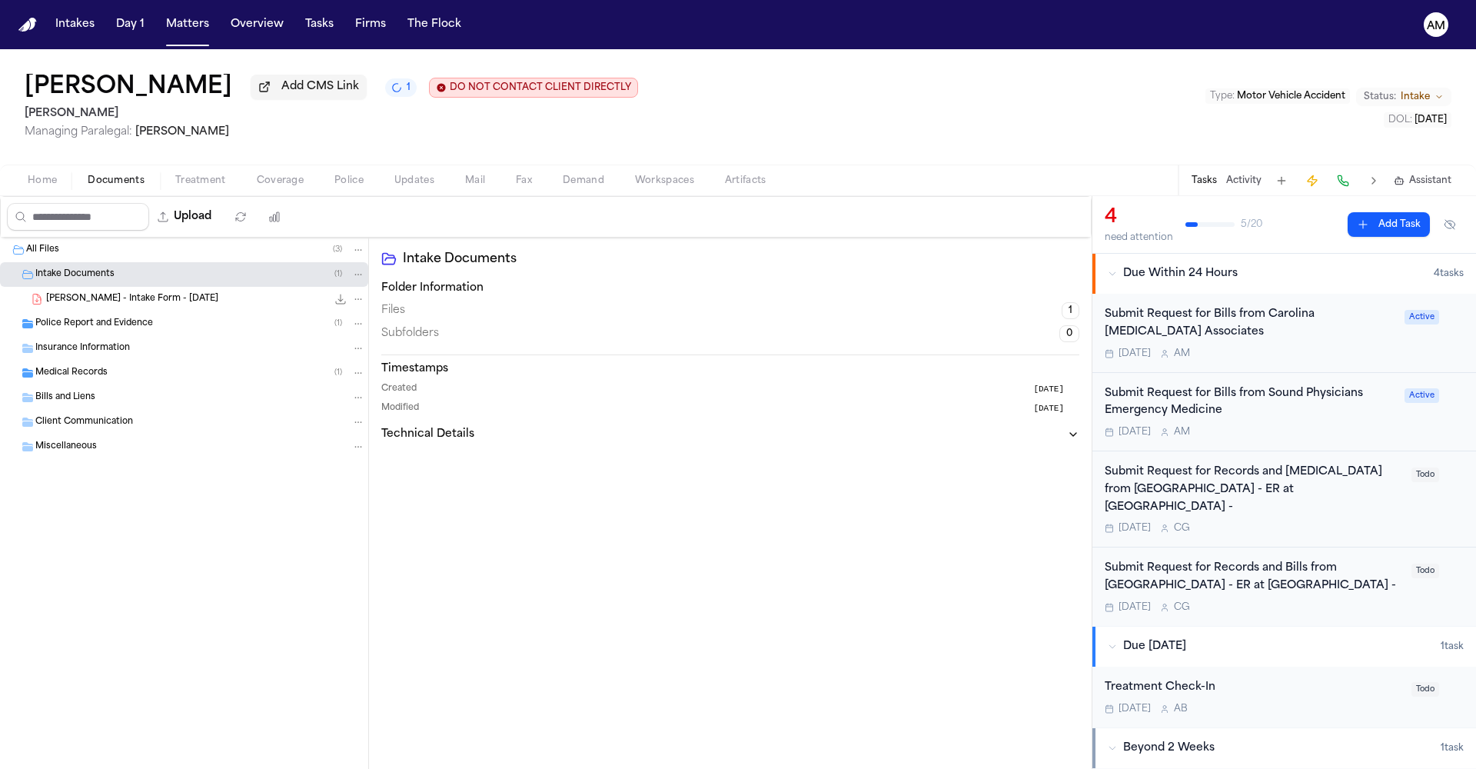
click at [109, 310] on div "D. Simmons - Intake Form - 10.13.25 162.9 KB • PDF" at bounding box center [184, 299] width 368 height 25
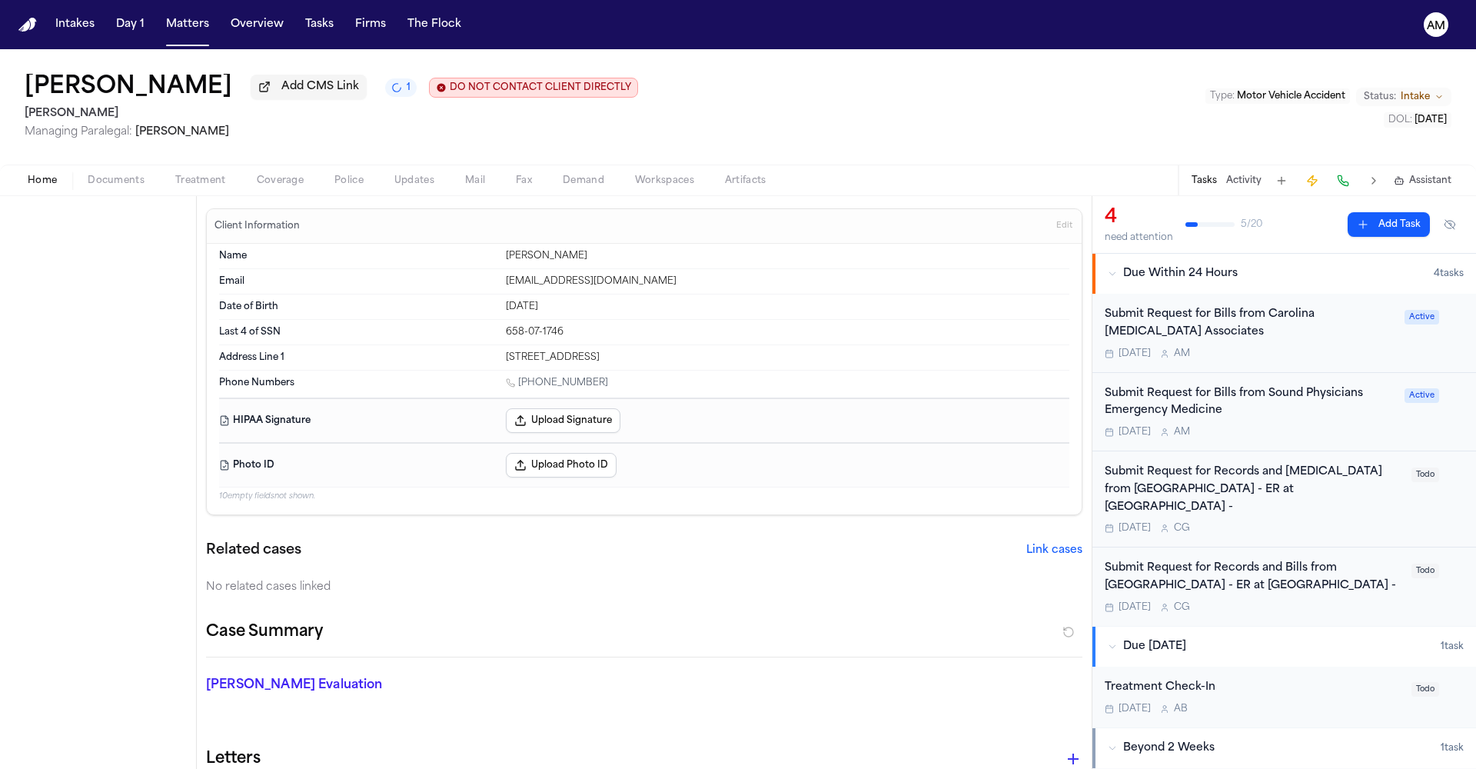
click at [41, 187] on span "Home" at bounding box center [42, 180] width 29 height 12
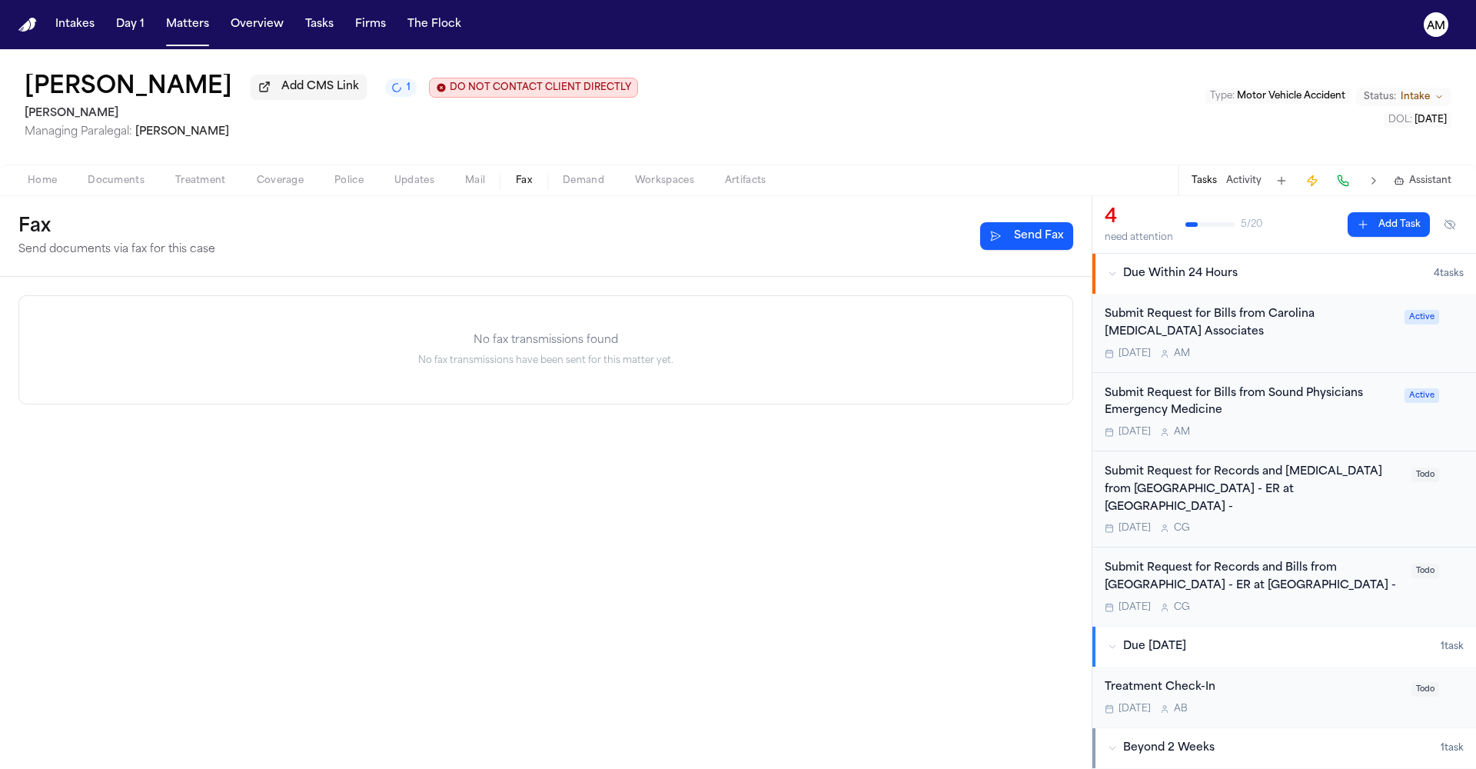
click at [522, 187] on span "Fax" at bounding box center [524, 180] width 16 height 12
click at [1046, 237] on button "Send Fax" at bounding box center [1026, 236] width 93 height 28
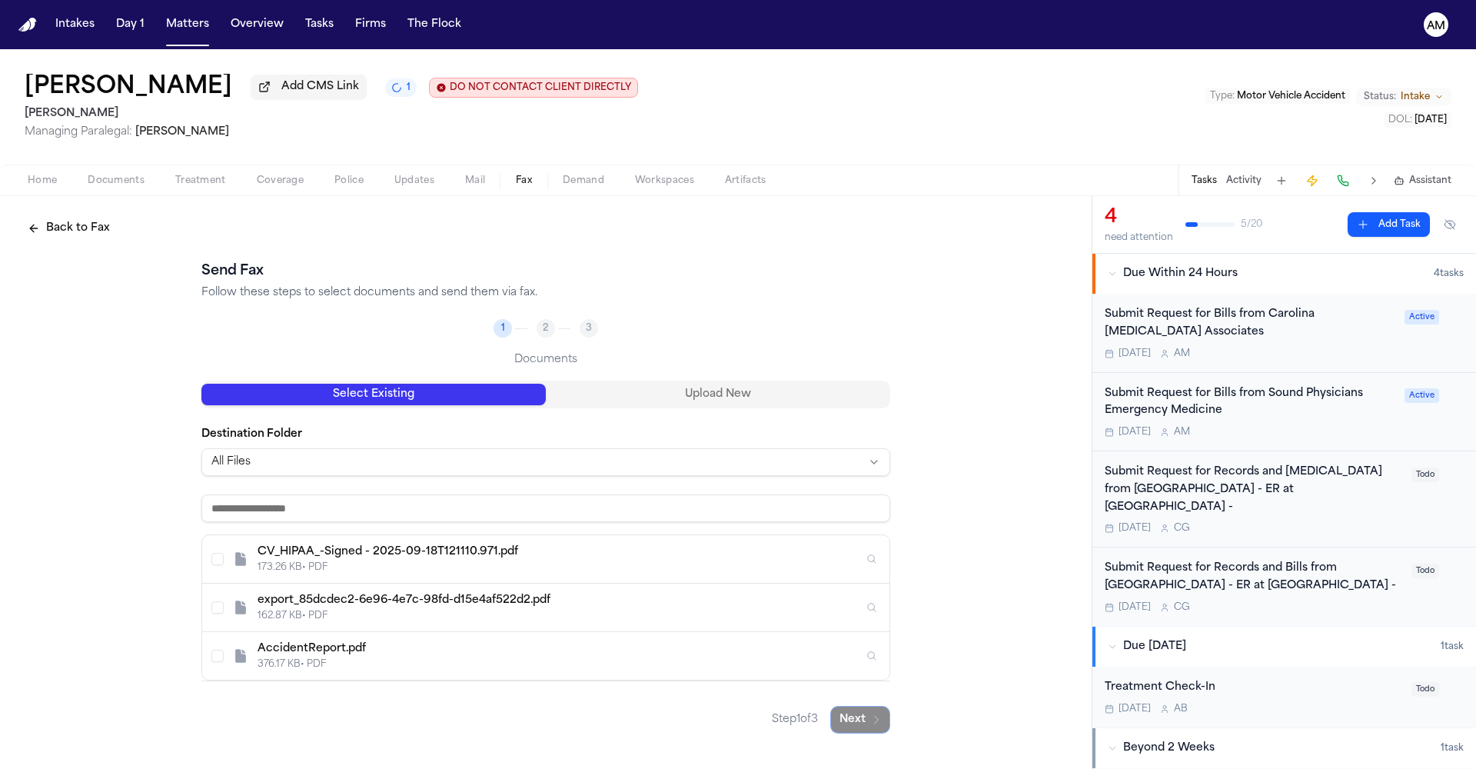
click at [823, 397] on button "Upload New" at bounding box center [718, 394] width 344 height 22
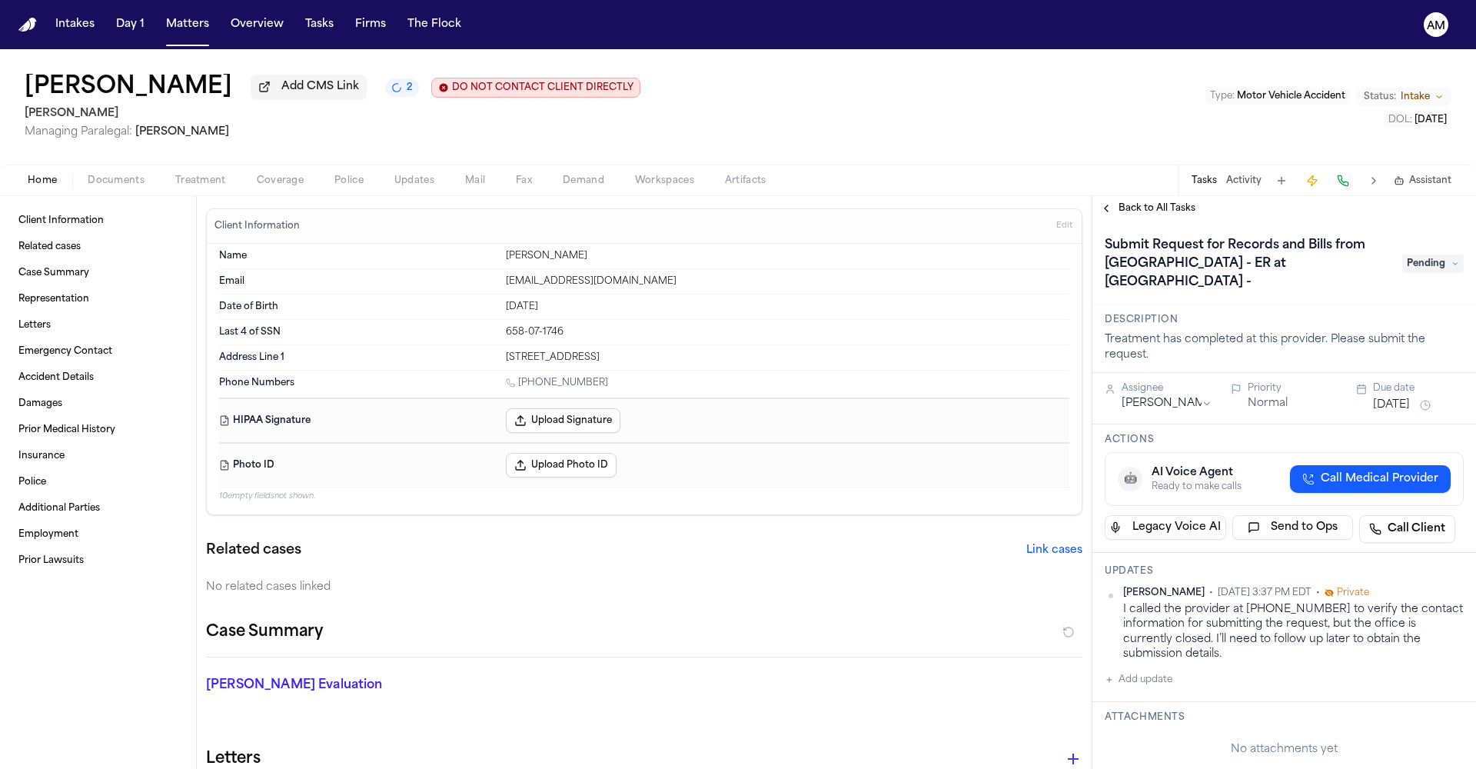
click at [1154, 211] on span "Back to All Tasks" at bounding box center [1156, 208] width 77 height 12
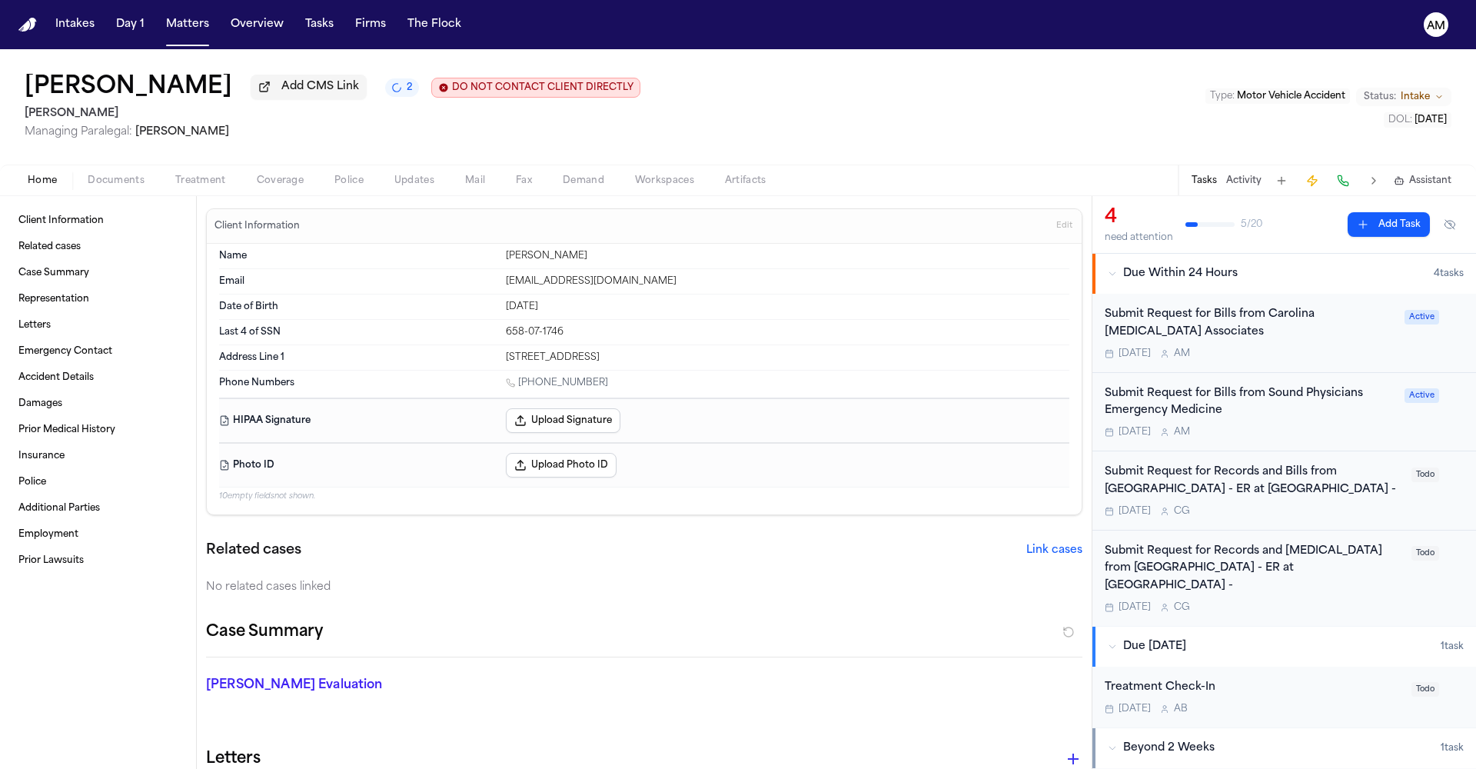
click at [1292, 334] on div "Submit Request for Bills from Carolina [MEDICAL_DATA] Associates" at bounding box center [1249, 323] width 290 height 35
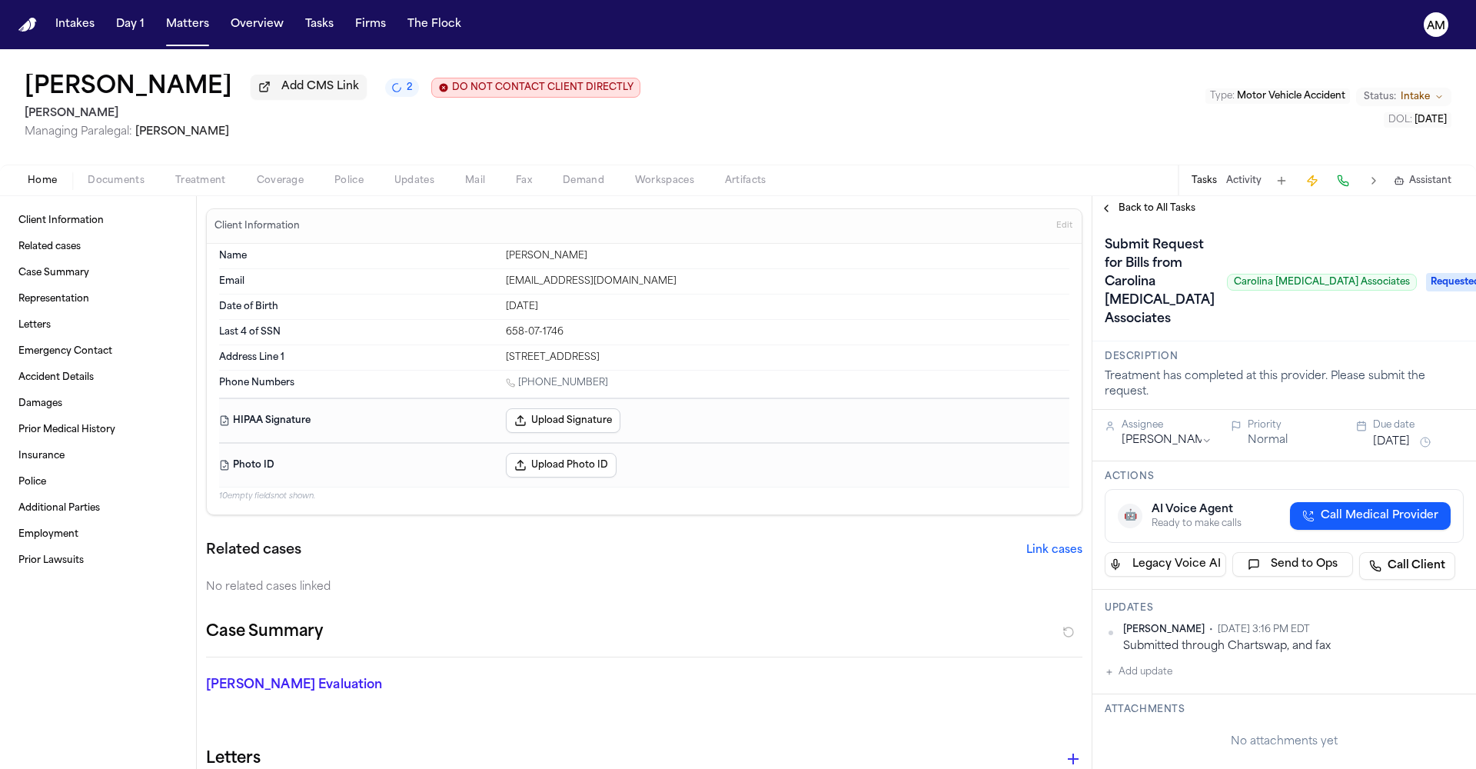
click at [1356, 636] on div "[PERSON_NAME] • [DATE] 3:16 PM EDT" at bounding box center [1293, 629] width 340 height 12
click at [1446, 631] on html "Intakes Day 1 Matters Overview Tasks Firms The Flock AM [PERSON_NAME] Add CMS L…" at bounding box center [738, 384] width 1476 height 769
click at [1386, 658] on div "Edit" at bounding box center [1402, 657] width 91 height 22
drag, startPoint x: 1347, startPoint y: 651, endPoint x: 1303, endPoint y: 652, distance: 43.8
click at [1303, 652] on textarea "**********" at bounding box center [1287, 652] width 317 height 46
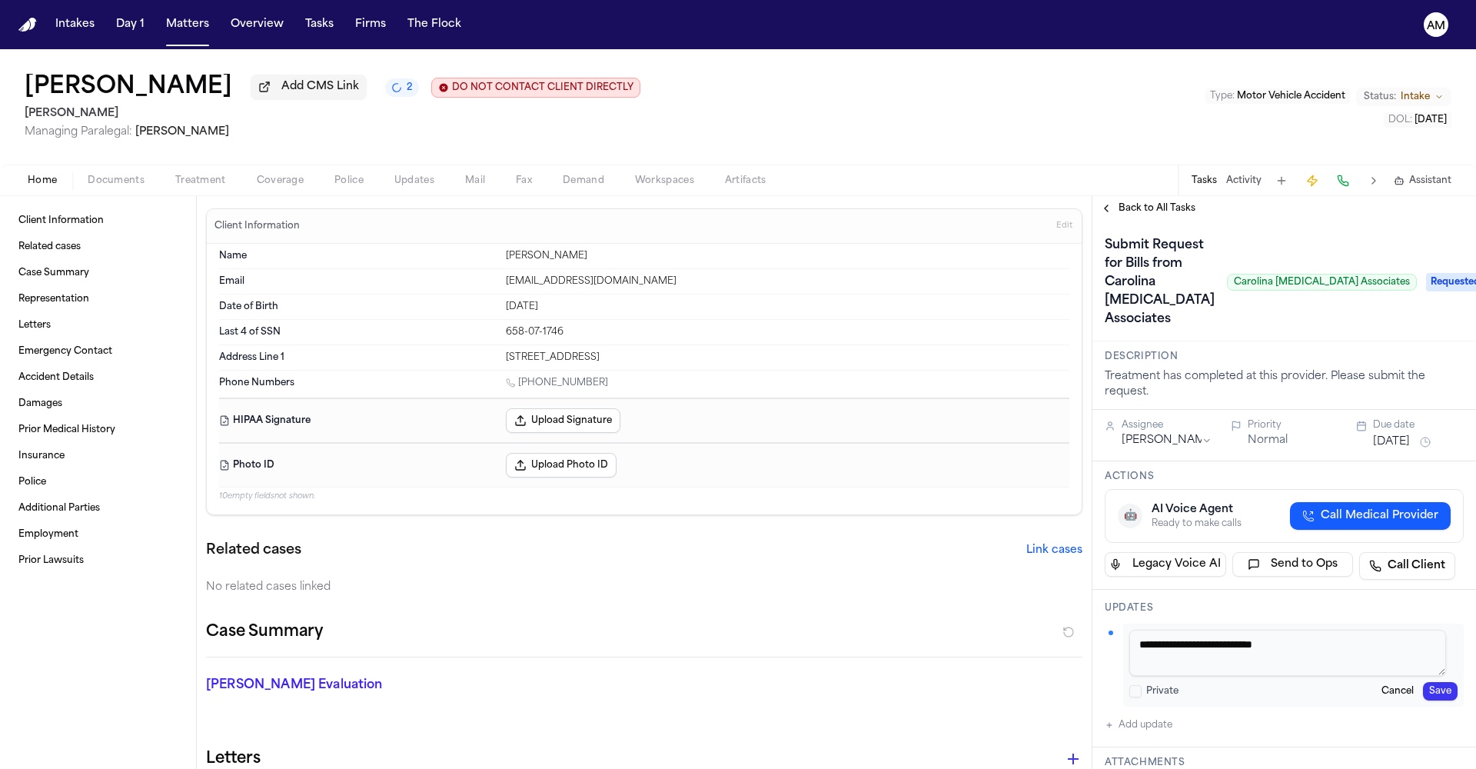
type textarea "**********"
click at [1433, 694] on button "Save" at bounding box center [1440, 691] width 35 height 18
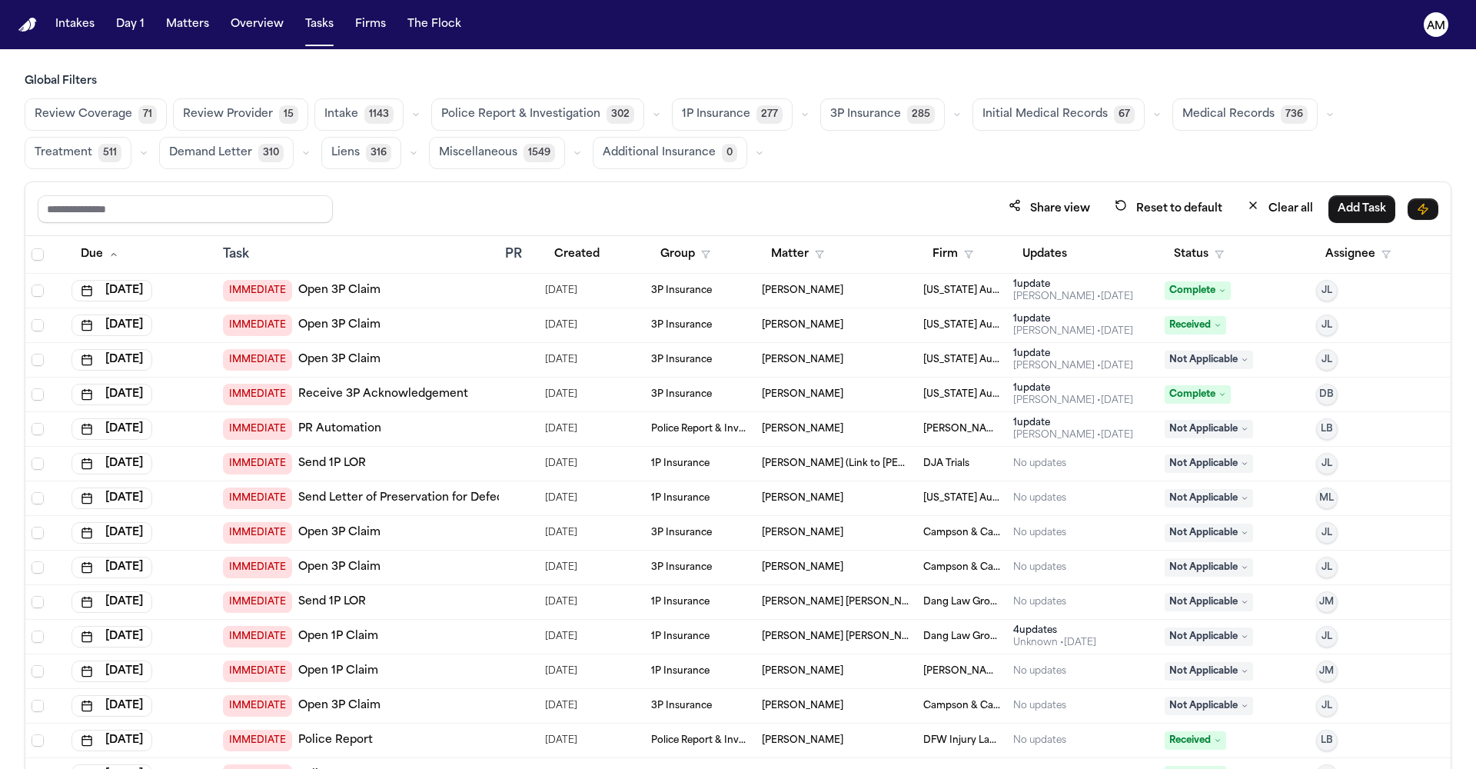
click at [1188, 121] on span "Medical Records" at bounding box center [1228, 114] width 92 height 15
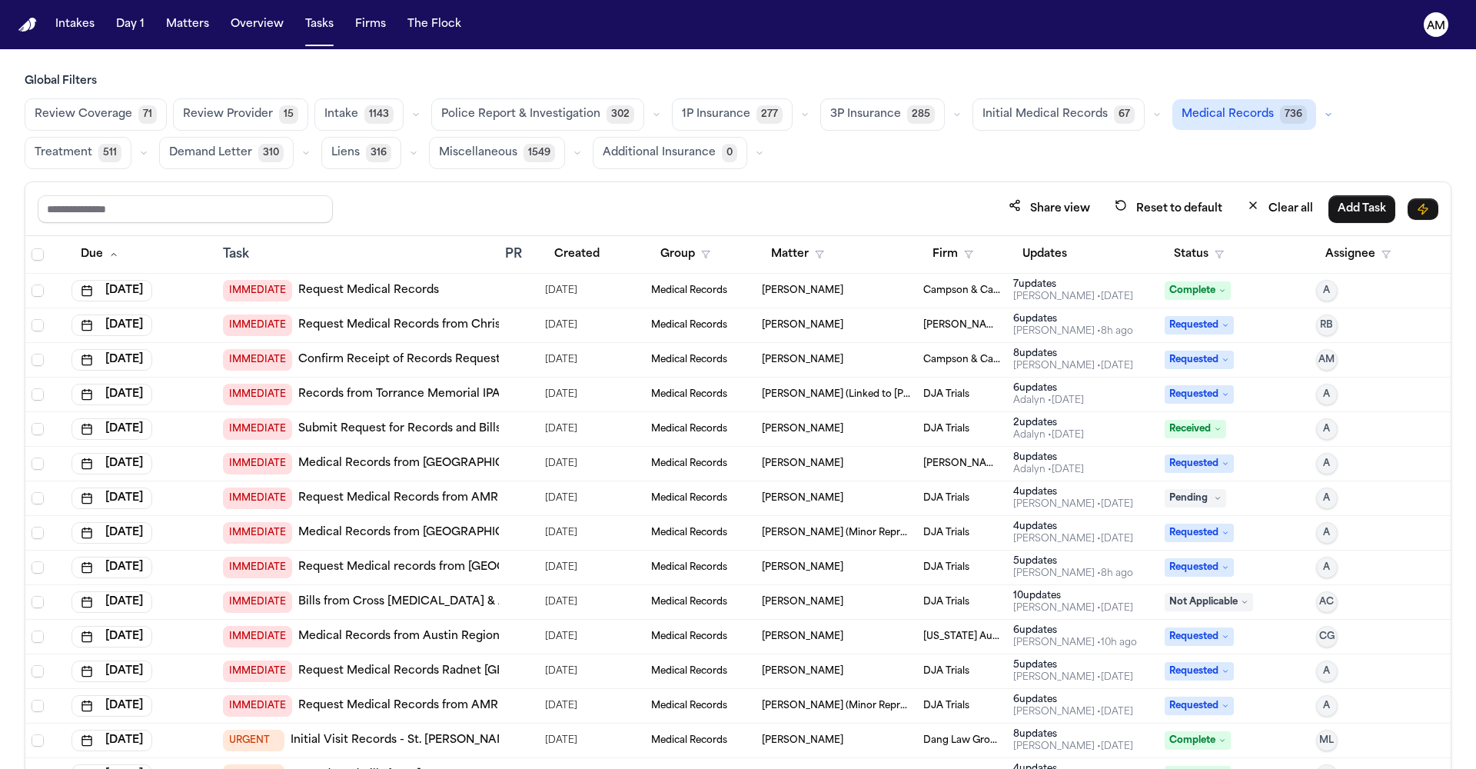
click at [939, 268] on th "Firm" at bounding box center [962, 255] width 91 height 38
click at [934, 259] on button "Firm" at bounding box center [952, 255] width 59 height 28
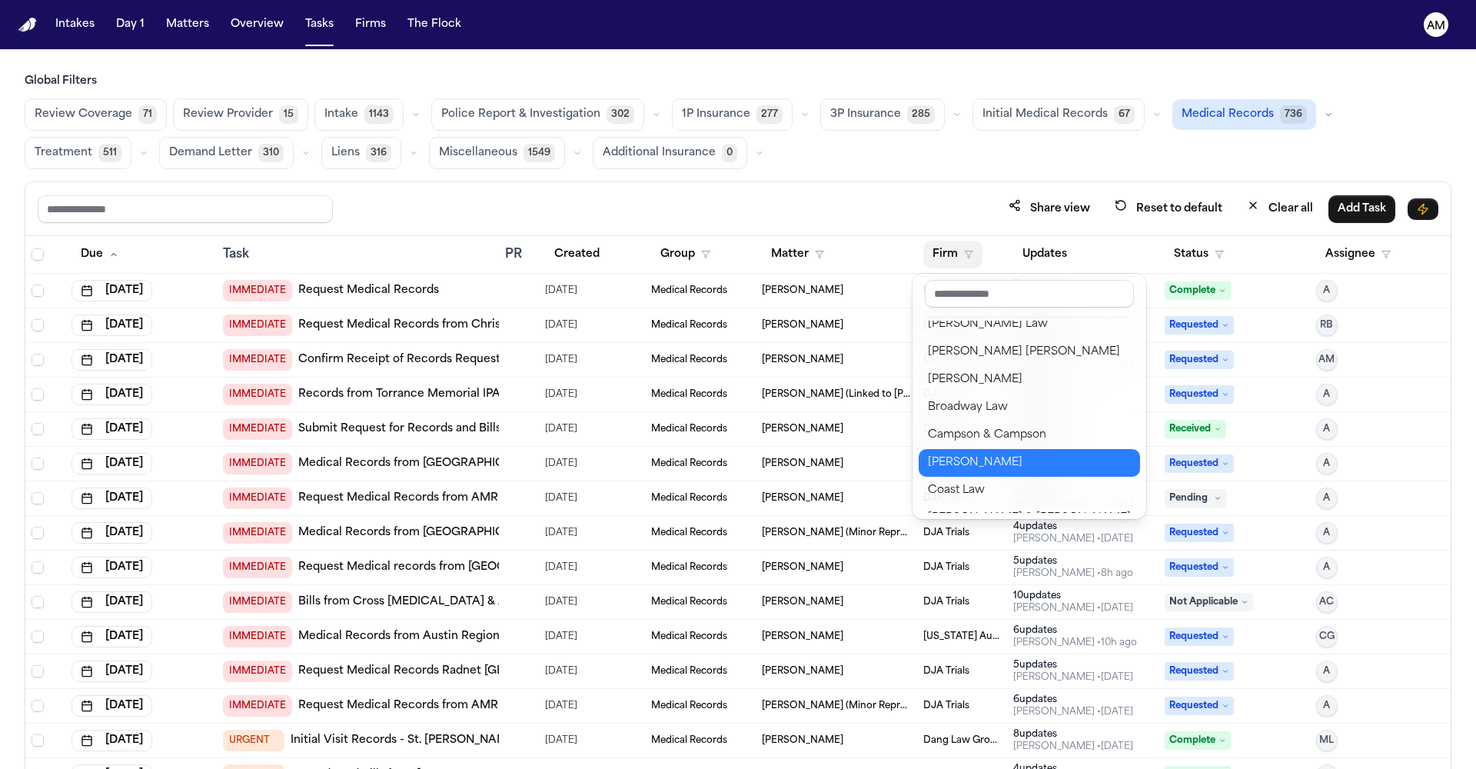
scroll to position [179, 0]
click at [958, 465] on div "Chandler Volta" at bounding box center [1029, 459] width 203 height 18
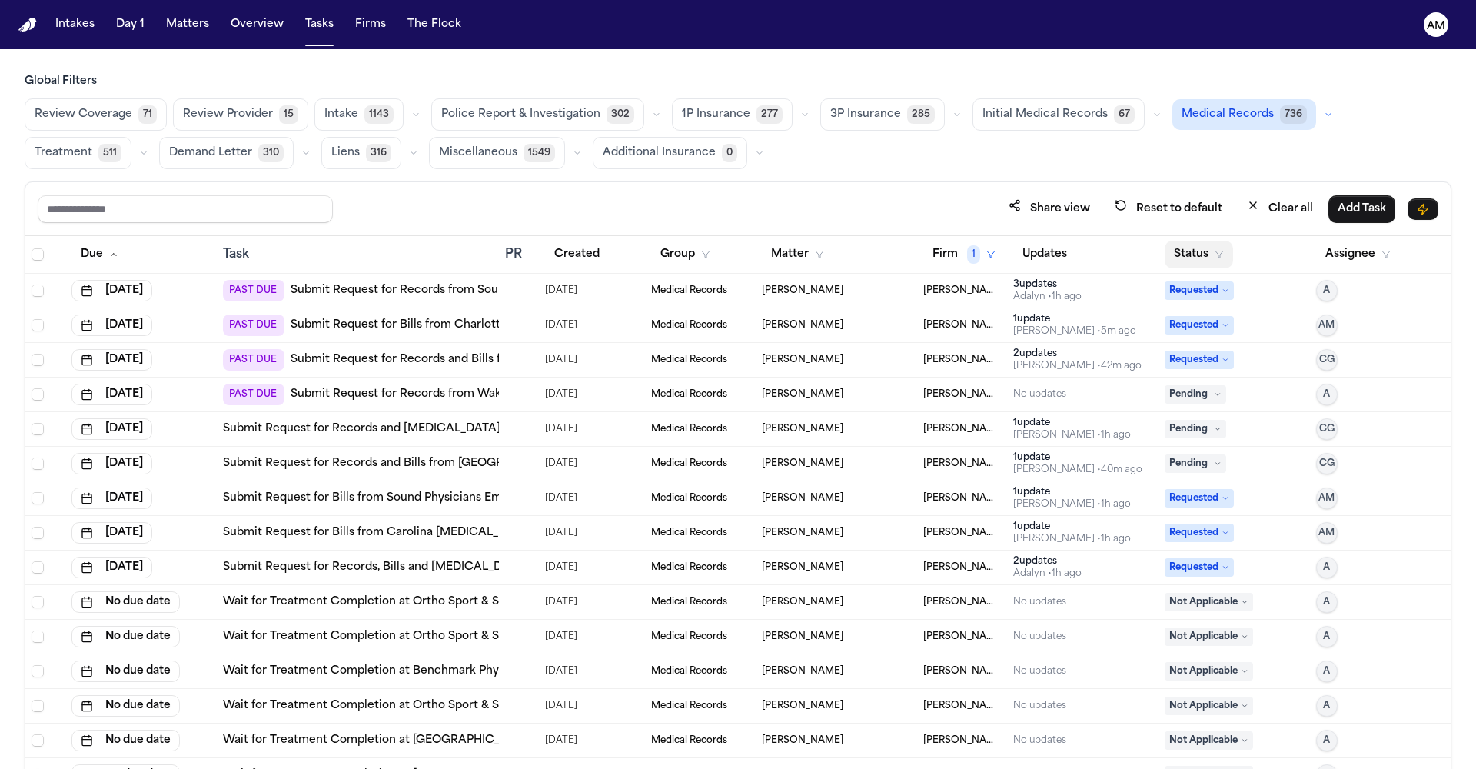
click at [1171, 257] on button "Status" at bounding box center [1198, 255] width 68 height 28
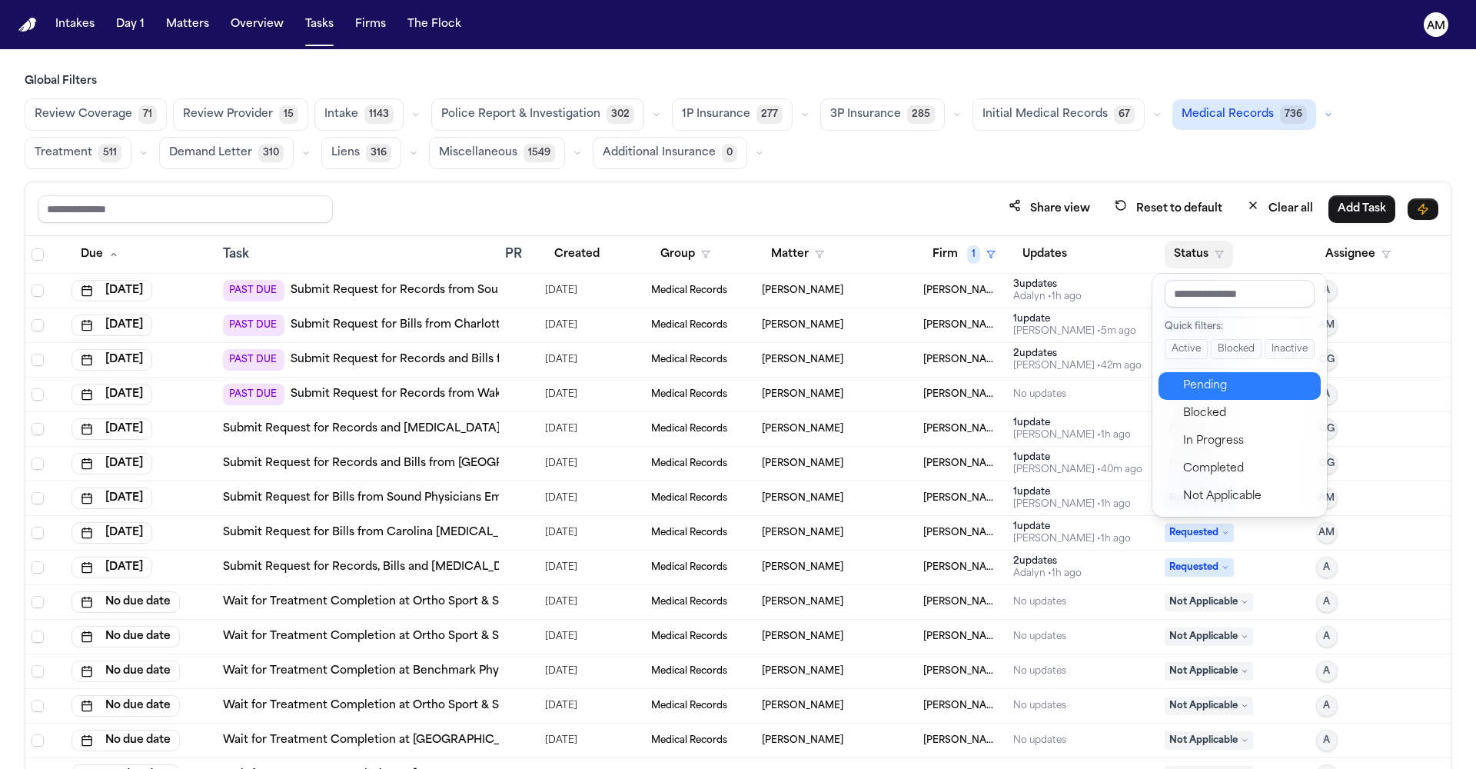
click at [1215, 389] on div "Pending" at bounding box center [1247, 386] width 128 height 18
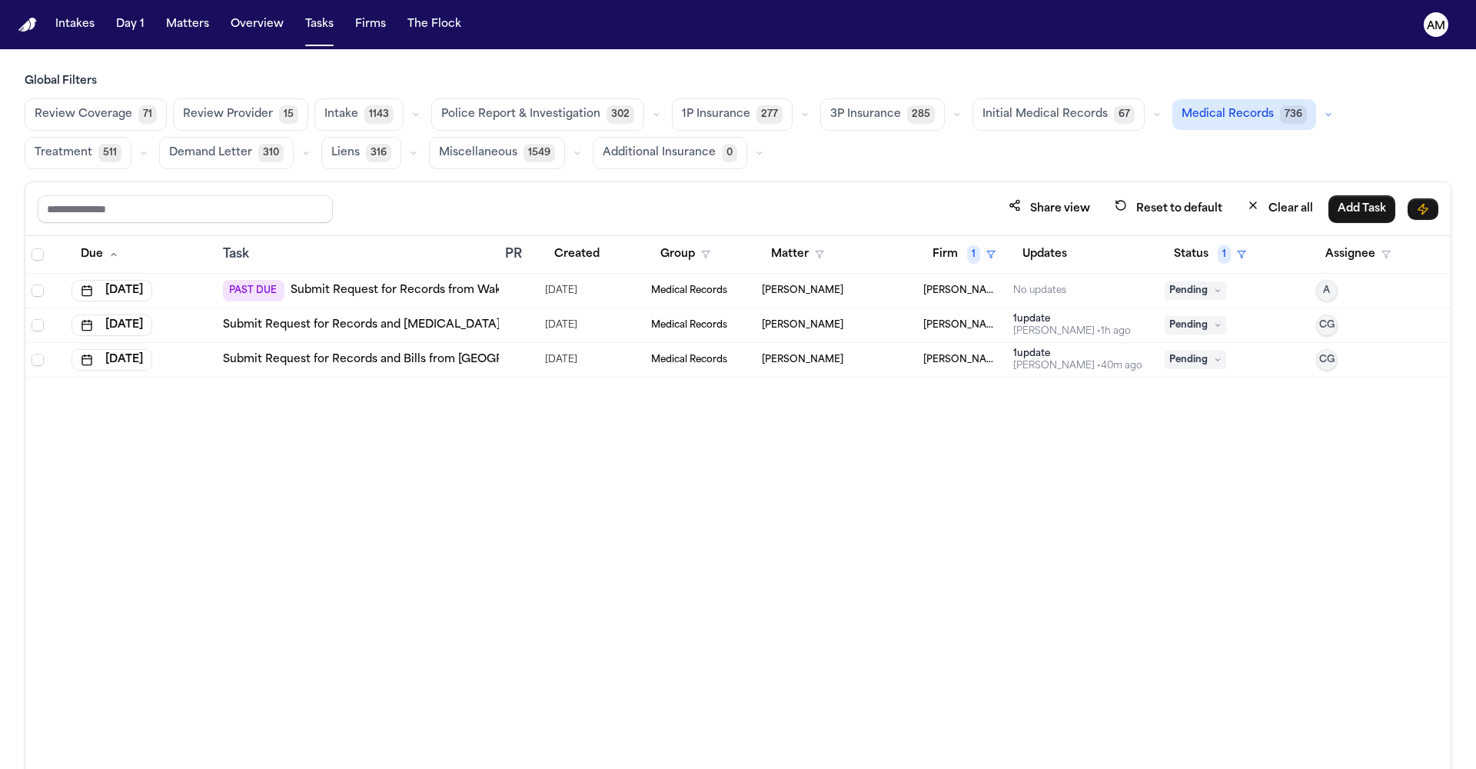
click at [1087, 432] on div "Due Task PR Created Group Matter Firm 1 Updates Status 1 Assignee Oct 14, 2025 …" at bounding box center [737, 535] width 1425 height 599
click at [453, 290] on link "Submit Request for Records from Wake Forest Emergency Providers" at bounding box center [478, 290] width 377 height 15
click at [1234, 253] on button "Status 1" at bounding box center [1209, 255] width 91 height 28
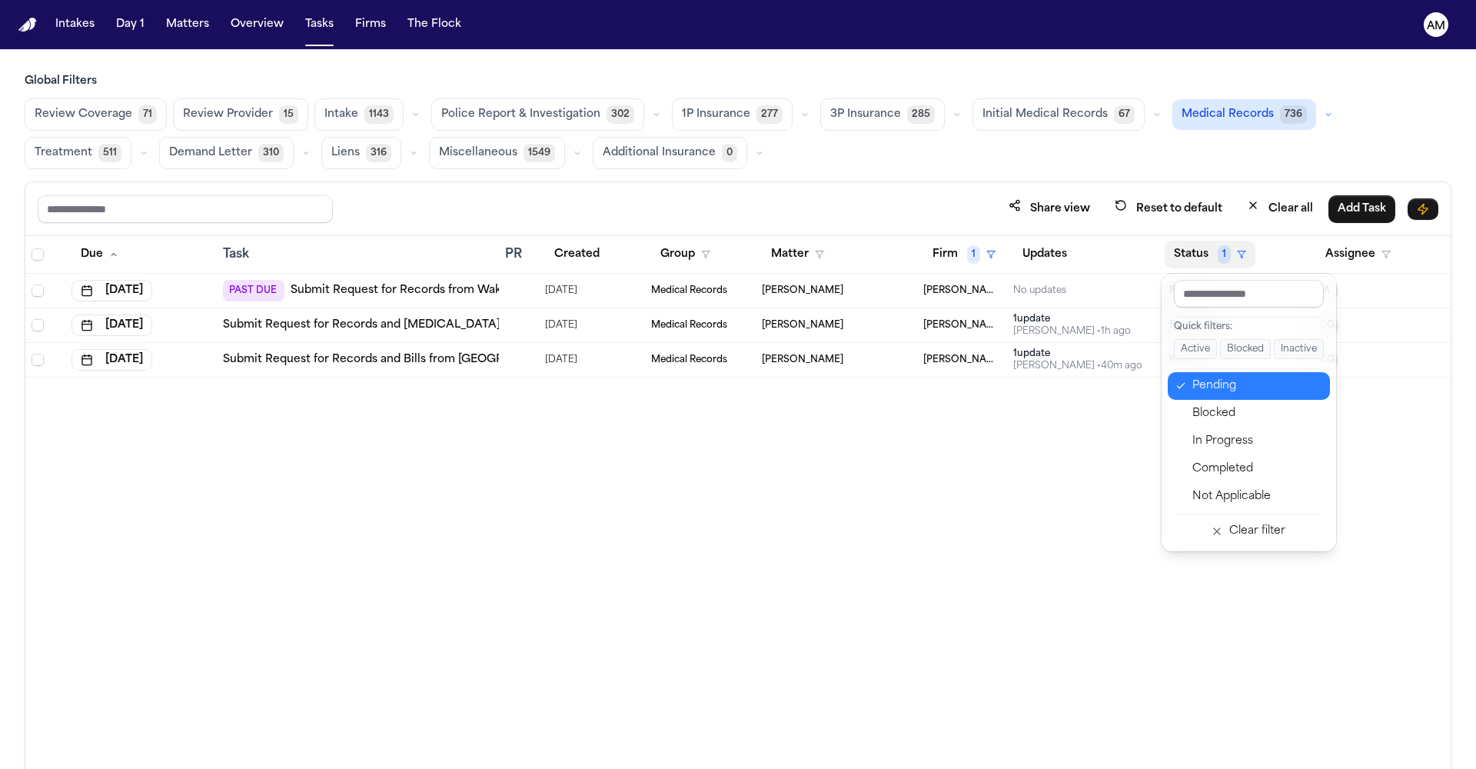
click at [1217, 390] on div "Pending" at bounding box center [1256, 386] width 128 height 18
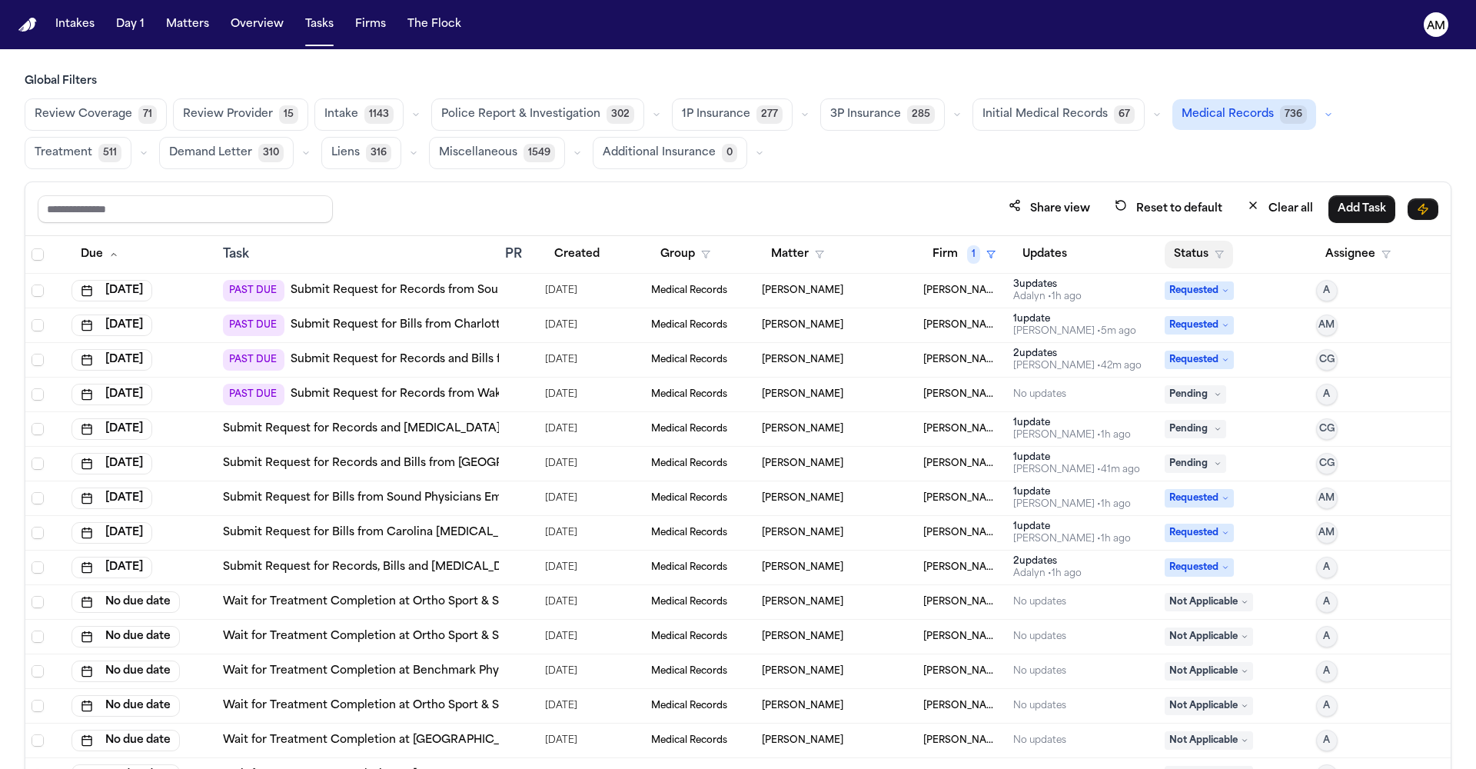
click at [1214, 257] on icon "button" at bounding box center [1218, 254] width 9 height 9
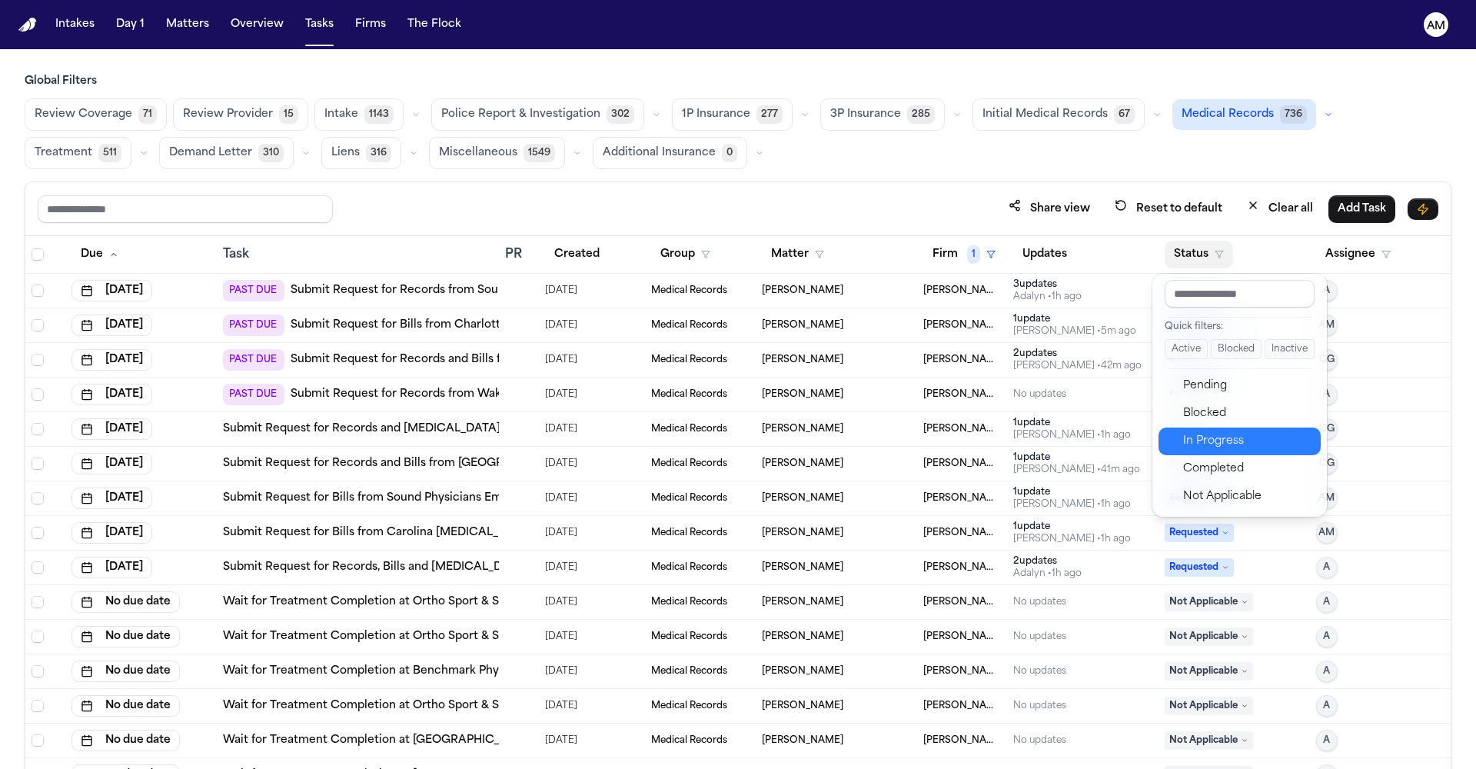
click at [1241, 445] on div "In Progress" at bounding box center [1247, 441] width 128 height 18
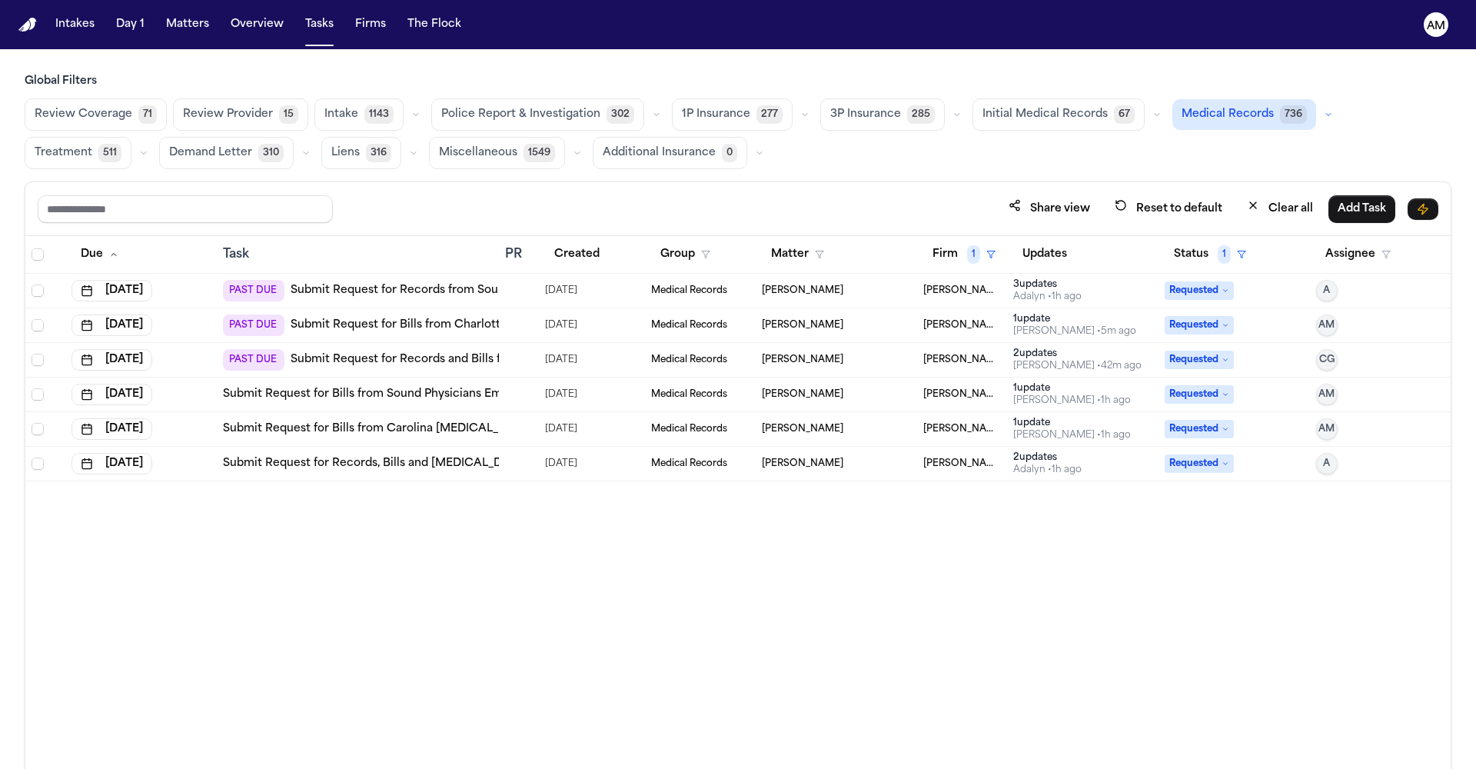
click at [443, 326] on link "Submit Request for Bills from Charlotte Radiology, P.A." at bounding box center [460, 324] width 340 height 15
click at [434, 433] on link "Submit Request for Bills from Carolina Radiology Associates" at bounding box center [409, 428] width 372 height 15
click at [981, 236] on th "Firm 1" at bounding box center [962, 255] width 91 height 38
click at [979, 253] on button "Firm 1" at bounding box center [963, 255] width 81 height 28
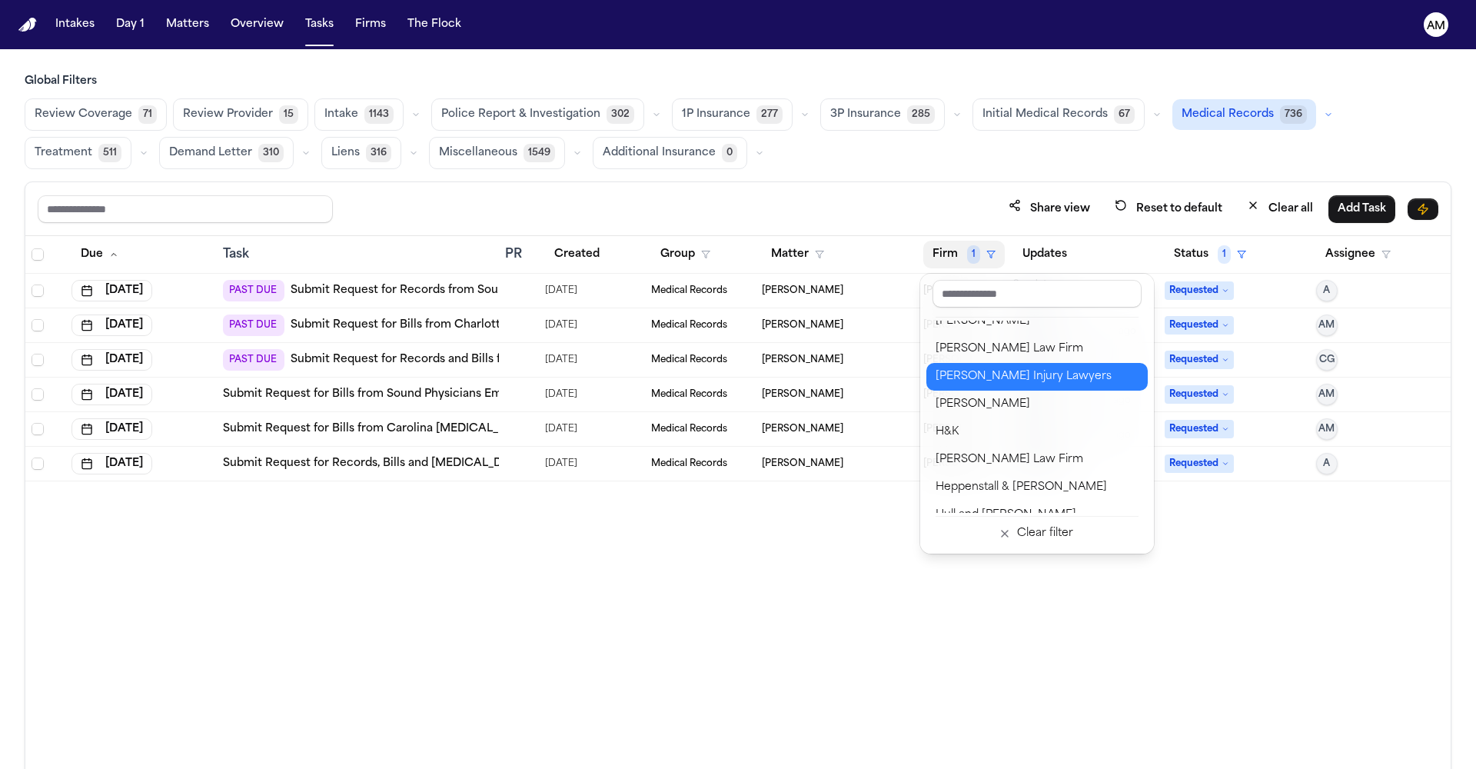
scroll to position [740, 0]
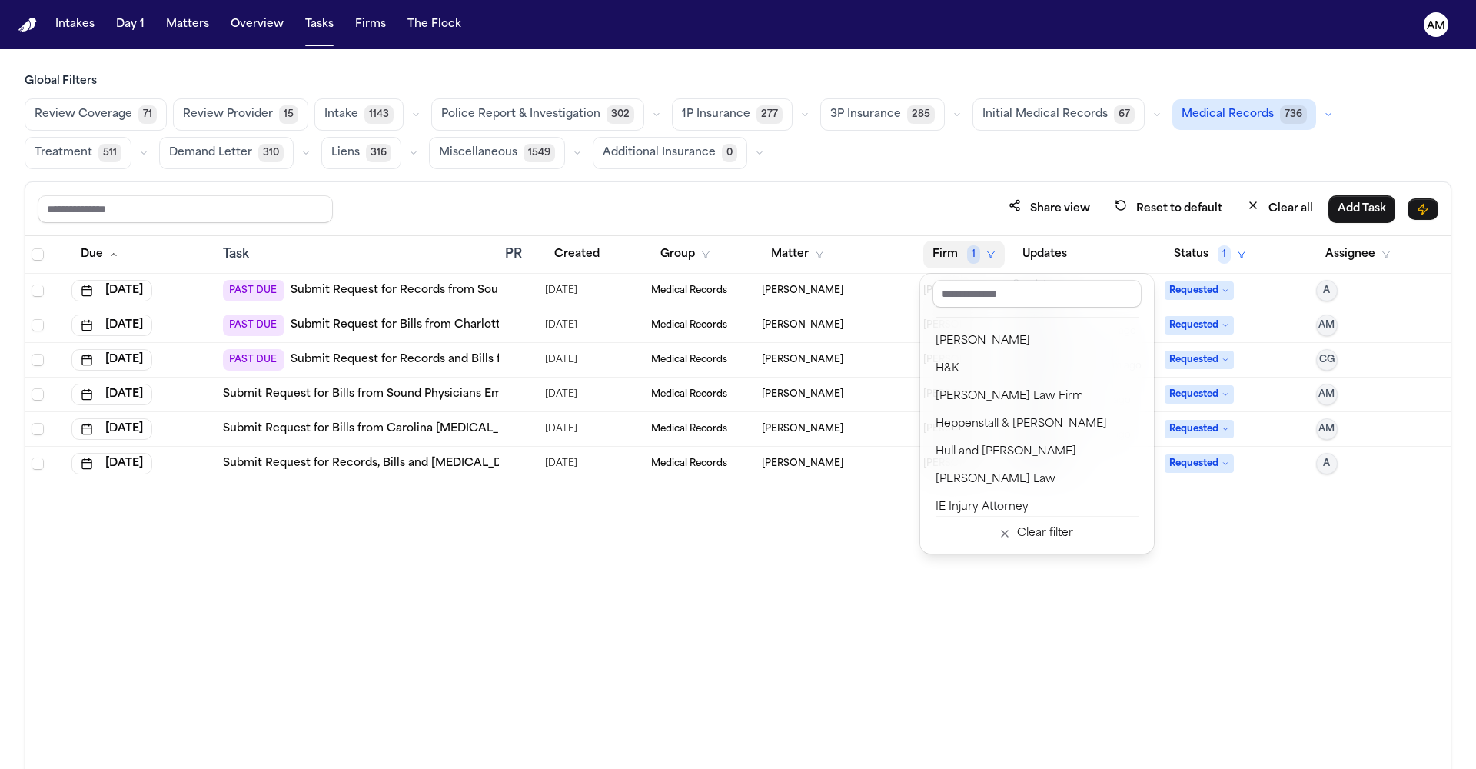
click at [972, 516] on div "Albert Le Angell Law Bader Law Ballin Law BBB Injury Attorneys Beck & Beck Berr…" at bounding box center [1037, 414] width 234 height 280
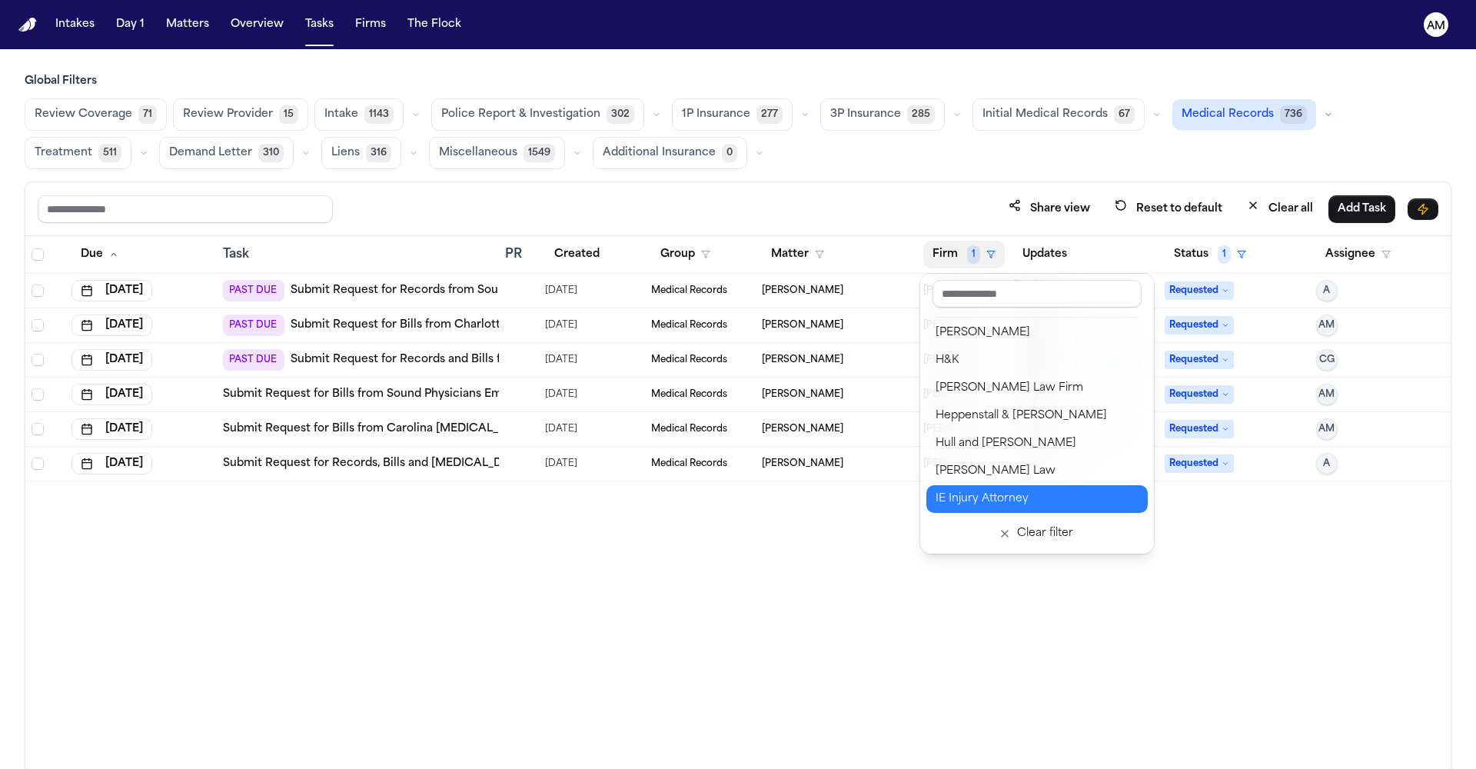
click at [973, 503] on div "IE Injury Attorney" at bounding box center [1036, 499] width 203 height 18
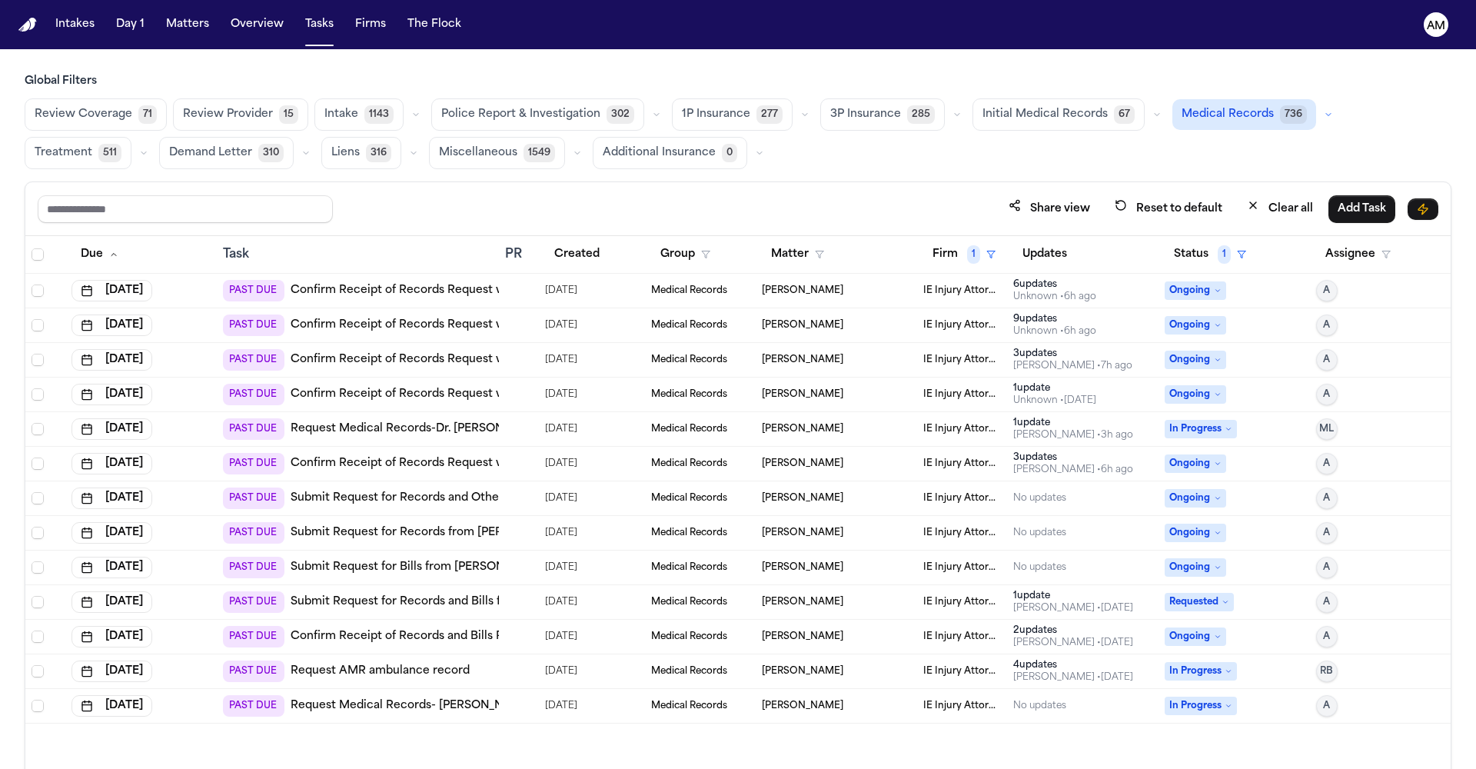
click at [443, 355] on link "Confirm Receipt of Records Request with [GEOGRAPHIC_DATA]" at bounding box center [467, 359] width 354 height 15
click at [1100, 463] on div "Ada Martinez • 6h ago" at bounding box center [1073, 469] width 120 height 12
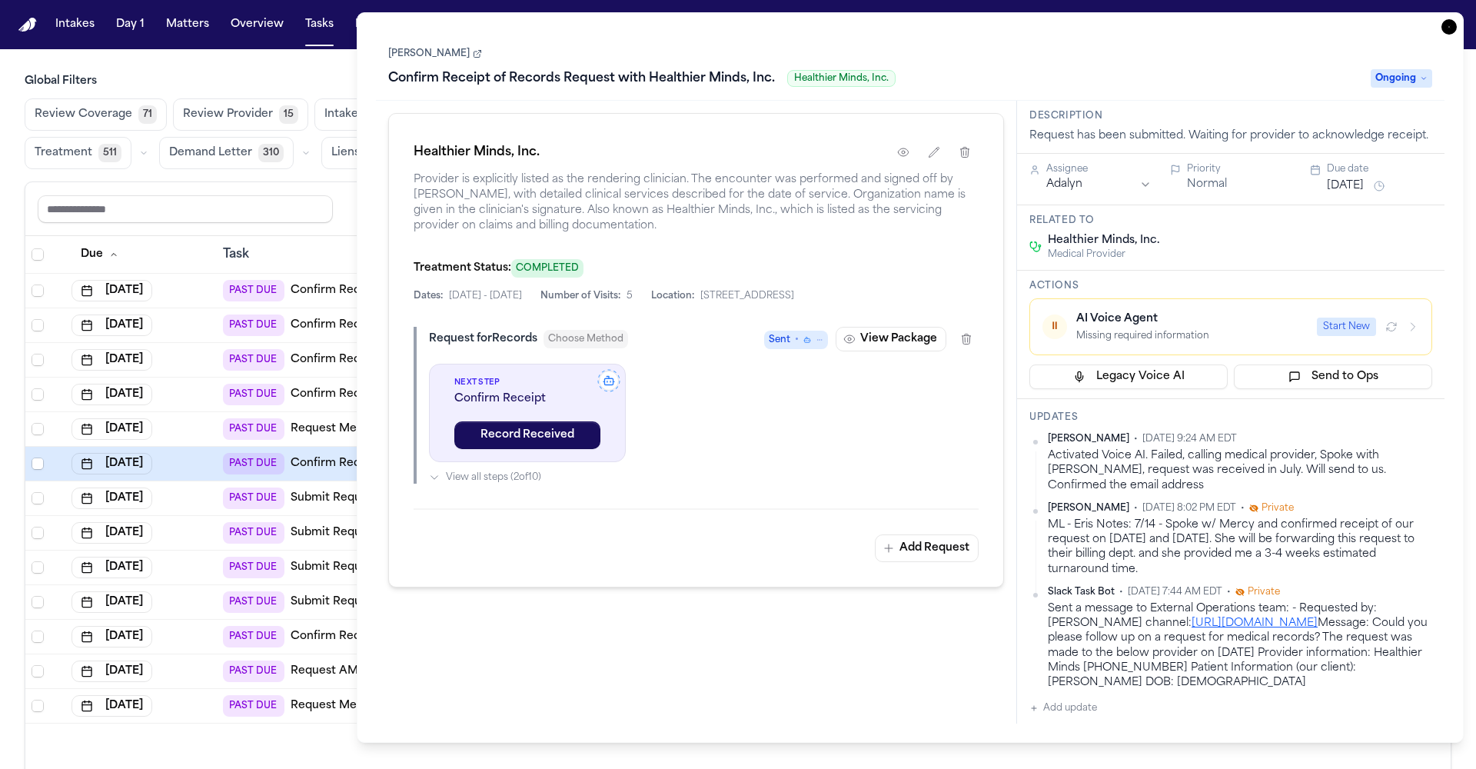
click at [1452, 22] on icon "button" at bounding box center [1448, 26] width 15 height 15
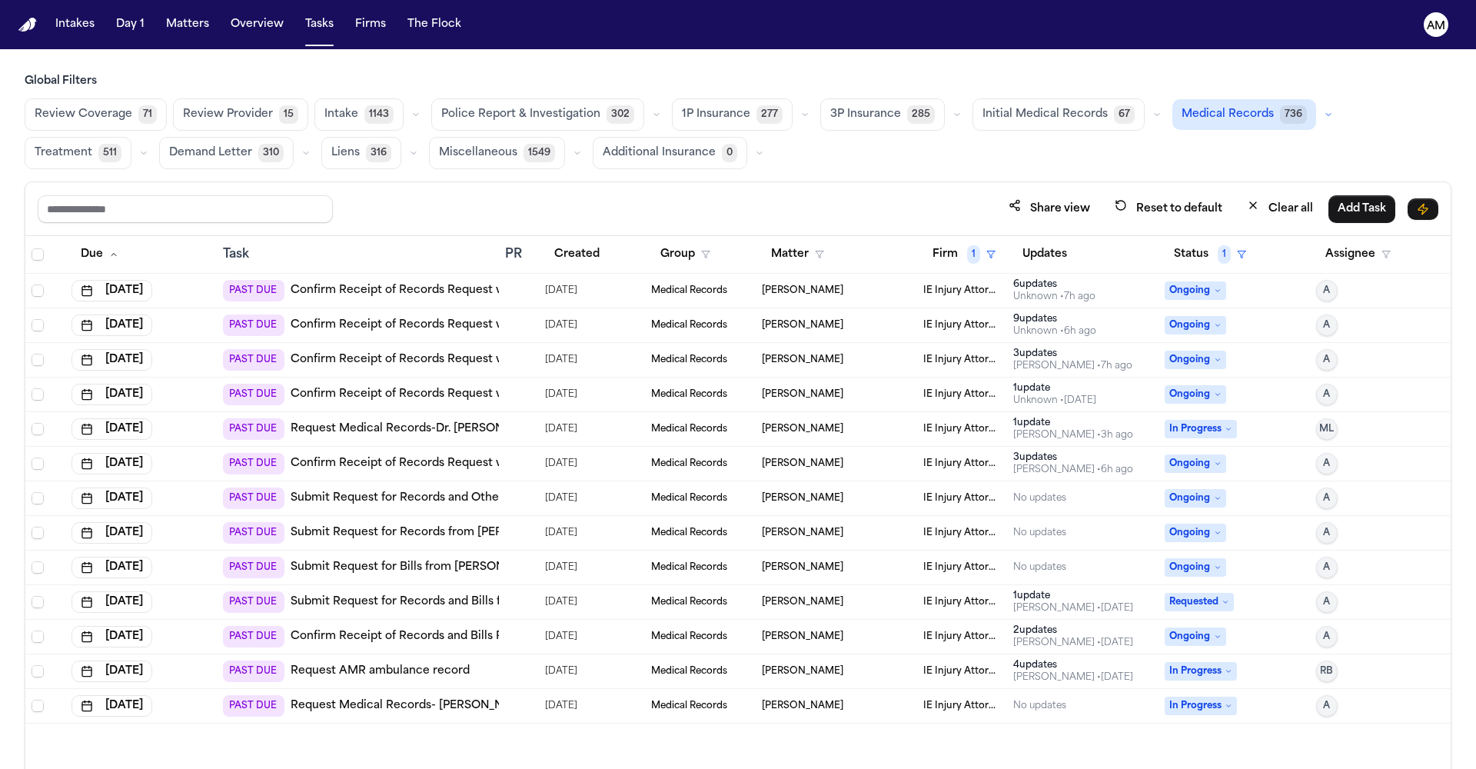
click at [448, 303] on td "PAST DUE Confirm Receipt of Records Request with Rancho Open MRI" at bounding box center [358, 291] width 282 height 35
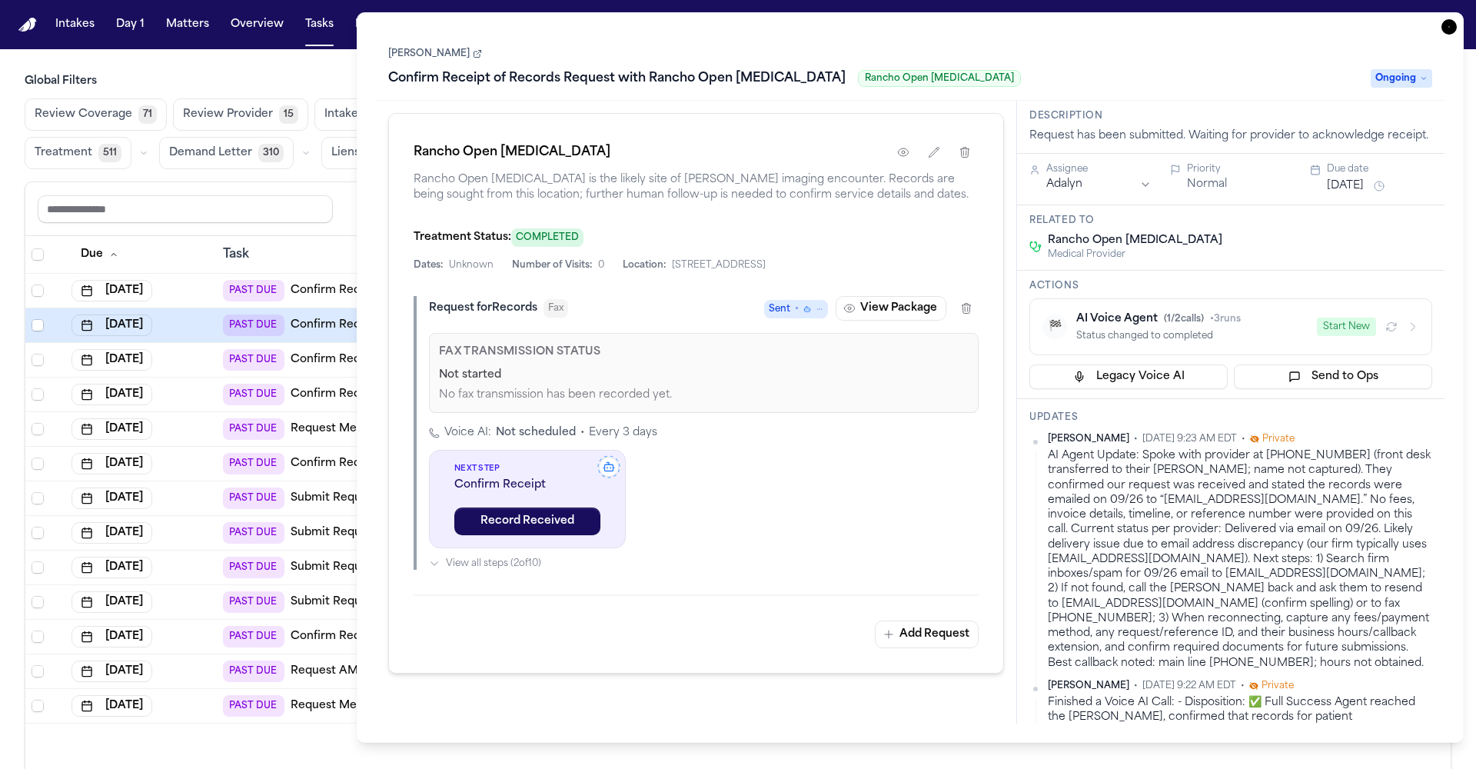
click at [1449, 23] on icon "button" at bounding box center [1448, 26] width 15 height 15
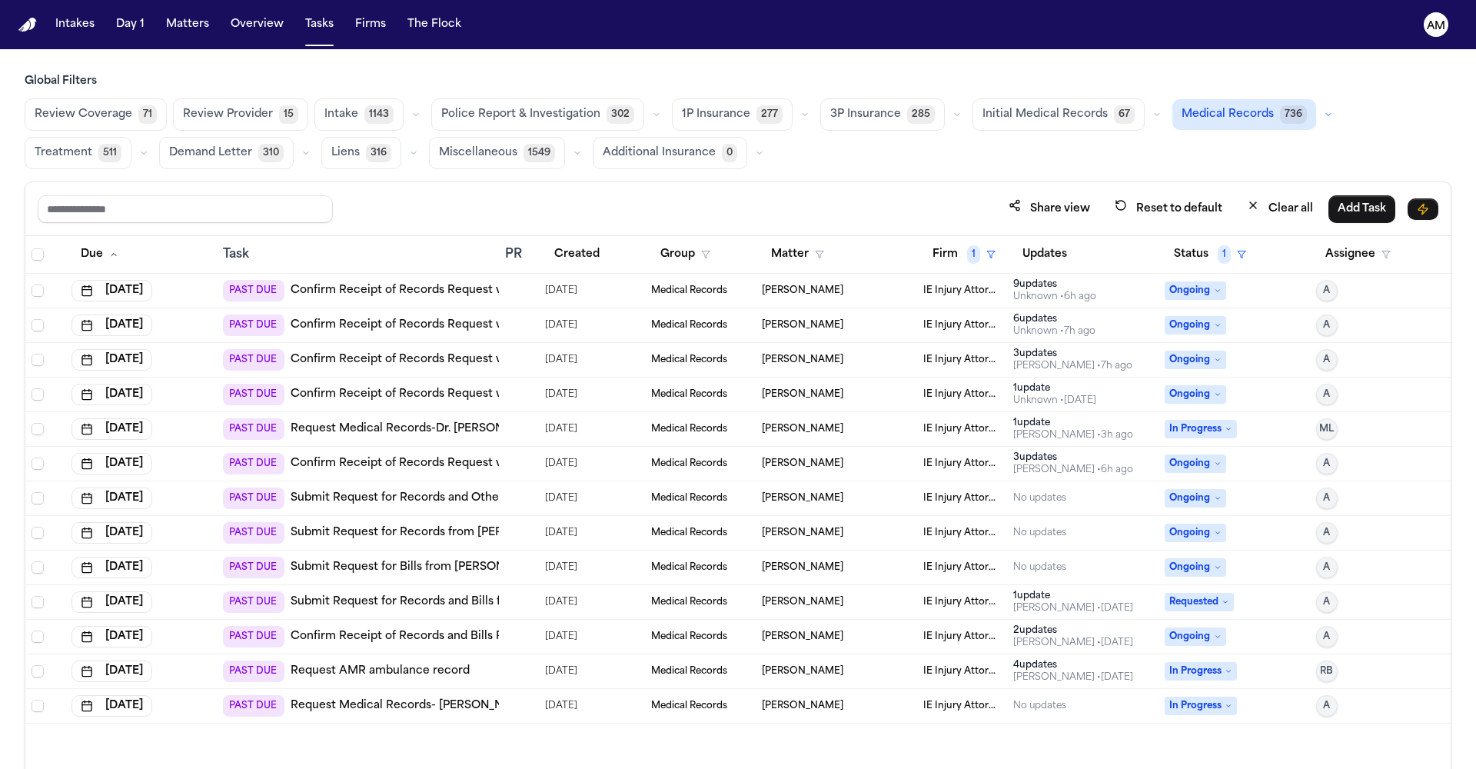
click at [458, 290] on link "Confirm Receipt of Records Request with Regenerative and Pain Medicine Center" at bounding box center [516, 290] width 453 height 15
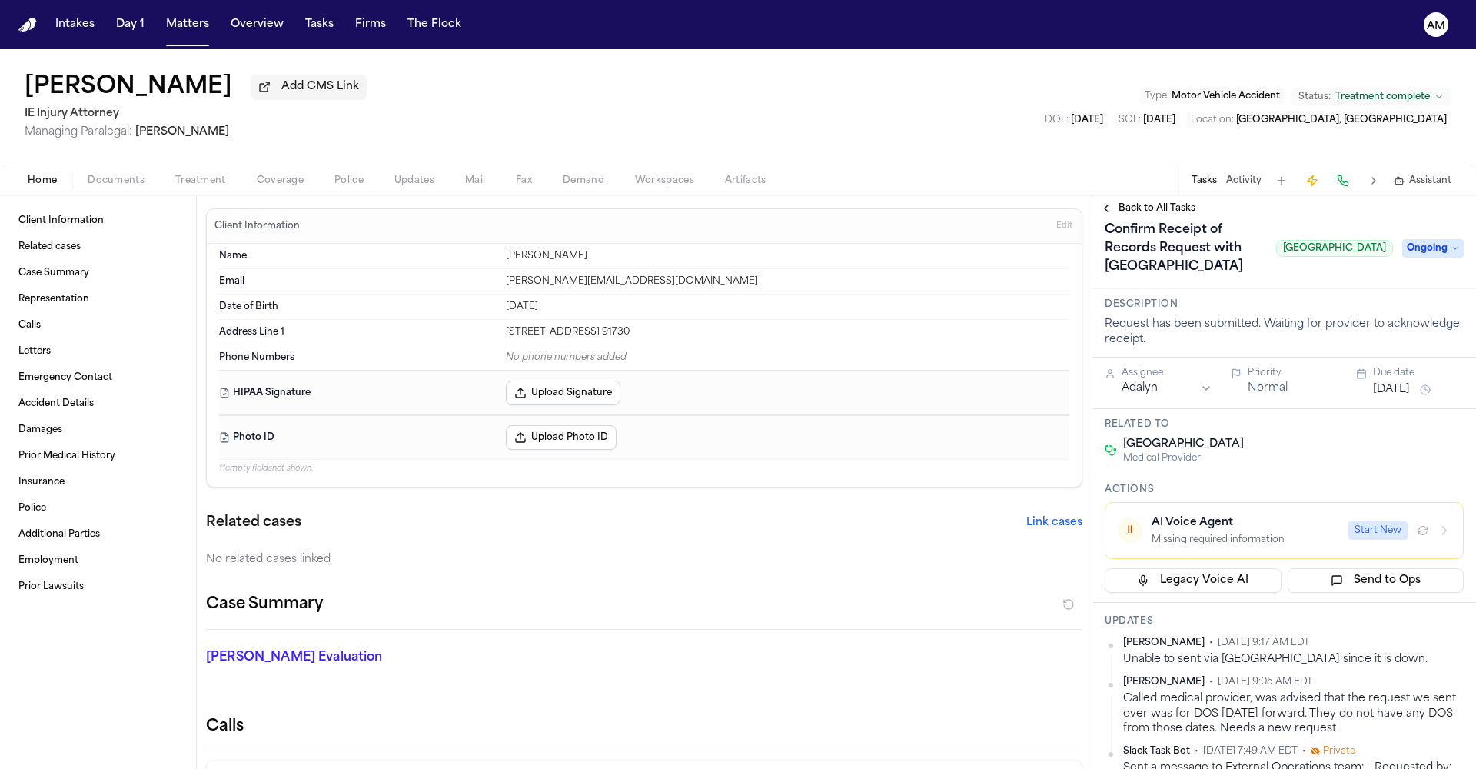
scroll to position [18, 0]
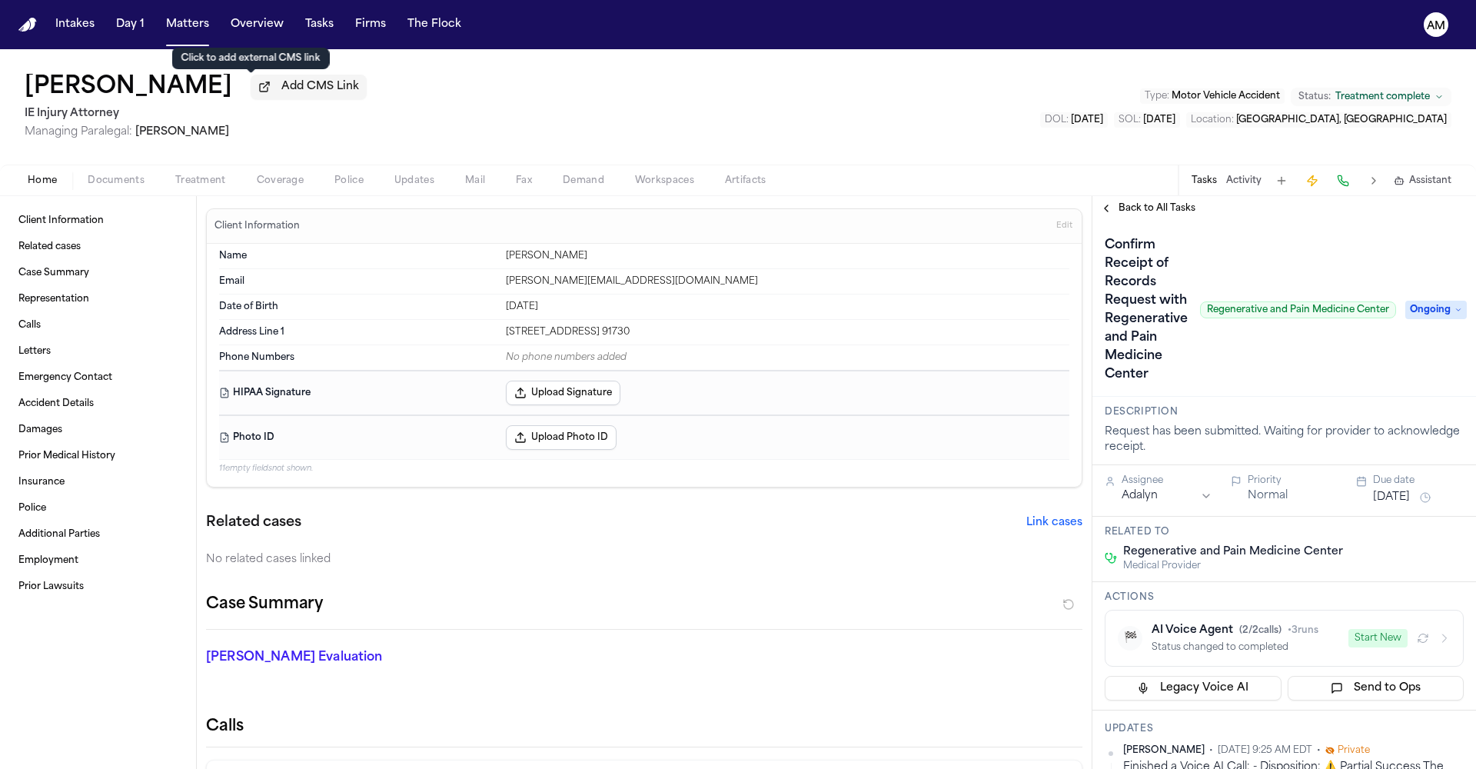
click at [281, 91] on span "Add CMS Link" at bounding box center [320, 86] width 78 height 15
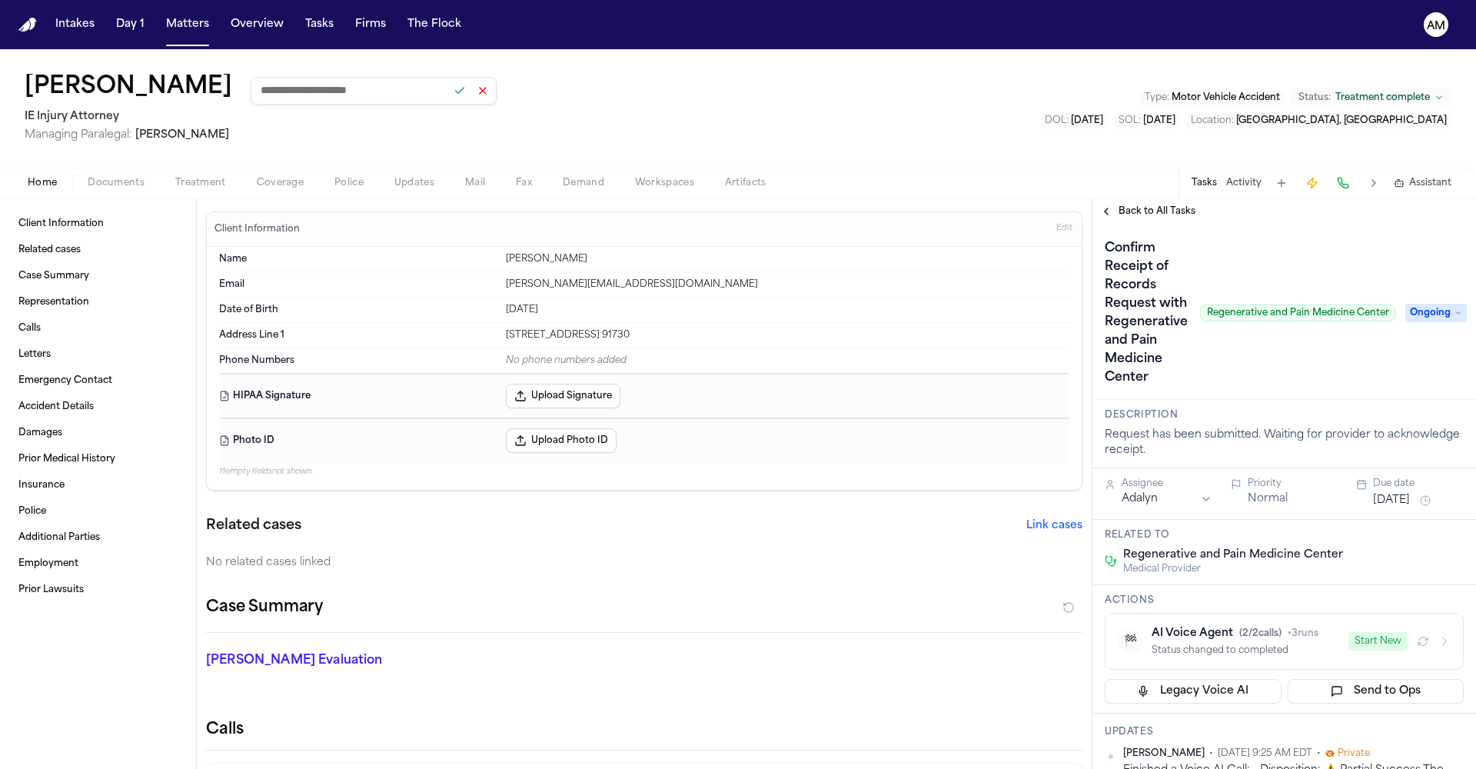
click at [472, 95] on button at bounding box center [483, 91] width 22 height 22
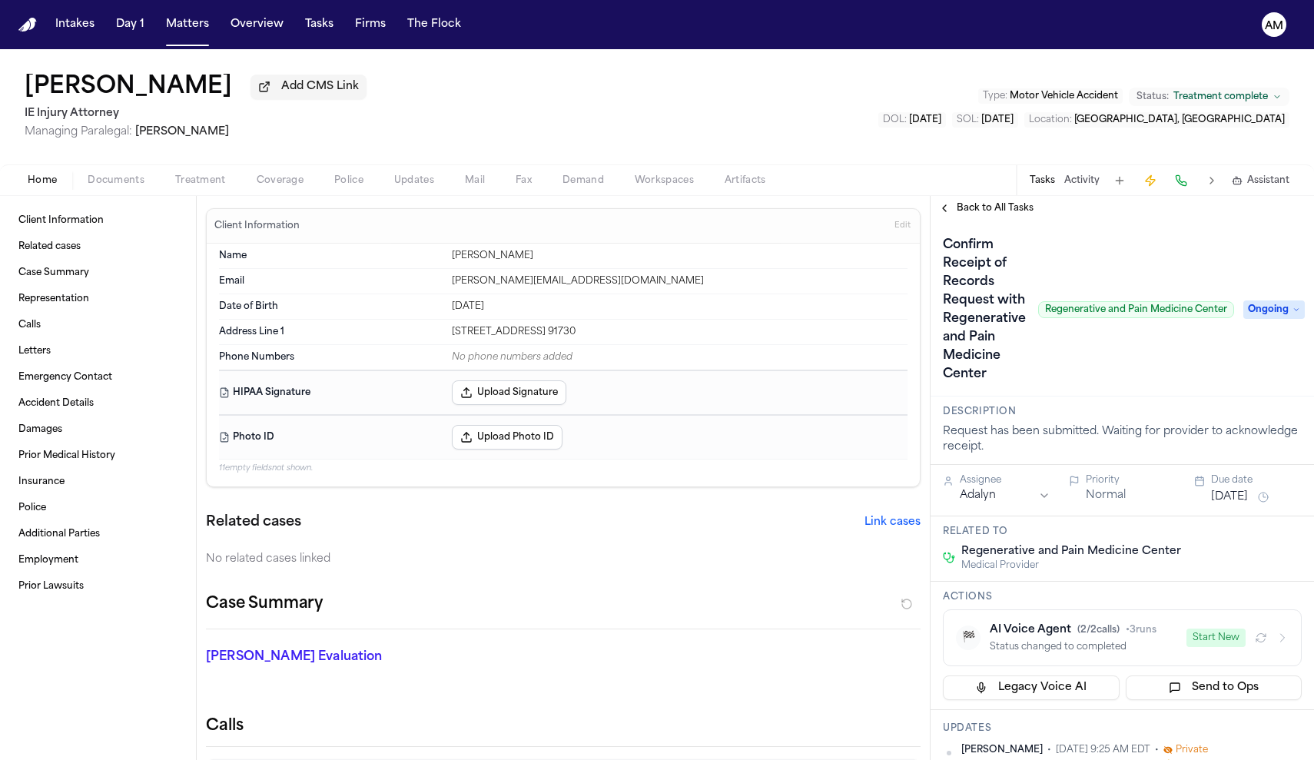
click at [975, 214] on span "Back to All Tasks" at bounding box center [995, 208] width 77 height 12
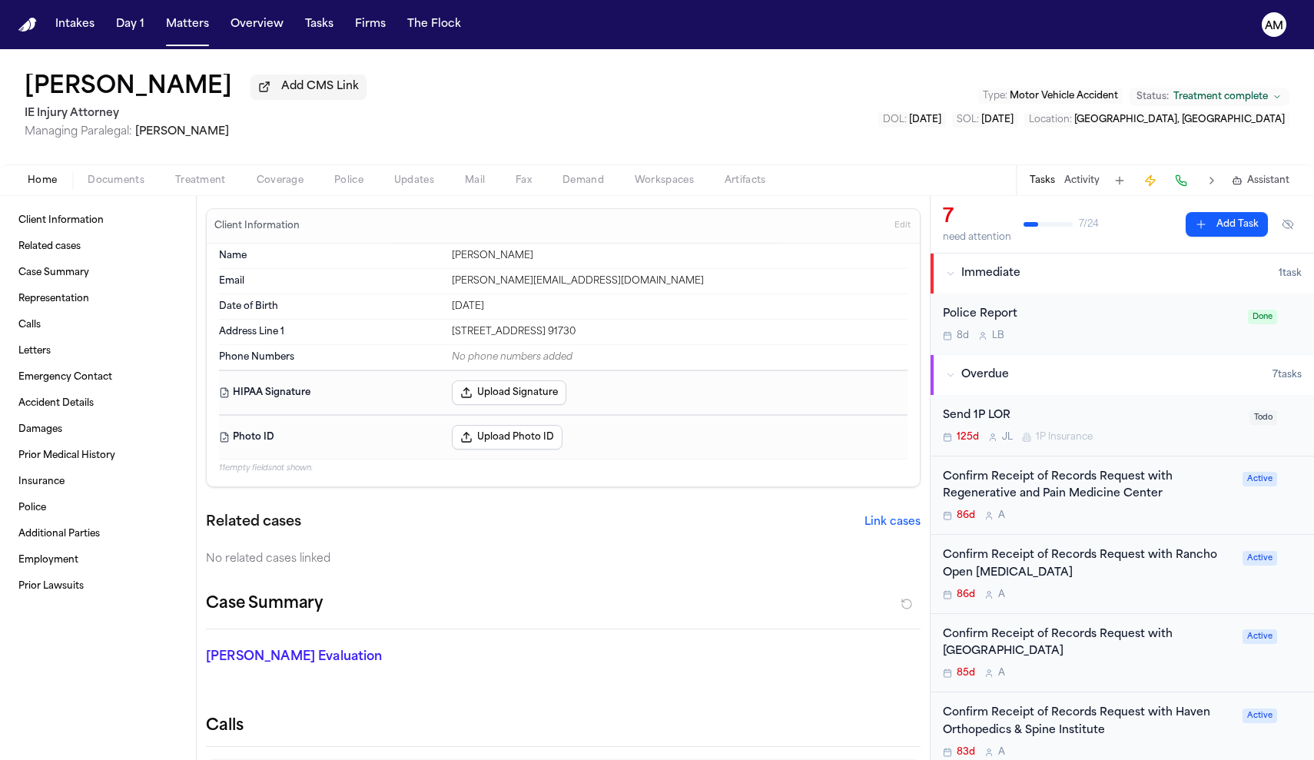
click at [1067, 603] on div "Confirm Receipt of Records Request with Rancho Open [MEDICAL_DATA] 86d A Active" at bounding box center [1122, 574] width 383 height 79
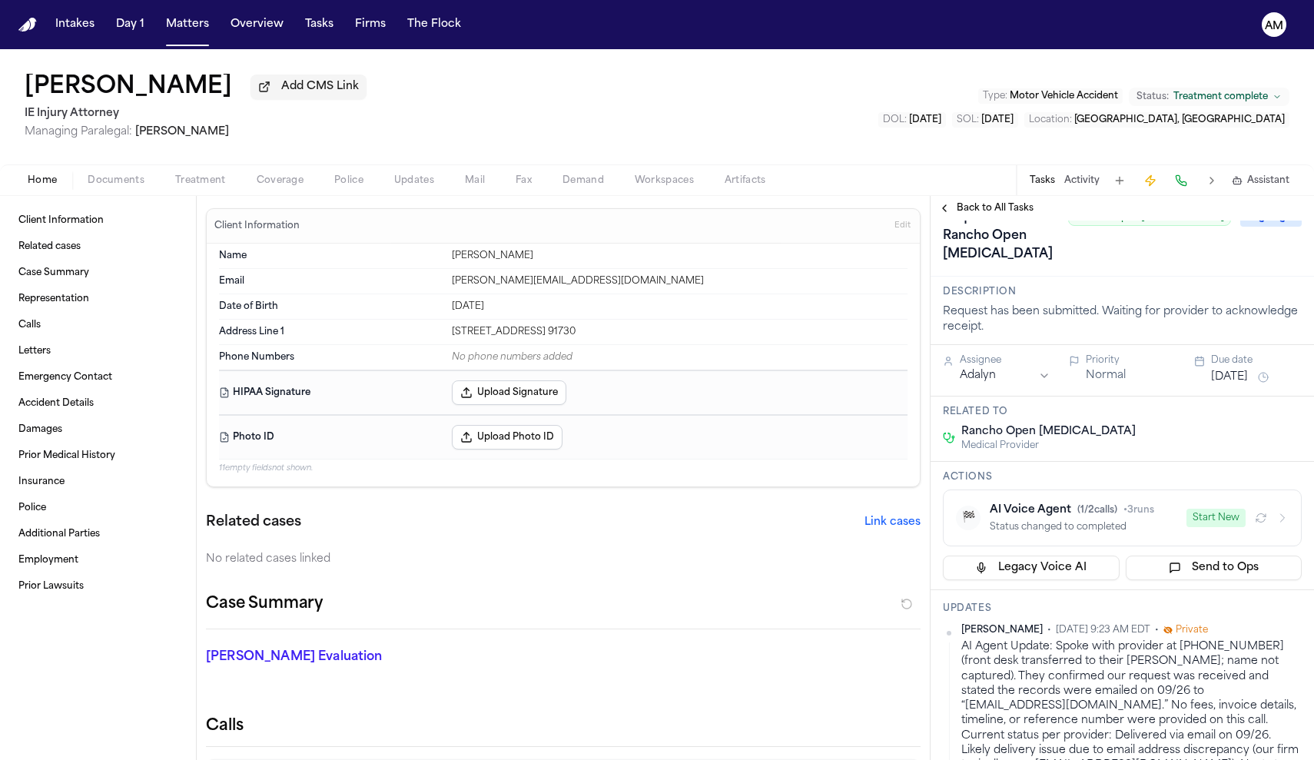
scroll to position [75, 0]
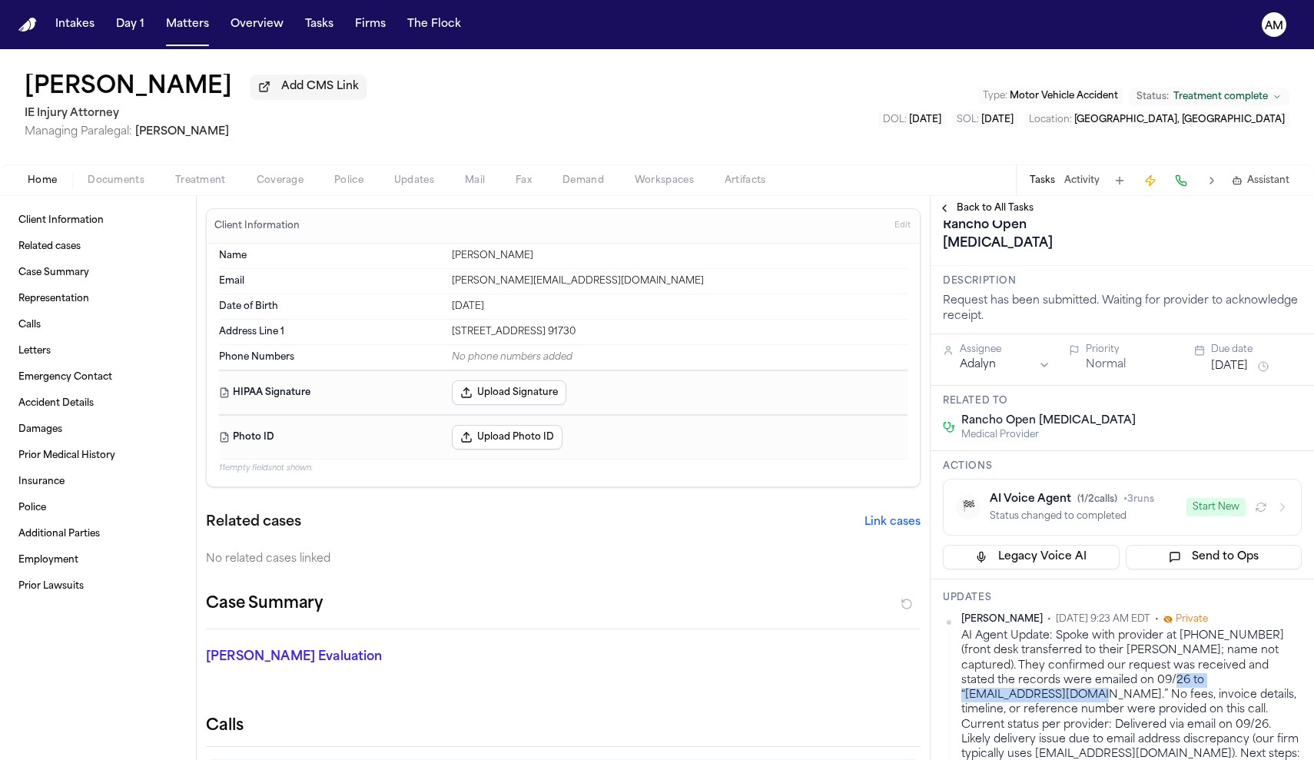
drag, startPoint x: 1153, startPoint y: 649, endPoint x: 1090, endPoint y: 665, distance: 64.9
click at [1090, 665] on div "AI Agent Update: Spoke with provider at [PHONE_NUMBER] (front desk transferred …" at bounding box center [1131, 762] width 340 height 267
click at [1089, 665] on div "AI Agent Update: Spoke with provider at [PHONE_NUMBER] (front desk transferred …" at bounding box center [1131, 762] width 340 height 267
drag, startPoint x: 1088, startPoint y: 662, endPoint x: 1154, endPoint y: 646, distance: 67.3
click at [1154, 646] on div "AI Agent Update: Spoke with provider at [PHONE_NUMBER] (front desk transferred …" at bounding box center [1131, 762] width 340 height 267
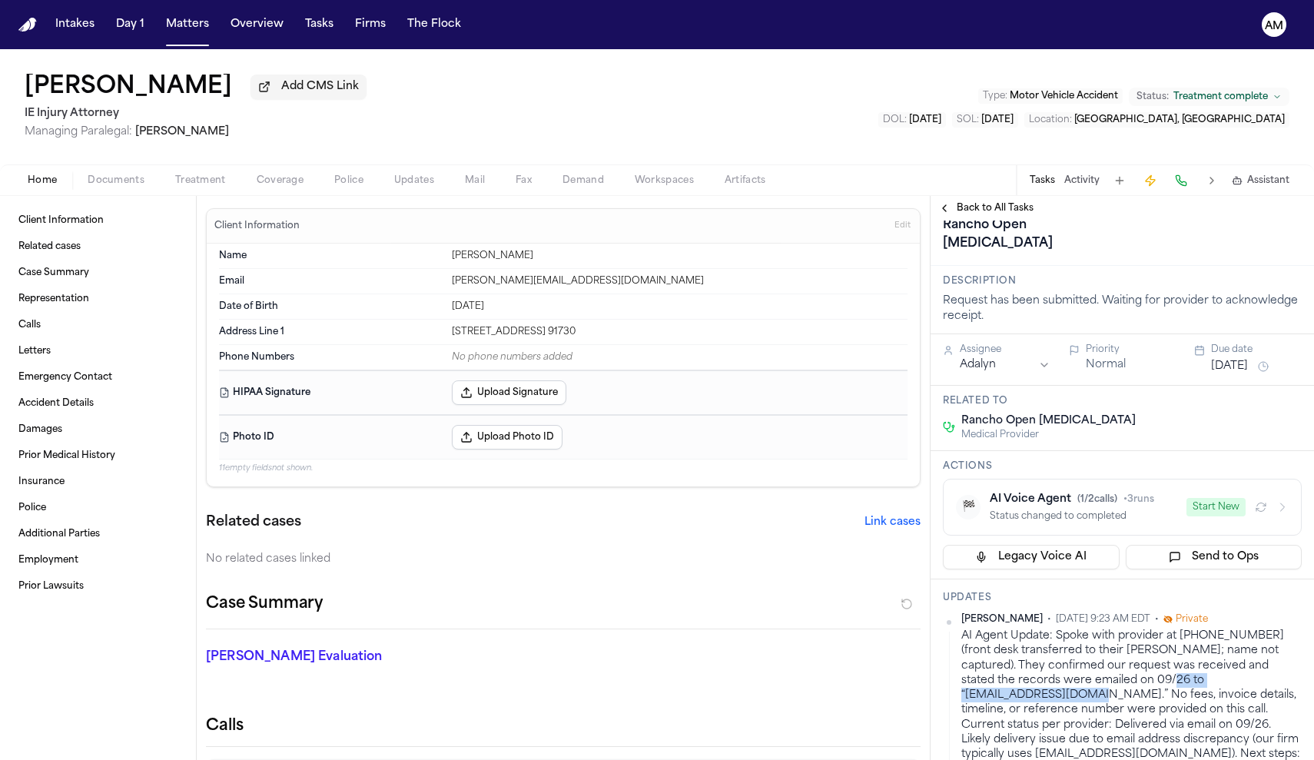
copy div "[EMAIL_ADDRESS][DOMAIN_NAME]"
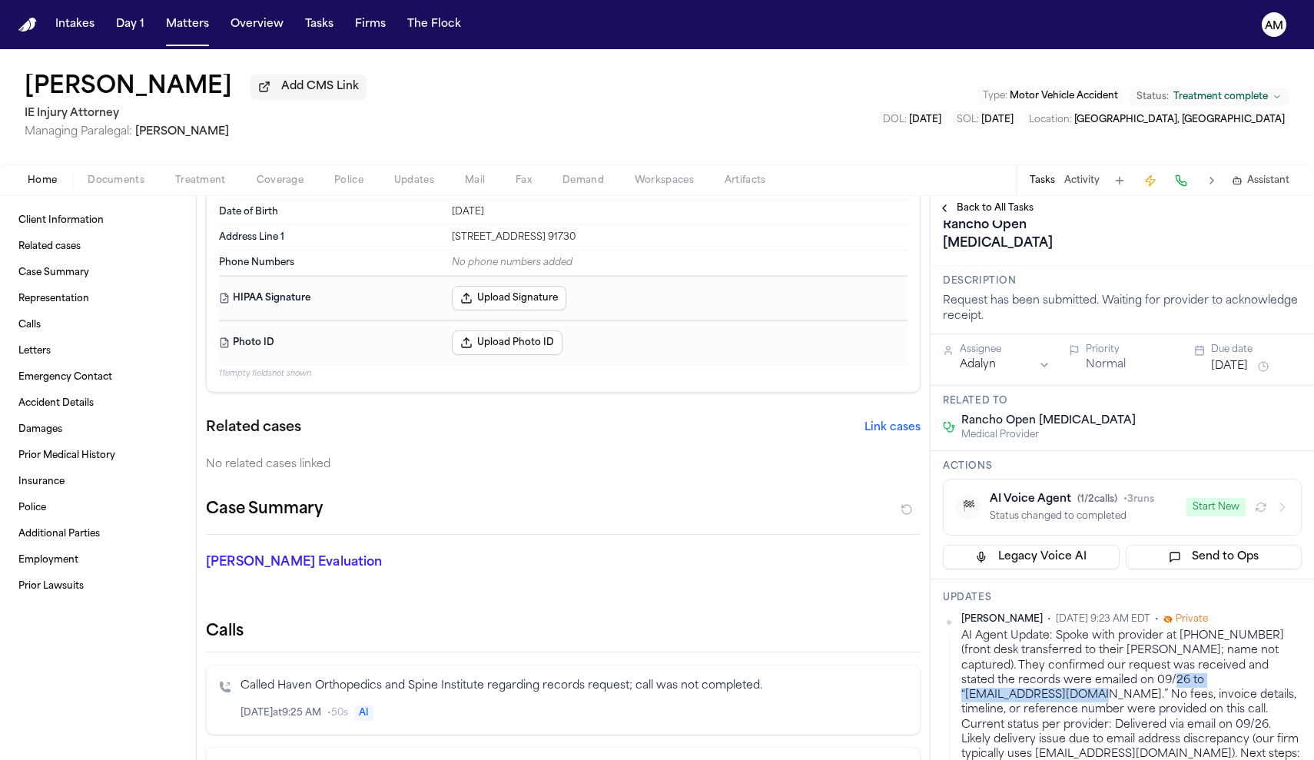
scroll to position [97, 0]
